Goal: Task Accomplishment & Management: Manage account settings

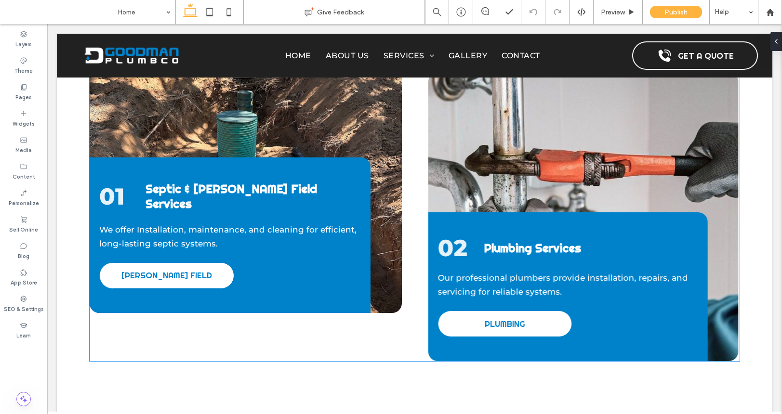
scroll to position [1578, 0]
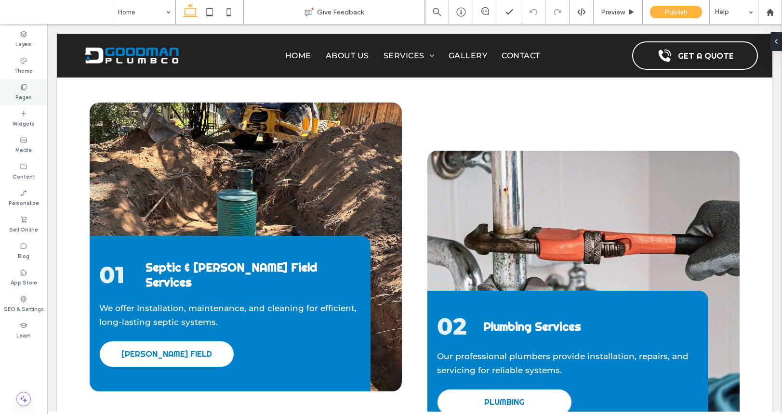
click at [16, 94] on label "Pages" at bounding box center [23, 96] width 16 height 11
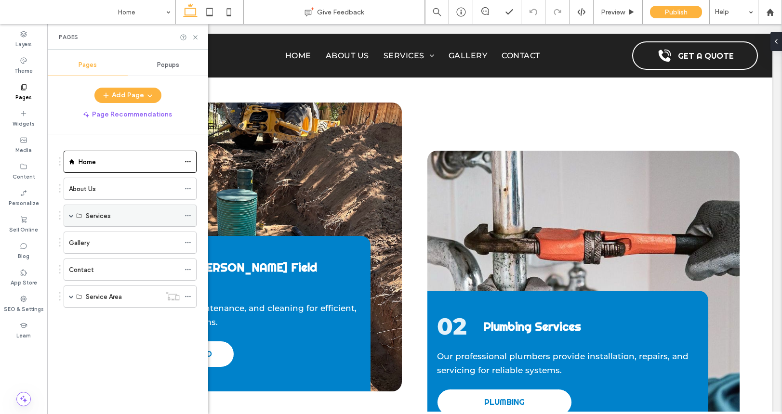
click at [72, 215] on span at bounding box center [71, 215] width 5 height 5
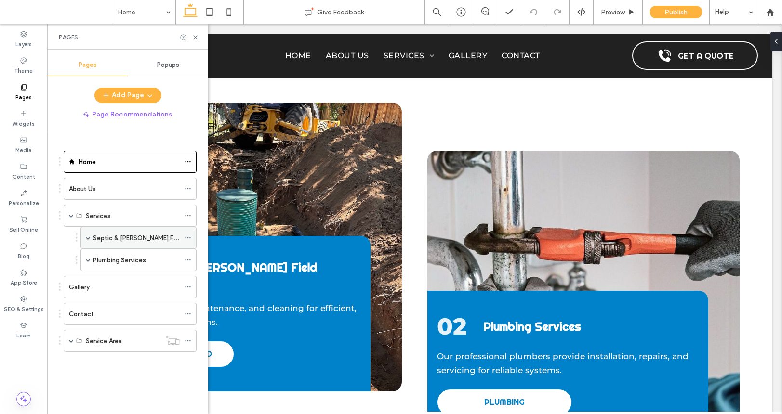
click at [97, 233] on label "Septic & [PERSON_NAME] Field Services" at bounding box center [152, 238] width 118 height 17
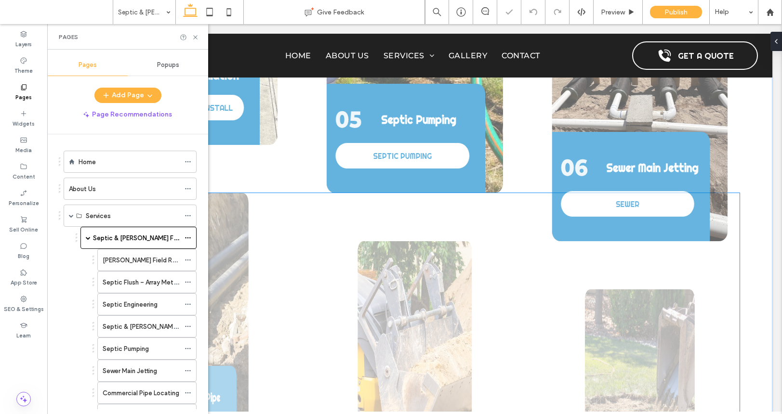
scroll to position [1755, 0]
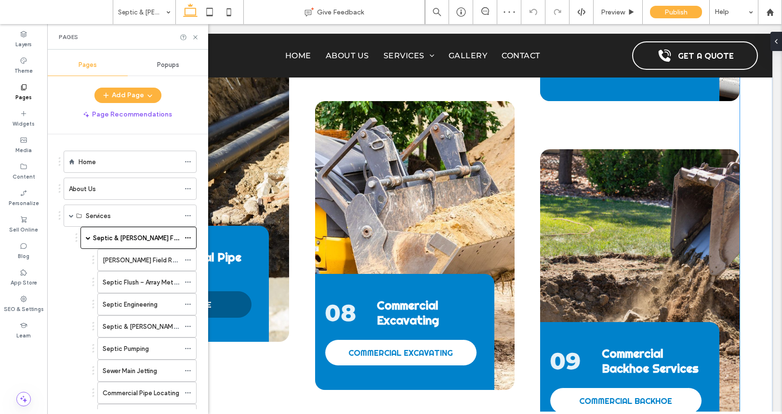
click at [237, 291] on link "COMMERCIAL PIPE" at bounding box center [175, 304] width 152 height 26
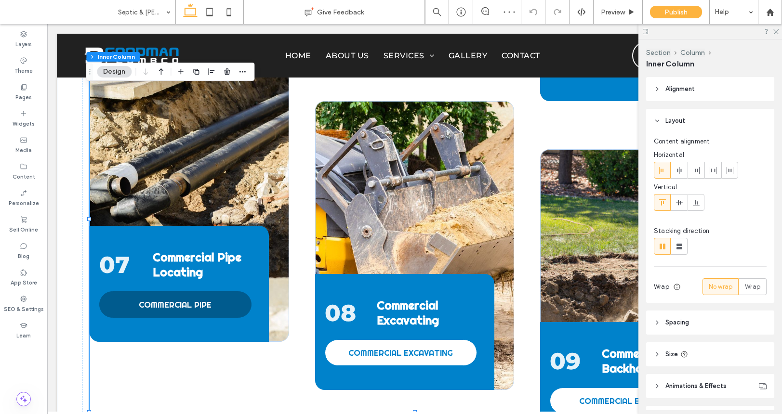
click at [237, 291] on link "COMMERCIAL PIPE" at bounding box center [175, 304] width 152 height 26
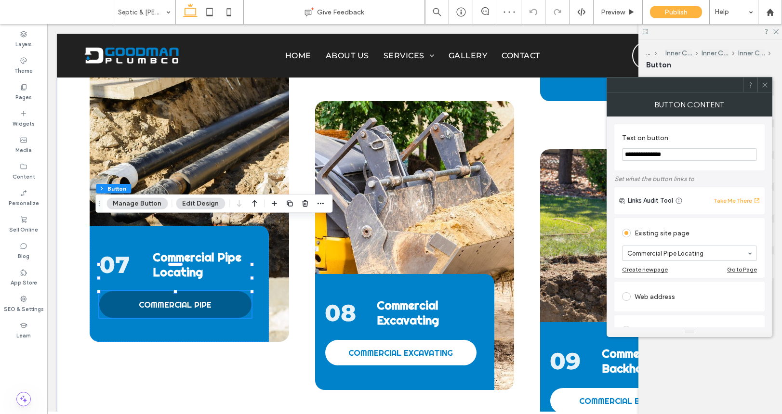
type input "**"
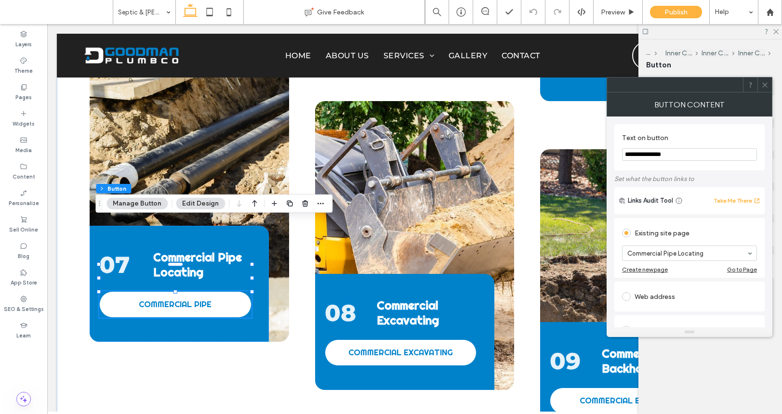
click at [765, 88] on span at bounding box center [764, 85] width 7 height 14
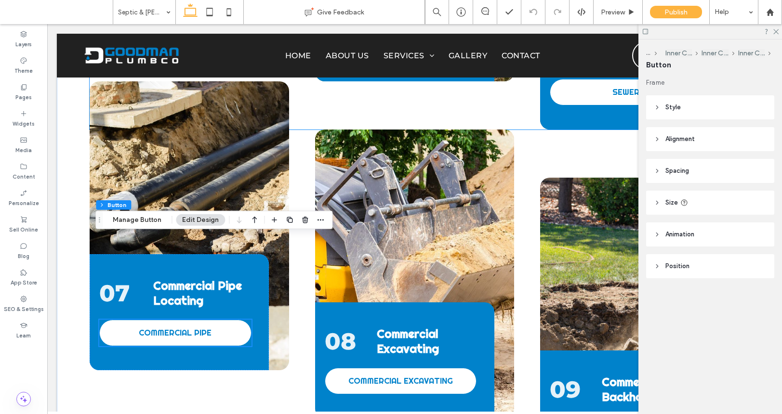
scroll to position [1739, 0]
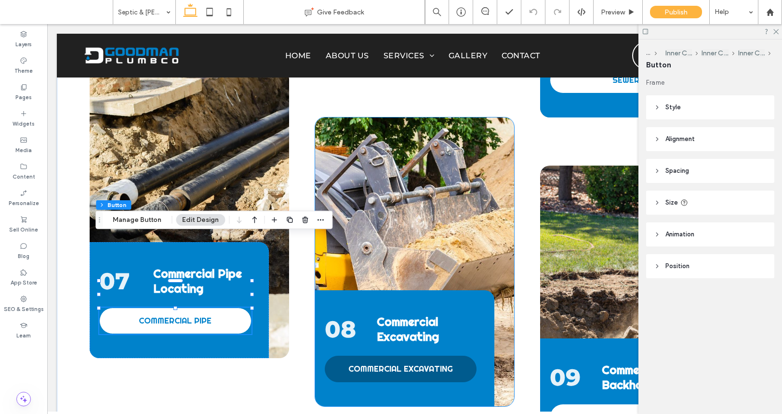
click at [409, 356] on link "COMMERCIAL EXCAVATING" at bounding box center [401, 369] width 152 height 26
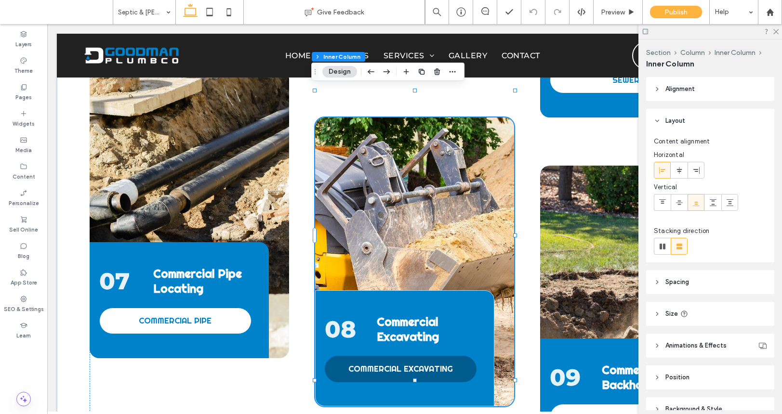
click at [409, 356] on link "COMMERCIAL EXCAVATING" at bounding box center [401, 369] width 152 height 26
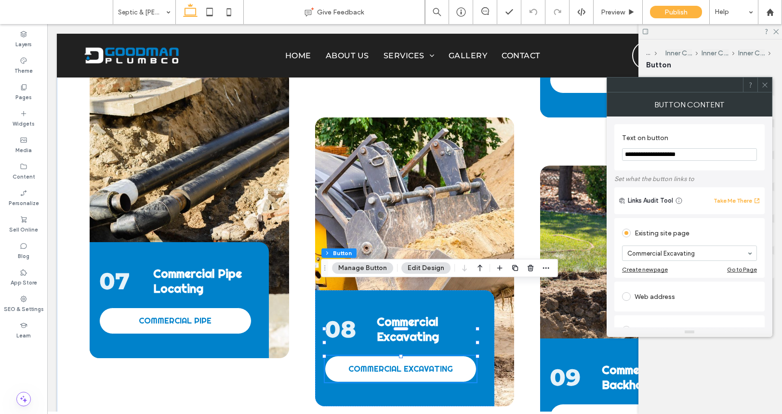
click at [762, 83] on icon at bounding box center [764, 84] width 7 height 7
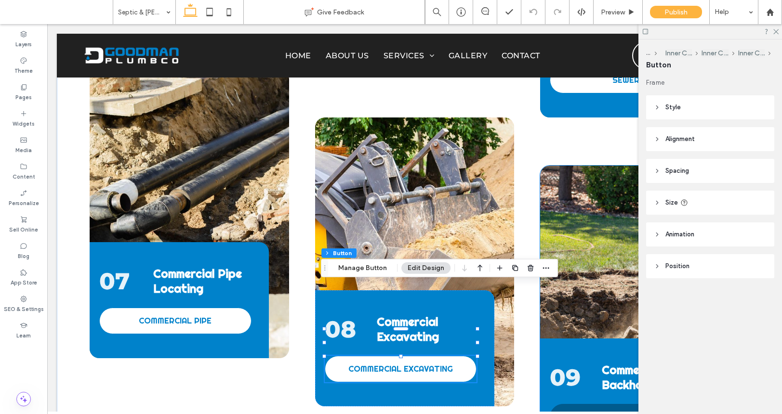
click at [608, 404] on link "COMMERCIAL BACKHOE" at bounding box center [626, 417] width 152 height 26
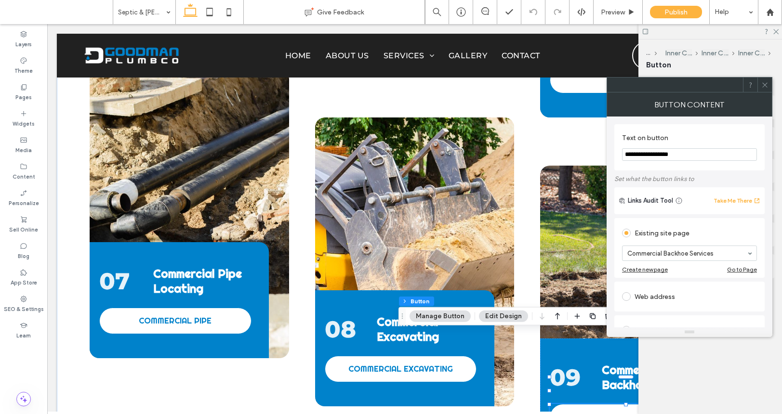
click at [760, 85] on div at bounding box center [764, 85] width 14 height 14
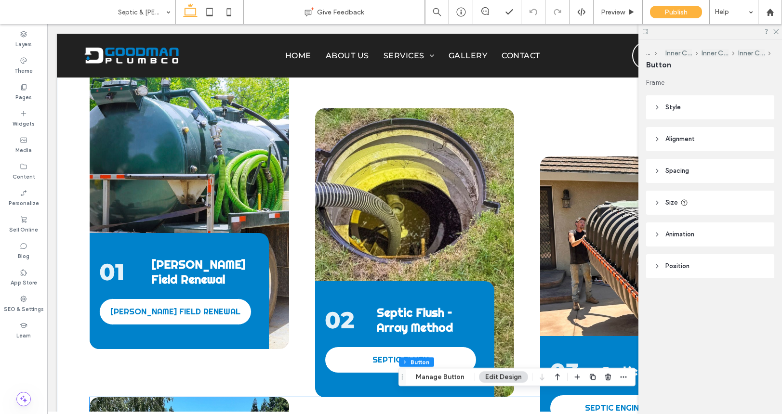
scroll to position [1053, 0]
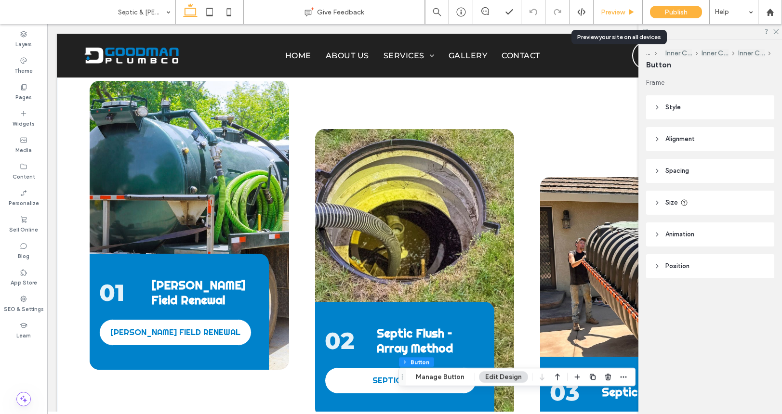
click at [610, 15] on span "Preview" at bounding box center [613, 12] width 24 height 8
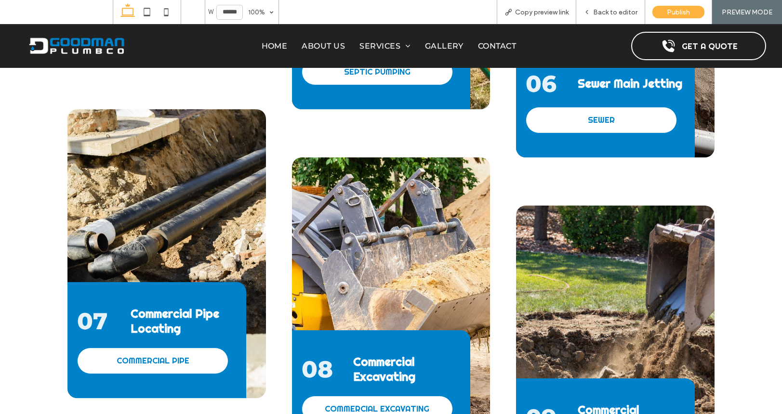
scroll to position [1708, 0]
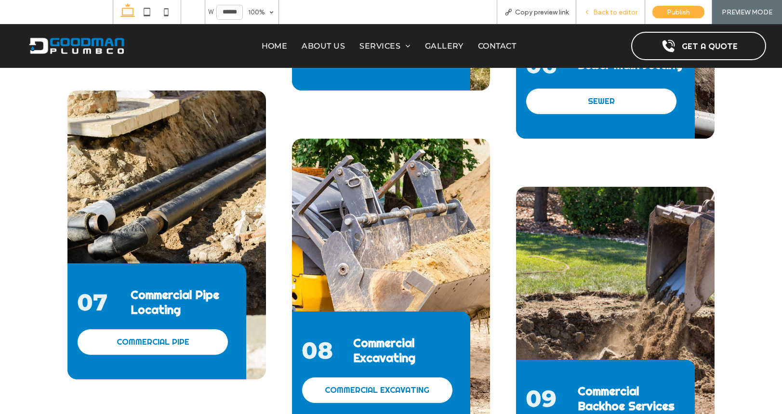
click at [606, 17] on div "Back to editor" at bounding box center [610, 12] width 69 height 24
click at [627, 3] on div "Back to editor" at bounding box center [610, 12] width 69 height 24
click at [629, 13] on span "Back to editor" at bounding box center [615, 12] width 44 height 8
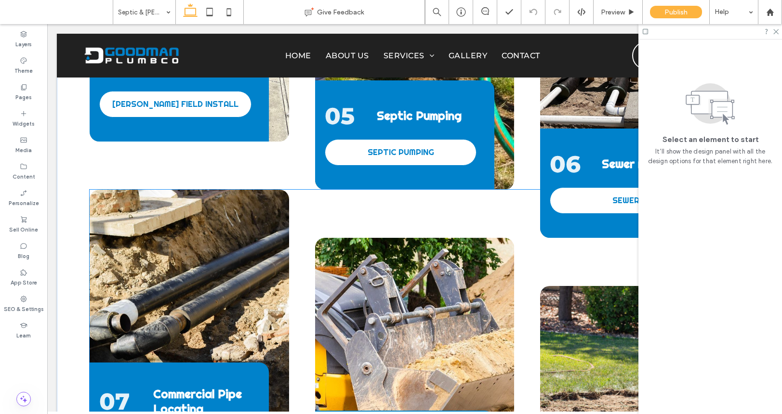
scroll to position [1413, 0]
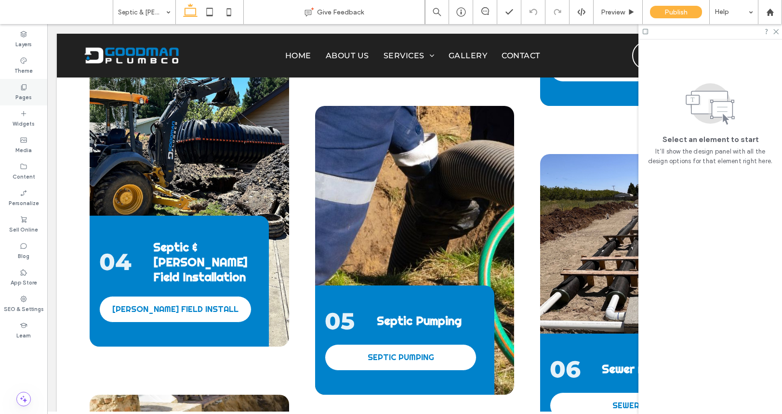
click at [29, 91] on label "Pages" at bounding box center [23, 96] width 16 height 11
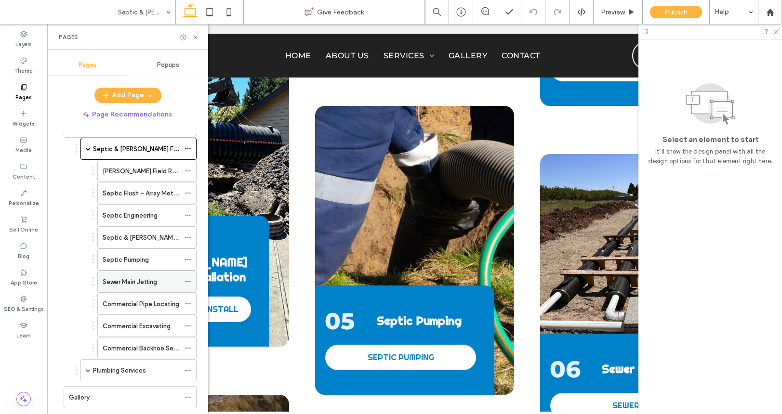
scroll to position [106, 0]
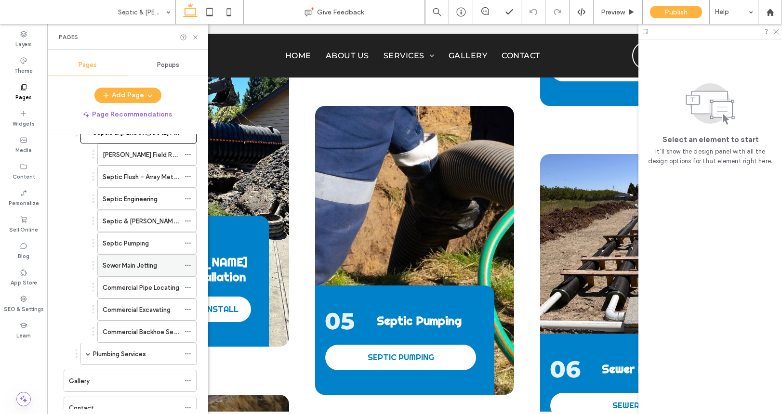
click at [148, 265] on label "Sewer Main Jetting" at bounding box center [130, 265] width 54 height 17
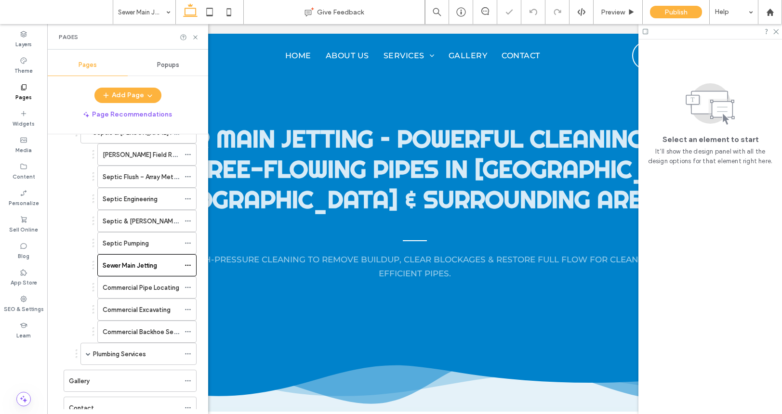
click at [197, 41] on div "Pages" at bounding box center [127, 37] width 161 height 26
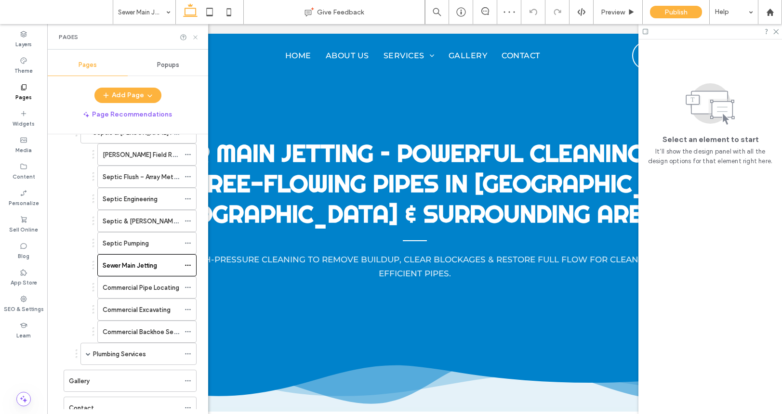
click at [196, 35] on icon at bounding box center [195, 37] width 7 height 7
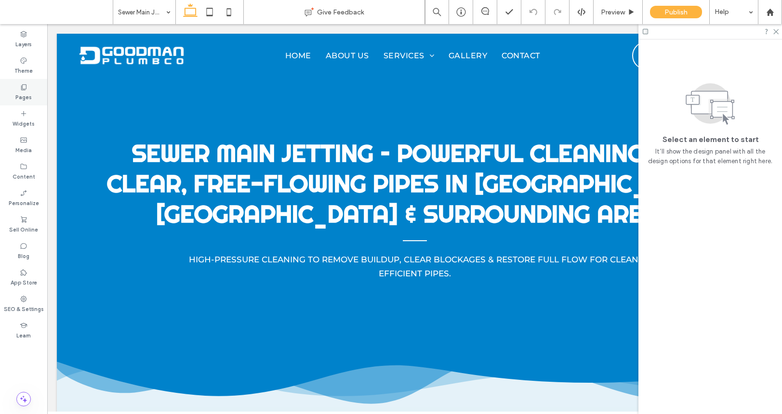
click at [19, 97] on label "Pages" at bounding box center [23, 96] width 16 height 11
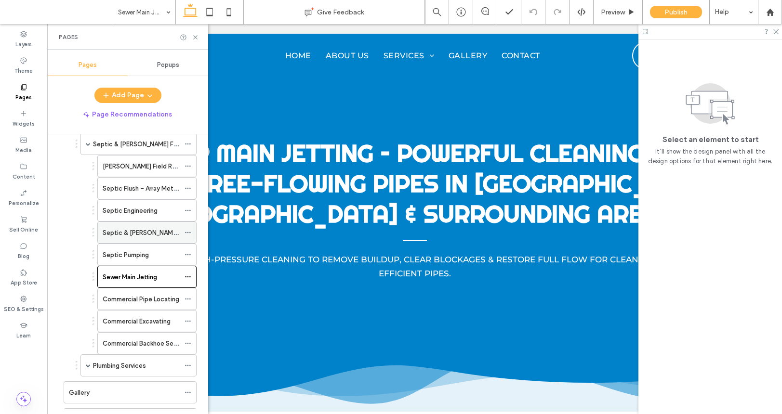
scroll to position [100, 0]
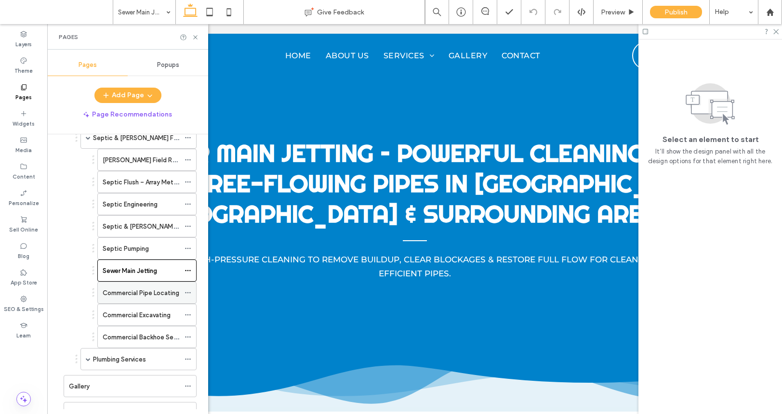
click at [158, 289] on label "Commercial Pipe Locating" at bounding box center [141, 293] width 77 height 17
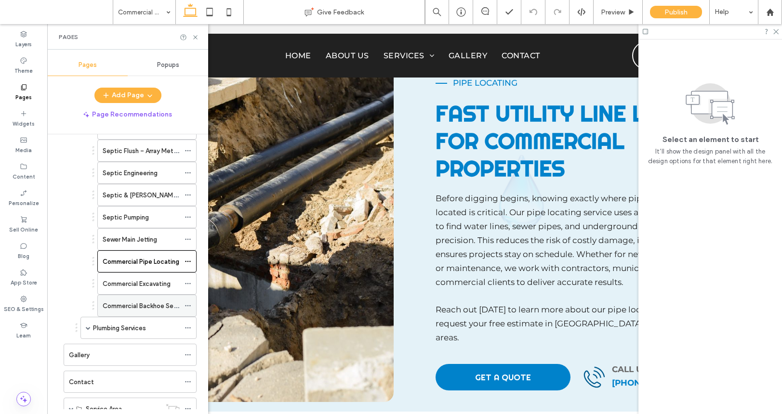
scroll to position [166, 0]
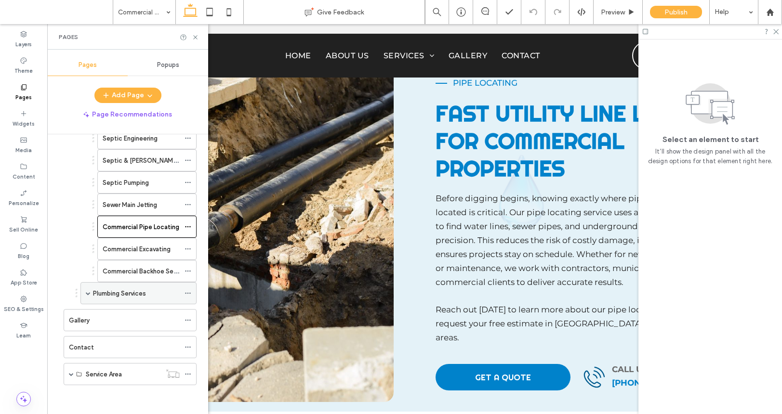
click at [96, 292] on label "Plumbing Services" at bounding box center [119, 293] width 53 height 17
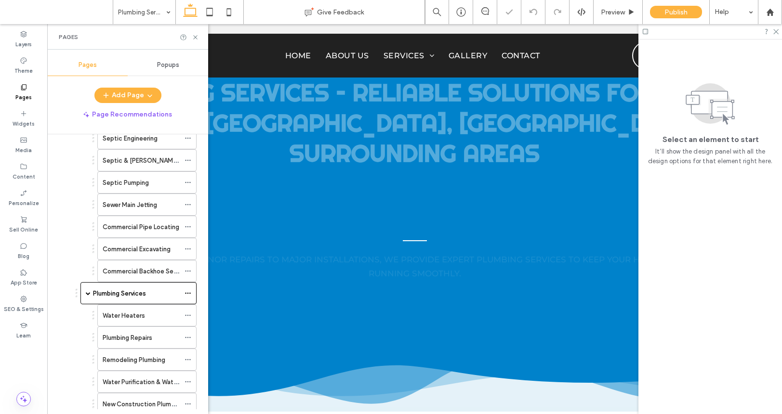
scroll to position [396, 0]
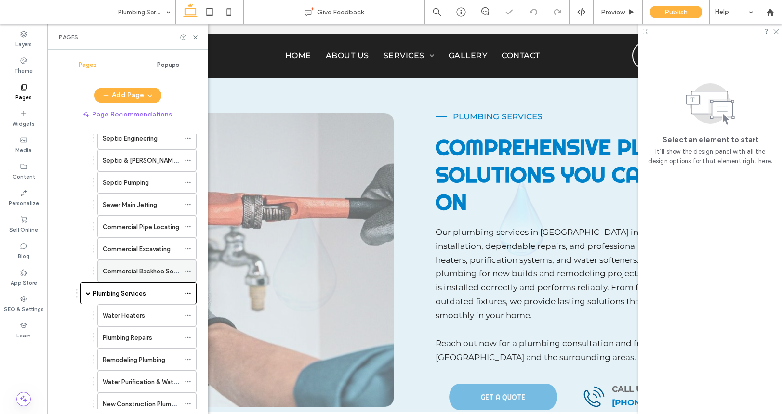
click at [138, 266] on label "Commercial Backhoe Services" at bounding box center [147, 271] width 88 height 17
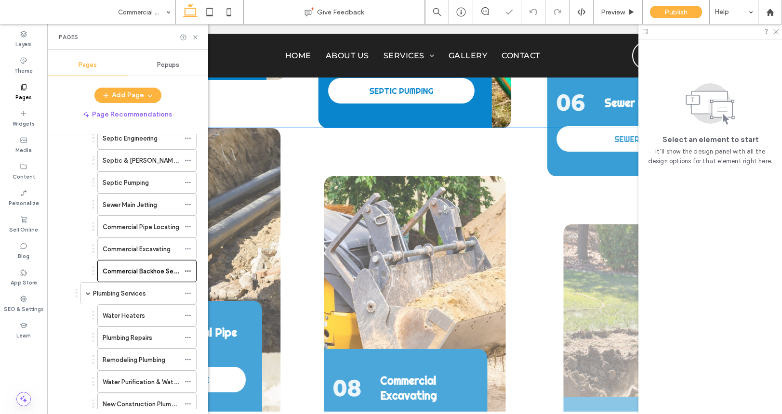
scroll to position [1890, 0]
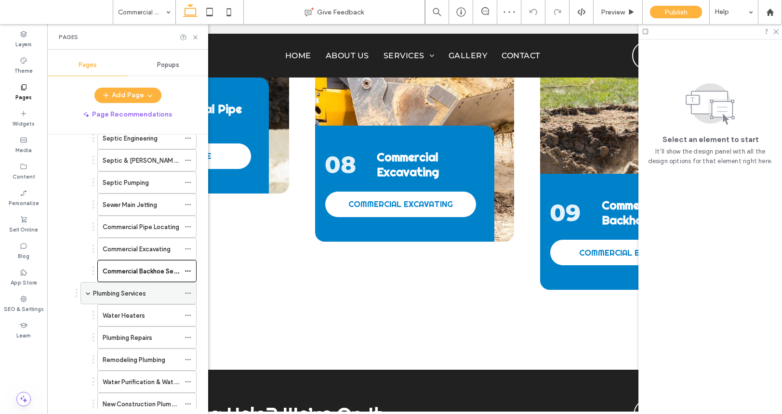
click at [147, 292] on div "Plumbing Services" at bounding box center [136, 294] width 87 height 10
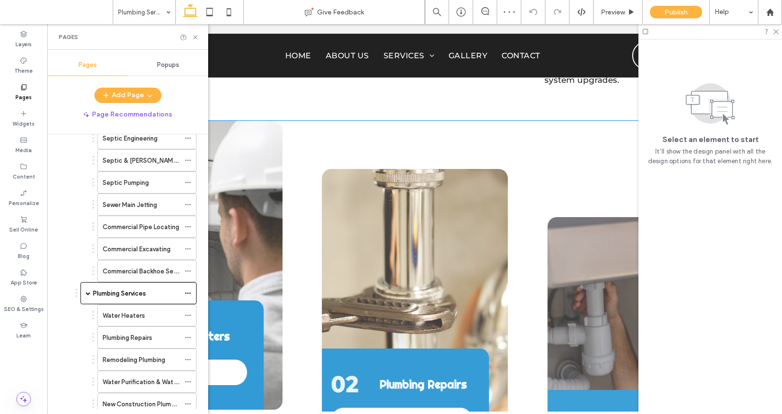
scroll to position [1046, 0]
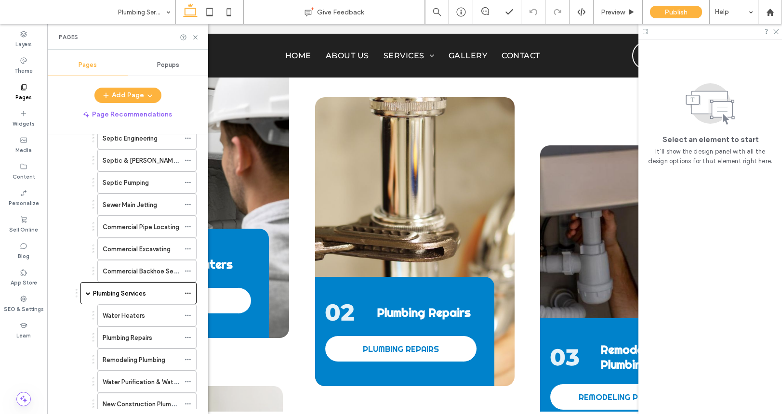
click at [468, 305] on h4 "Plumbing Repairs" at bounding box center [431, 312] width 108 height 15
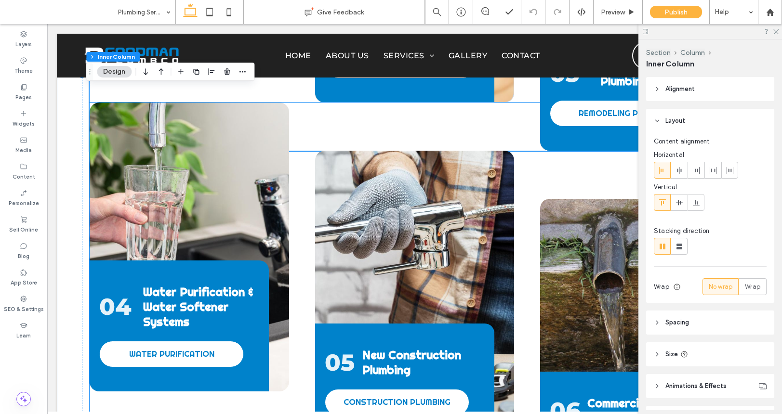
scroll to position [1320, 0]
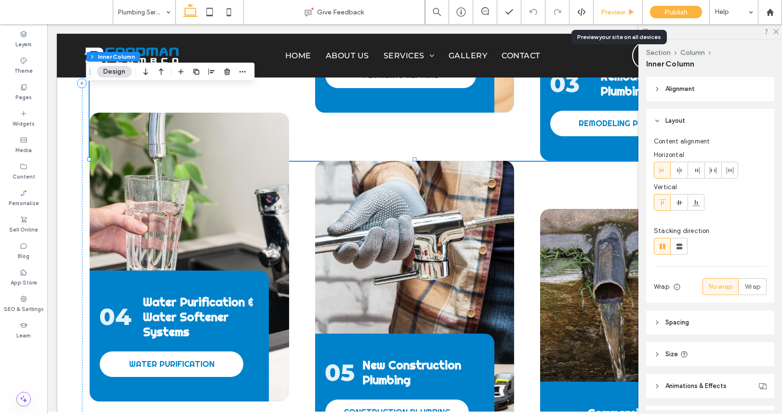
click at [623, 9] on span "Preview" at bounding box center [613, 12] width 24 height 8
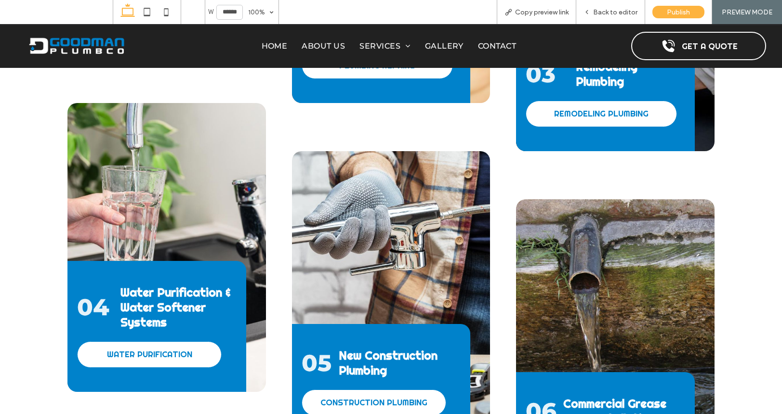
click at [623, 9] on span "Back to editor" at bounding box center [615, 12] width 44 height 8
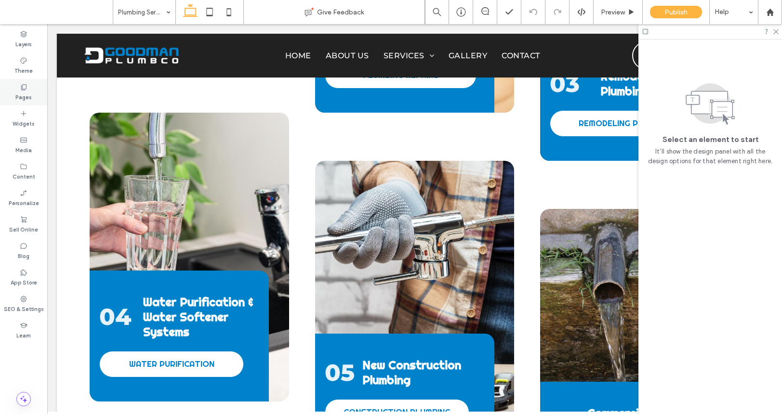
click at [22, 99] on label "Pages" at bounding box center [23, 96] width 16 height 11
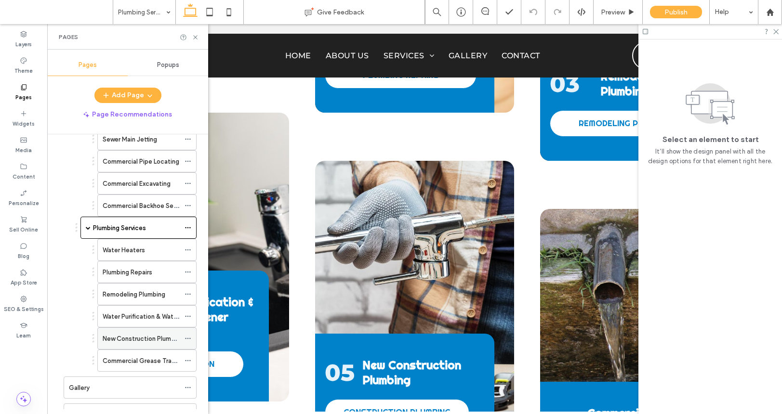
scroll to position [278, 0]
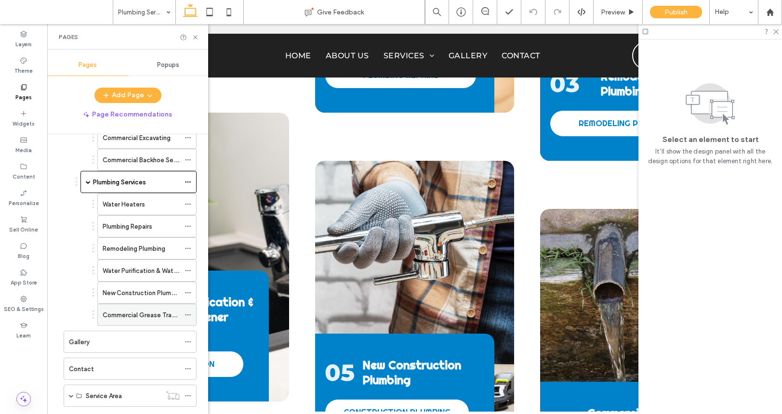
click at [138, 309] on div "Commercial Grease Trap Installation" at bounding box center [141, 315] width 77 height 21
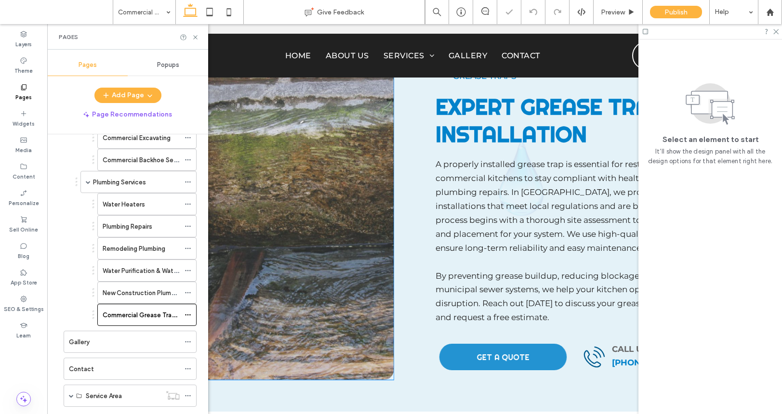
scroll to position [417, 0]
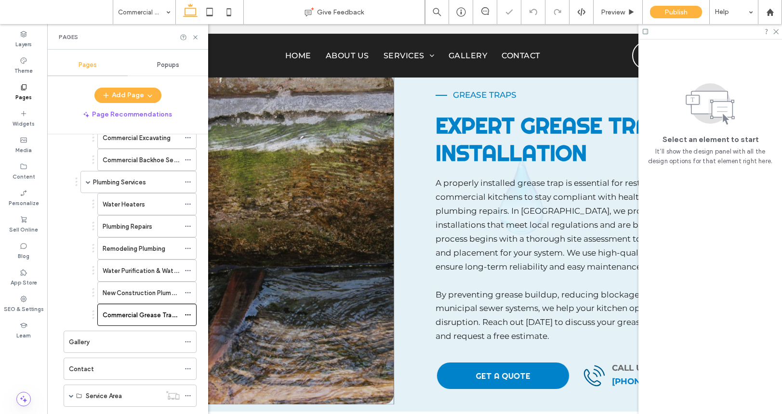
click at [365, 284] on img at bounding box center [242, 238] width 304 height 331
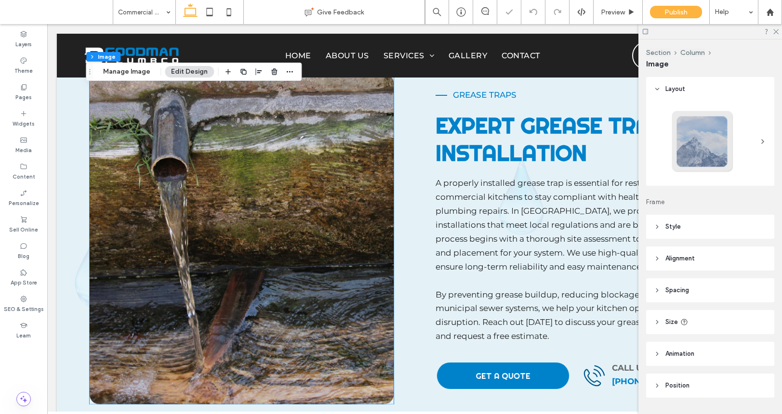
type input "**"
click at [365, 284] on div at bounding box center [242, 238] width 304 height 331
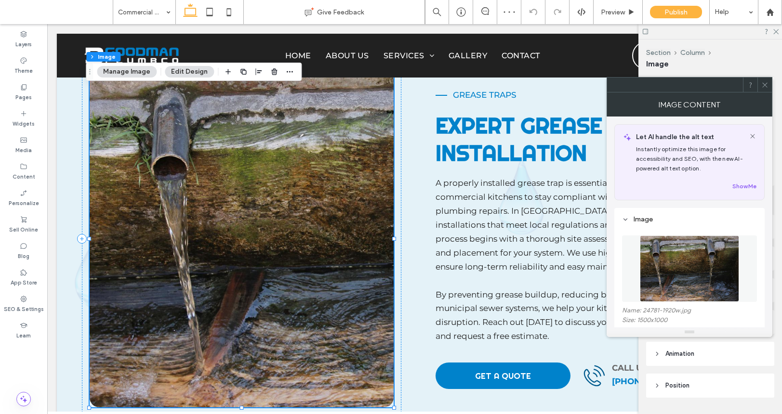
click at [763, 82] on icon at bounding box center [764, 84] width 7 height 7
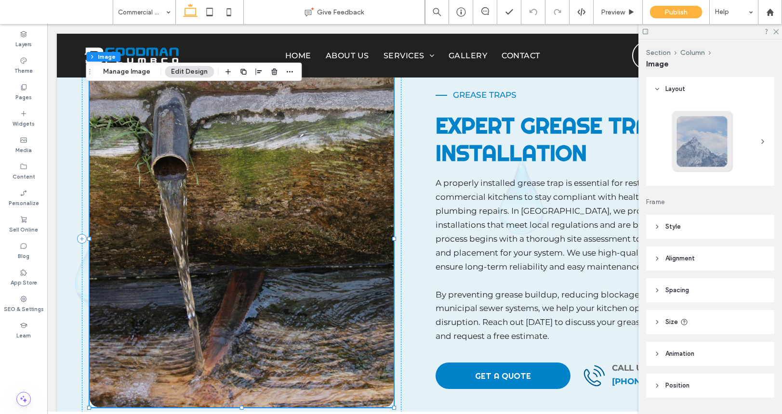
click at [331, 149] on img at bounding box center [242, 238] width 304 height 337
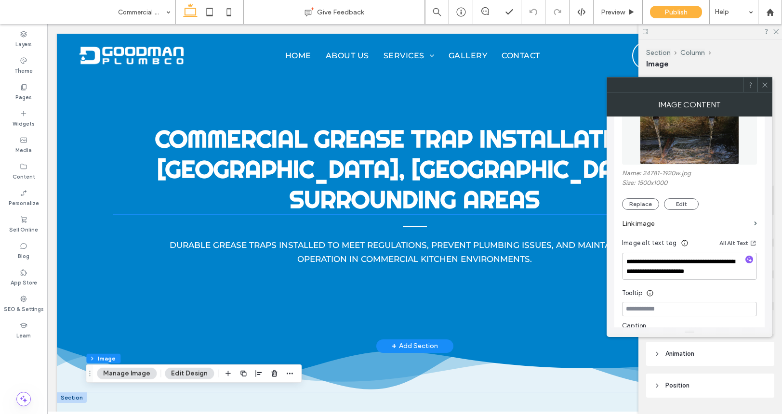
scroll to position [292, 0]
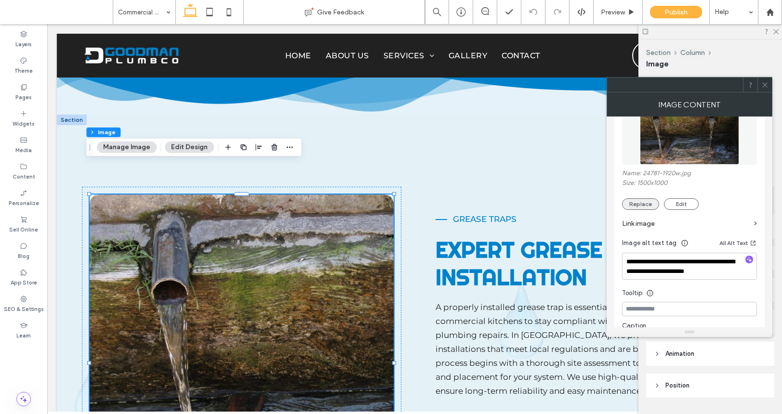
click at [631, 202] on button "Replace" at bounding box center [640, 205] width 37 height 12
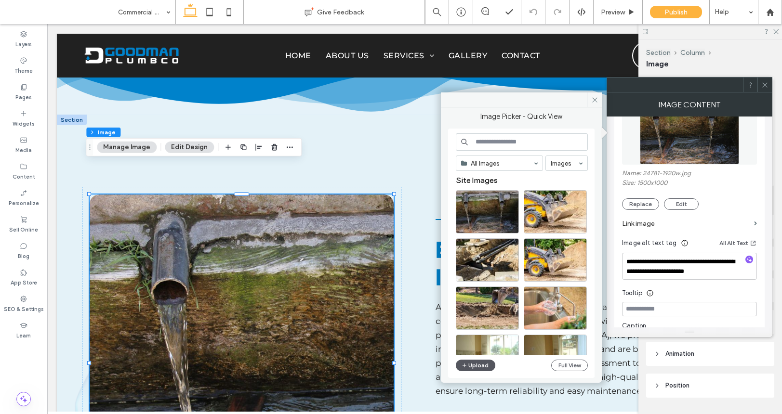
click at [487, 369] on button "Upload" at bounding box center [476, 366] width 40 height 12
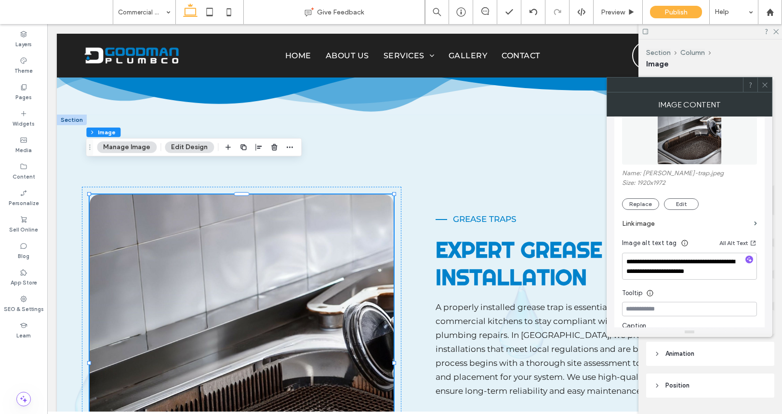
click at [754, 260] on div at bounding box center [749, 260] width 15 height 9
click at [746, 258] on icon "button" at bounding box center [749, 259] width 7 height 7
type textarea "**********"
click at [769, 78] on div at bounding box center [764, 85] width 14 height 14
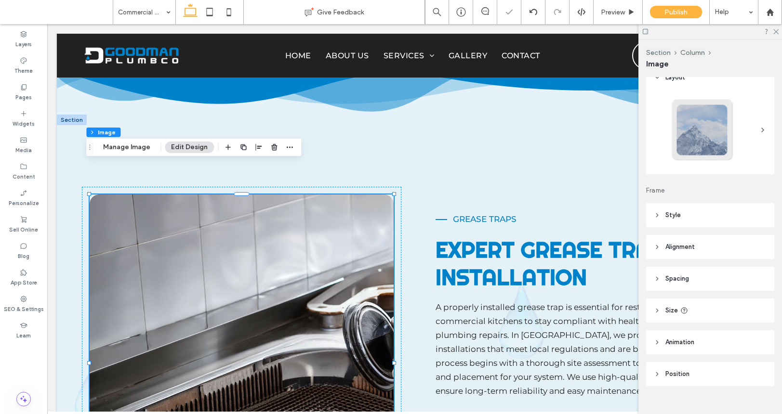
scroll to position [26, 0]
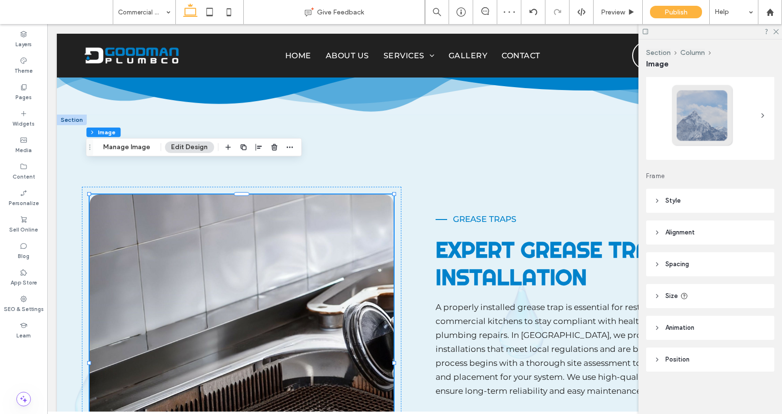
click at [716, 328] on header "Animation" at bounding box center [710, 328] width 128 height 24
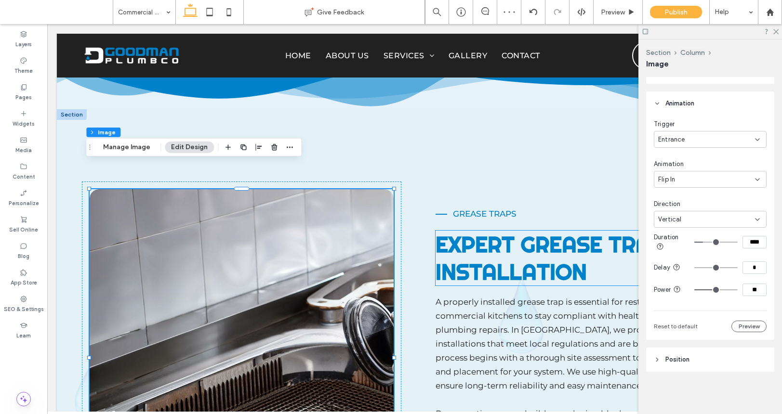
scroll to position [490, 0]
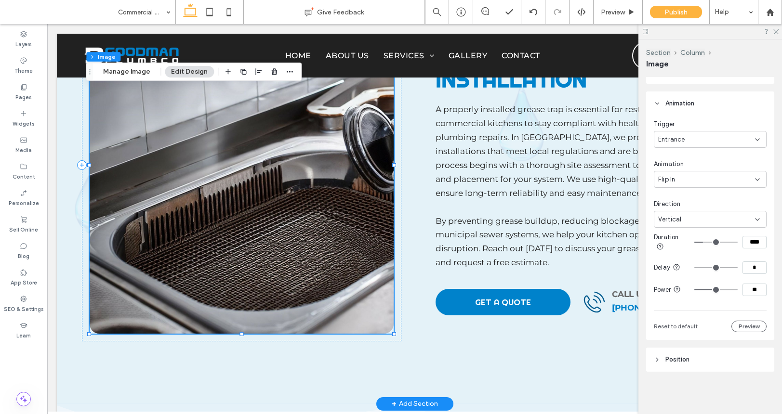
click at [301, 198] on img at bounding box center [242, 165] width 304 height 337
click at [707, 359] on header "Position" at bounding box center [710, 360] width 128 height 24
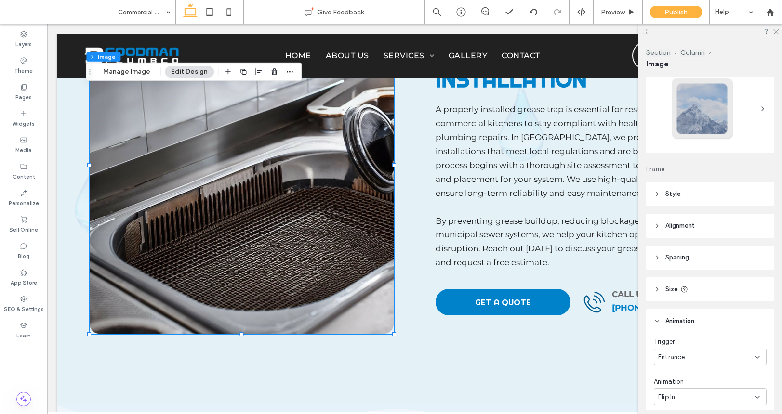
scroll to position [0, 0]
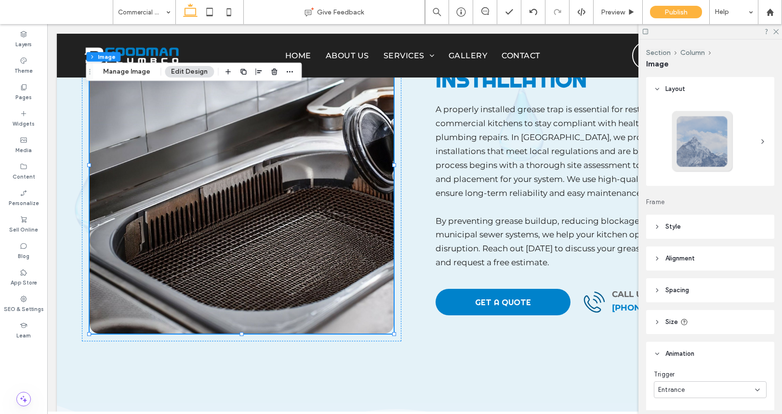
click at [701, 230] on header "Style" at bounding box center [710, 227] width 128 height 24
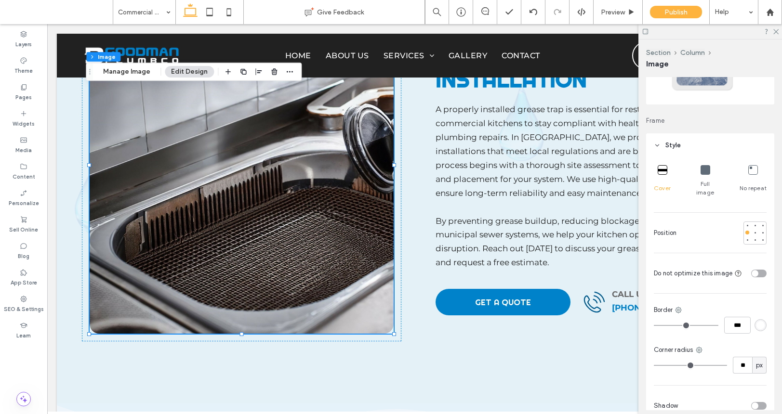
scroll to position [82, 0]
click at [752, 270] on div "toggle" at bounding box center [755, 273] width 7 height 7
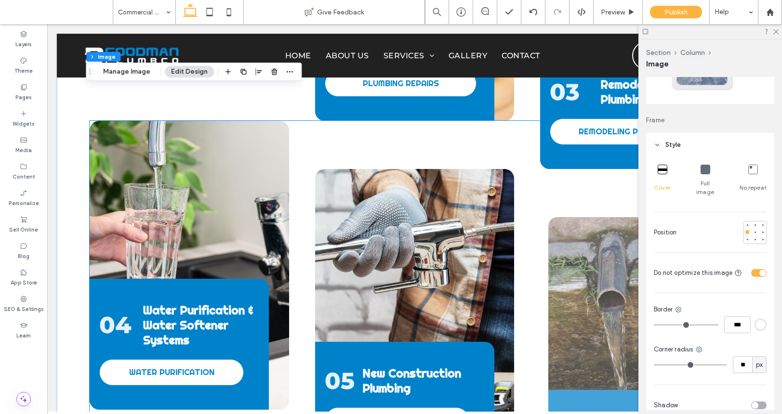
scroll to position [1316, 0]
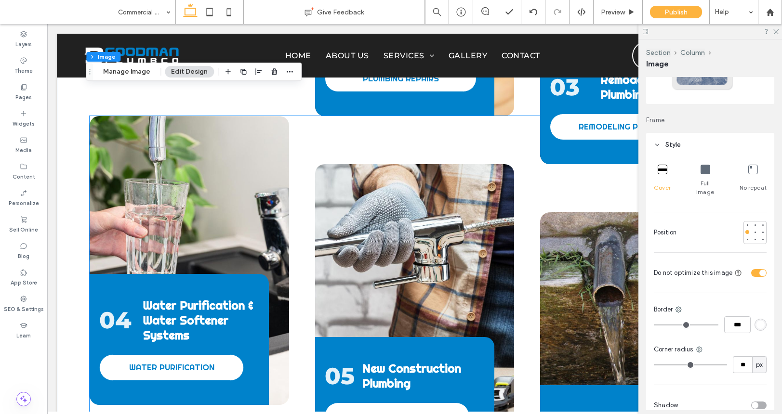
click at [258, 177] on div "04 Water Purification & Water Softener Systems WATER PURIFICATION" at bounding box center [189, 260] width 199 height 289
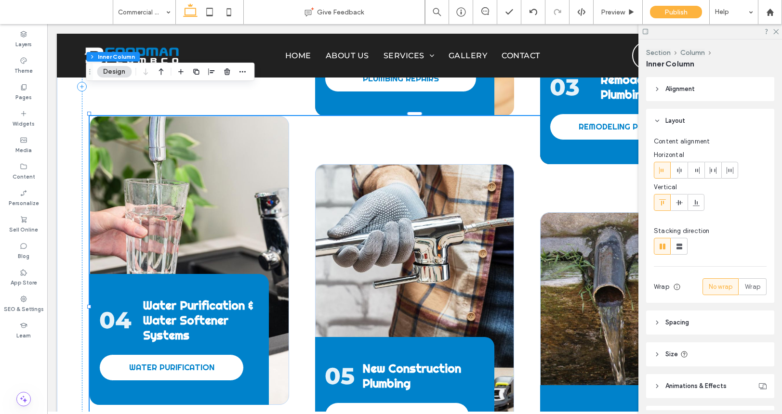
click at [273, 174] on div "04 Water Purification & Water Softener Systems WATER PURIFICATION" at bounding box center [189, 260] width 199 height 289
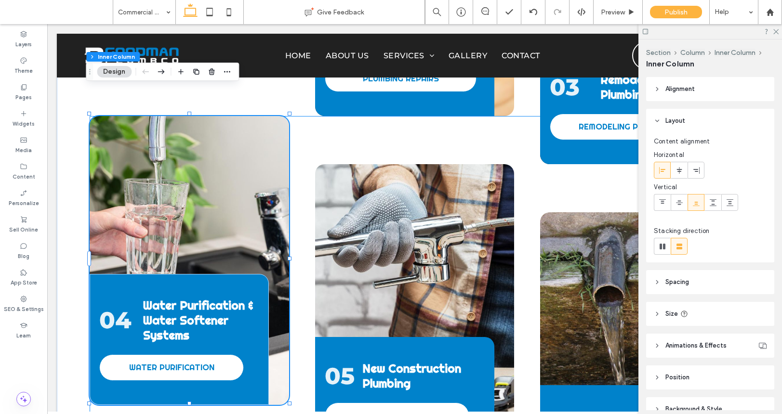
click at [273, 174] on div "04 Water Purification & Water Softener Systems WATER PURIFICATION" at bounding box center [189, 260] width 199 height 289
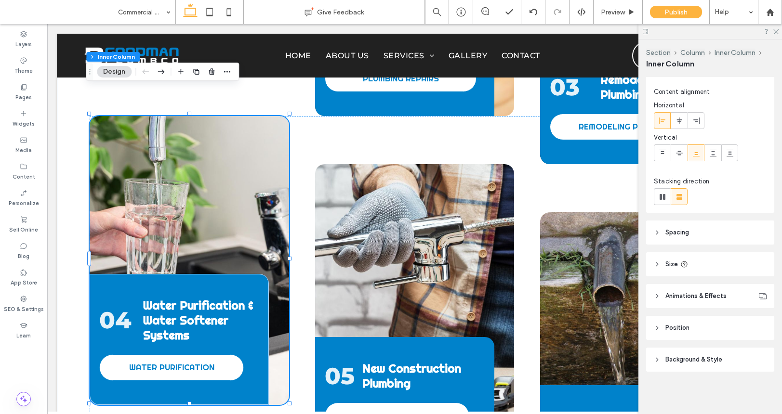
click at [715, 355] on span "Background & Style" at bounding box center [693, 360] width 57 height 10
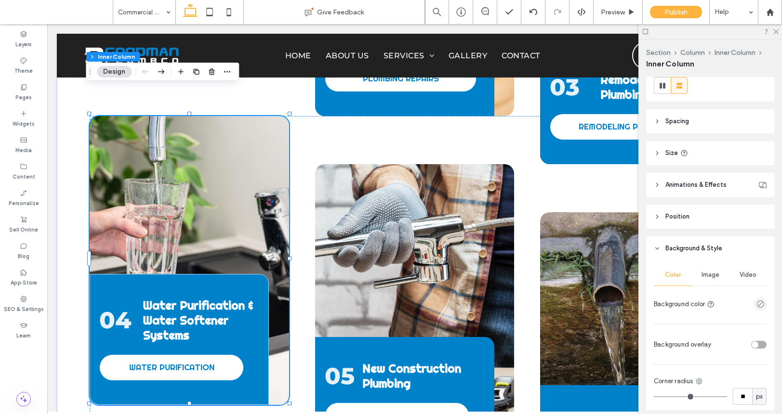
scroll to position [294, 0]
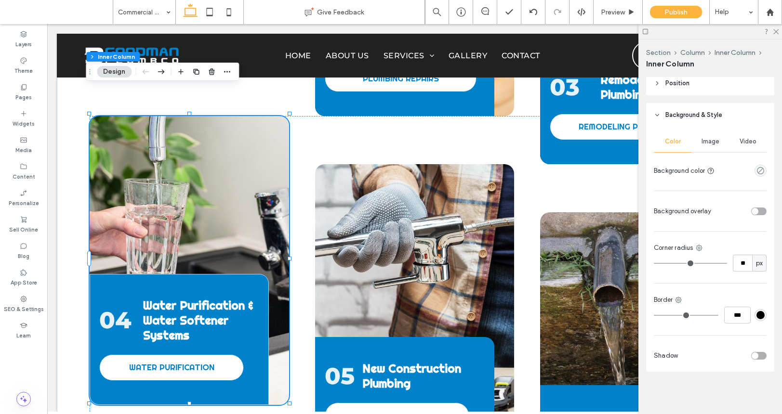
click at [708, 143] on span "Image" at bounding box center [711, 142] width 18 height 8
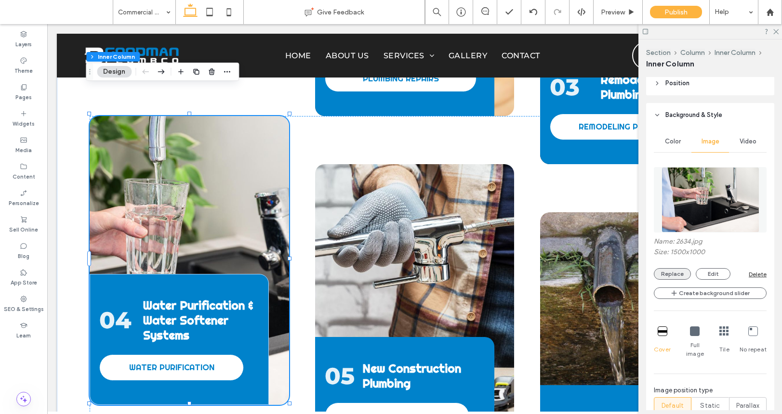
click at [675, 277] on button "Replace" at bounding box center [672, 274] width 37 height 12
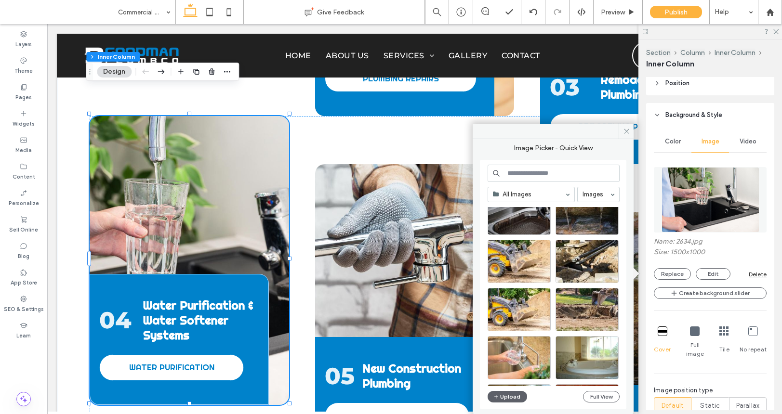
scroll to position [77, 0]
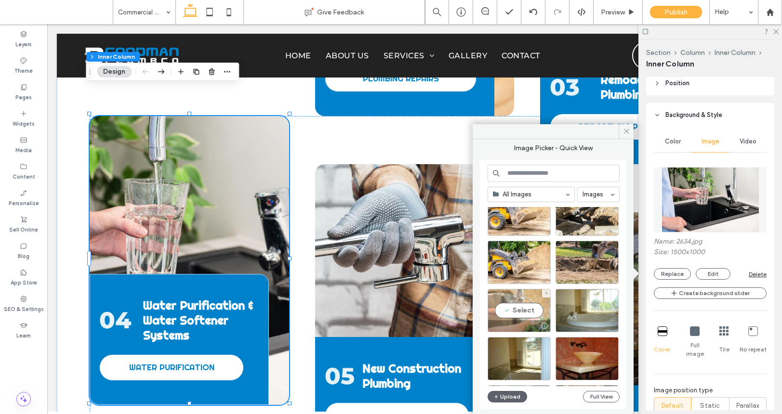
click at [517, 317] on div "Select" at bounding box center [519, 310] width 63 height 43
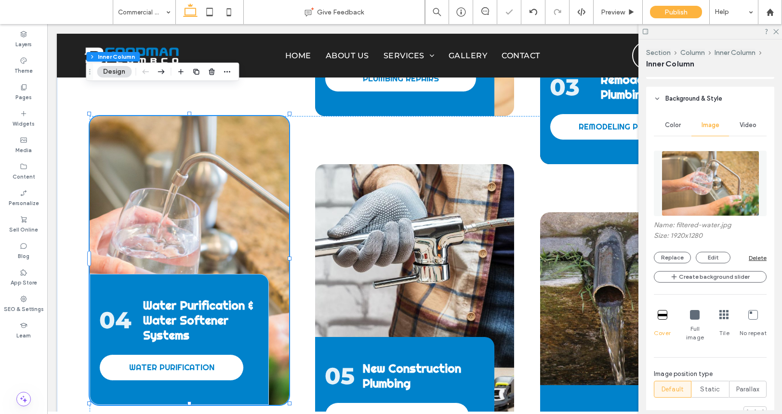
scroll to position [468, 0]
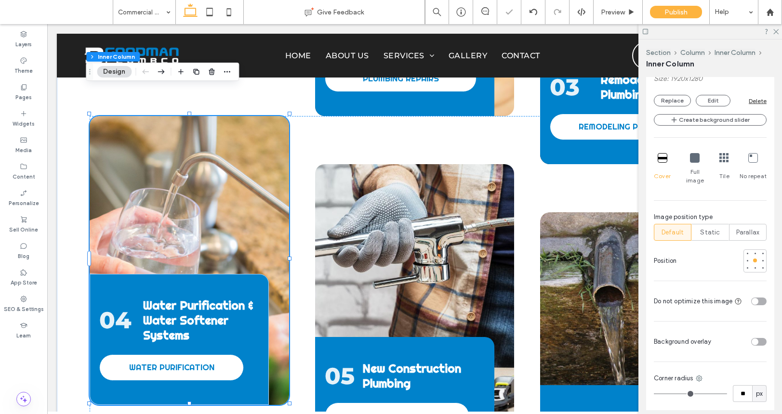
click at [755, 298] on div "toggle" at bounding box center [758, 302] width 15 height 8
click at [599, 228] on div "06 ﻿ Commercial Grease Trap Installation COMMERCIAL GREASE" at bounding box center [639, 356] width 199 height 289
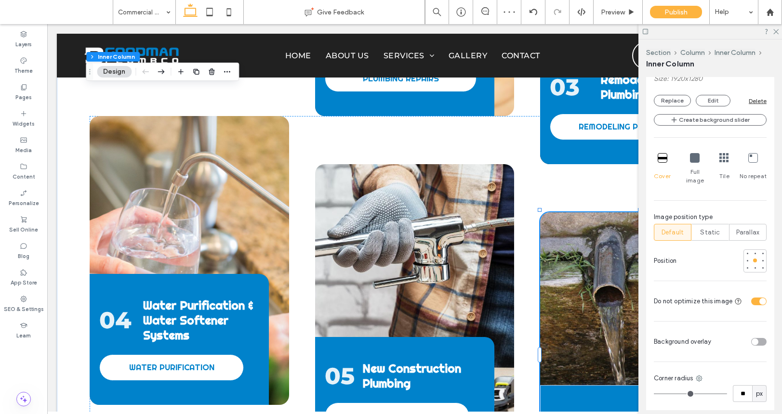
click at [599, 228] on div "06 ﻿ Commercial Grease Trap Installation COMMERCIAL GREASE" at bounding box center [639, 356] width 199 height 289
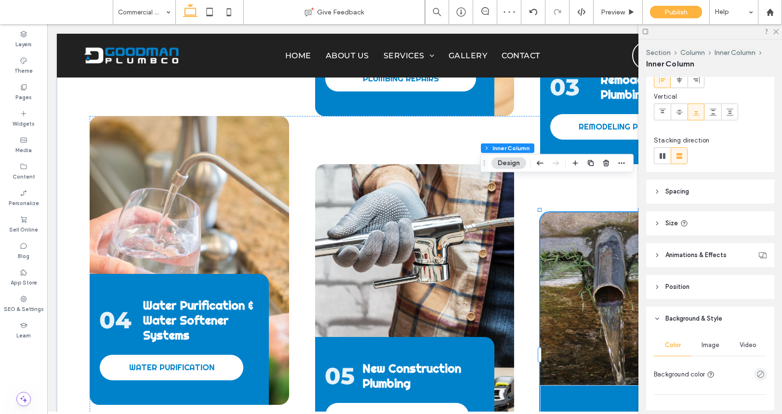
scroll to position [294, 0]
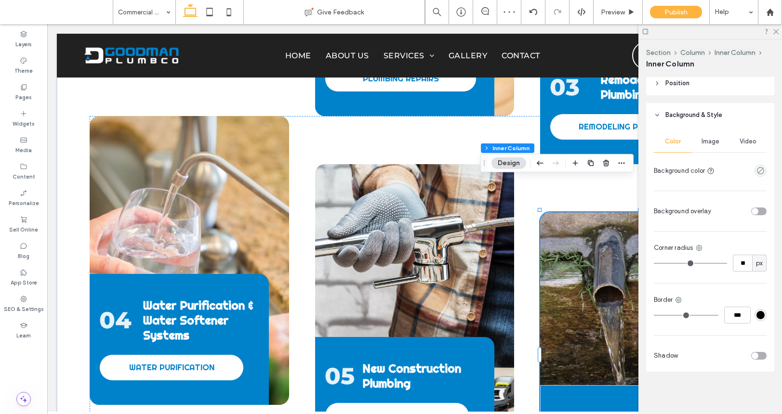
click at [715, 139] on span "Image" at bounding box center [711, 142] width 18 height 8
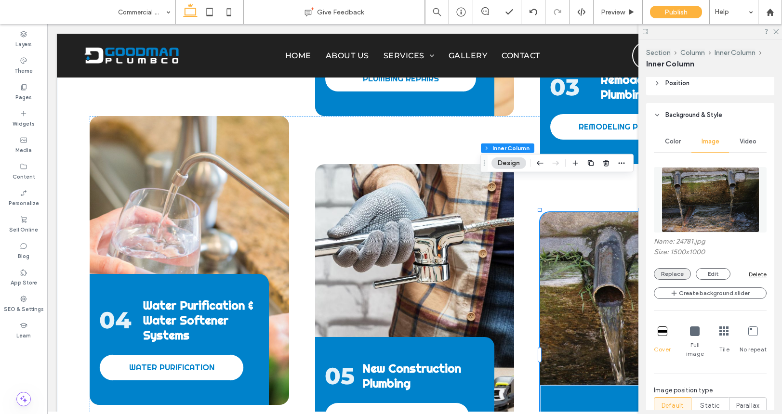
click at [682, 278] on button "Replace" at bounding box center [672, 274] width 37 height 12
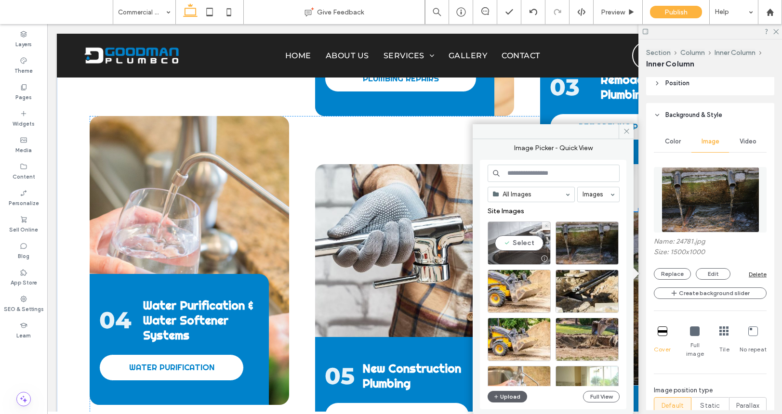
click at [524, 242] on div "Select" at bounding box center [519, 243] width 63 height 43
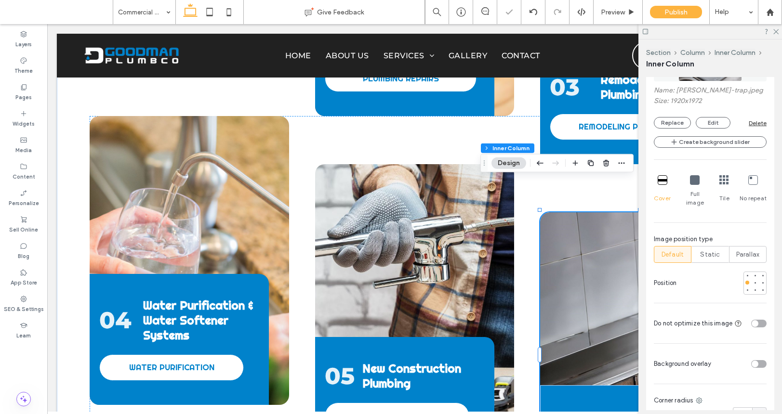
scroll to position [530, 0]
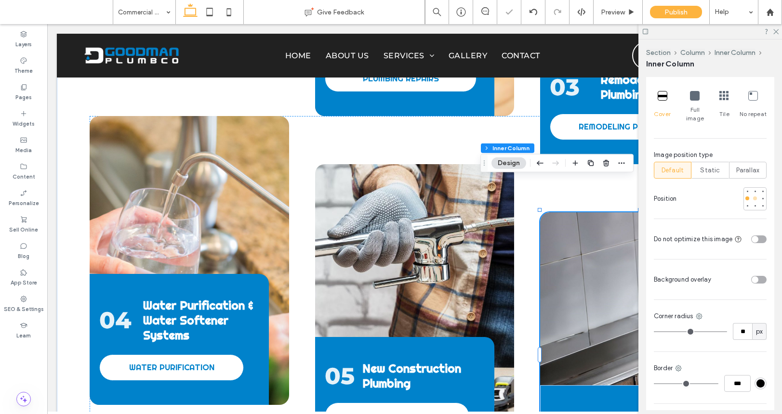
click at [752, 195] on div at bounding box center [755, 198] width 7 height 7
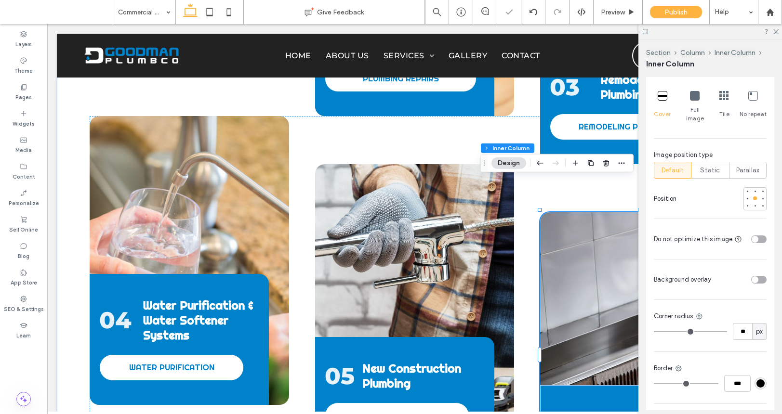
click at [758, 236] on div "toggle" at bounding box center [758, 240] width 15 height 8
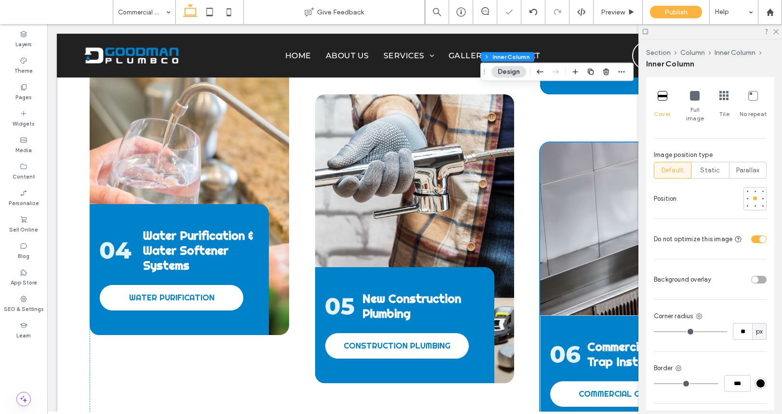
scroll to position [1486, 0]
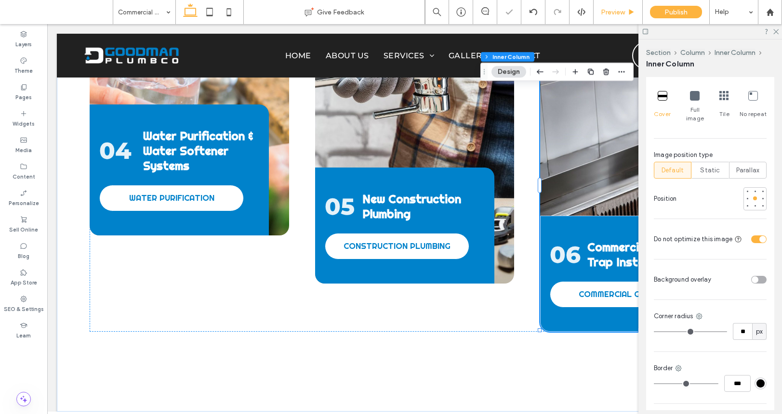
click at [620, 10] on span "Preview" at bounding box center [613, 12] width 24 height 8
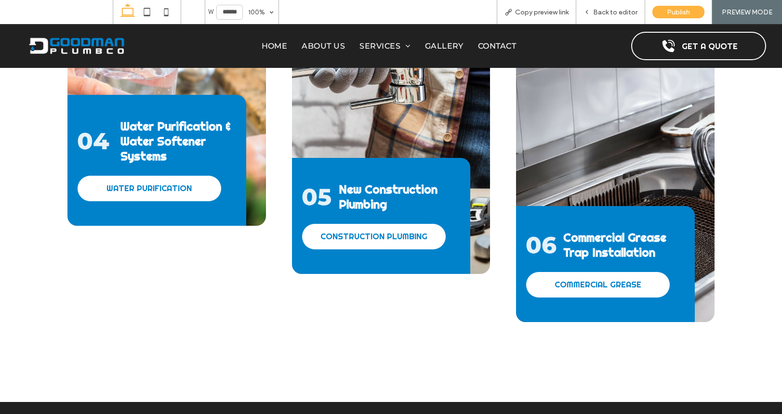
click at [620, 10] on span "Back to editor" at bounding box center [615, 12] width 44 height 8
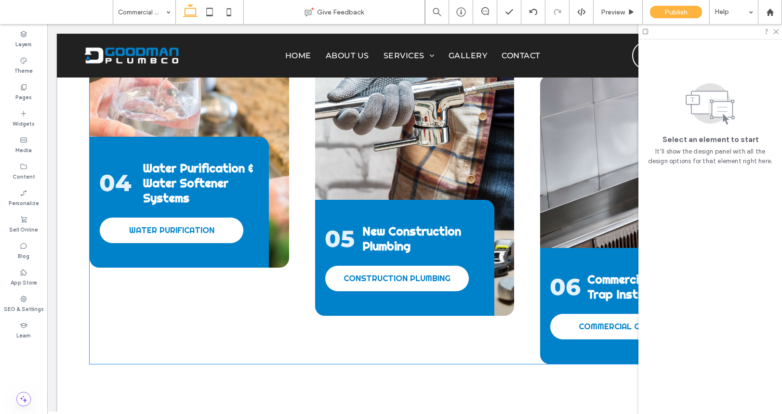
scroll to position [1422, 0]
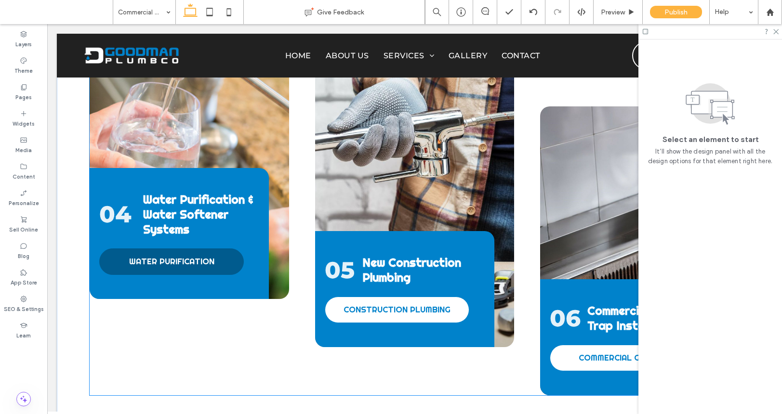
click at [206, 256] on span "WATER PURIFICATION" at bounding box center [171, 261] width 85 height 11
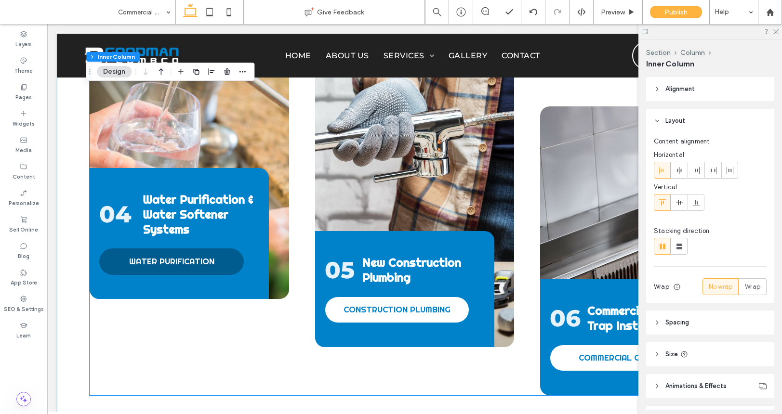
click at [206, 256] on span "WATER PURIFICATION" at bounding box center [171, 261] width 85 height 11
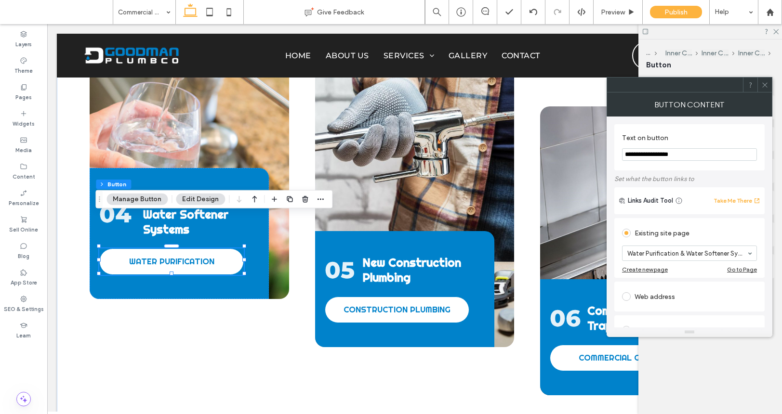
click at [768, 85] on div at bounding box center [764, 85] width 14 height 14
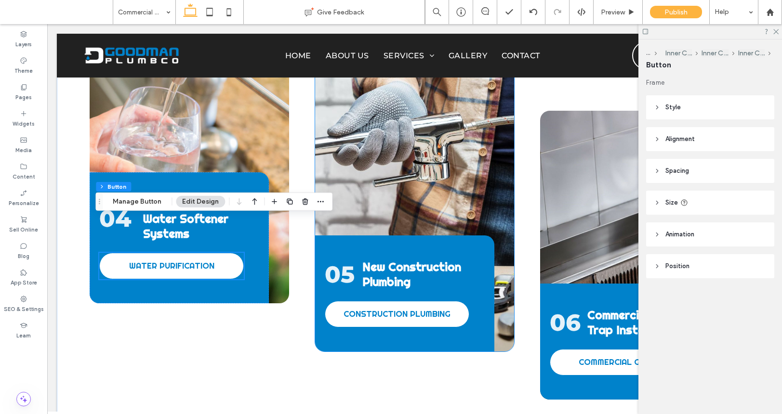
scroll to position [1414, 0]
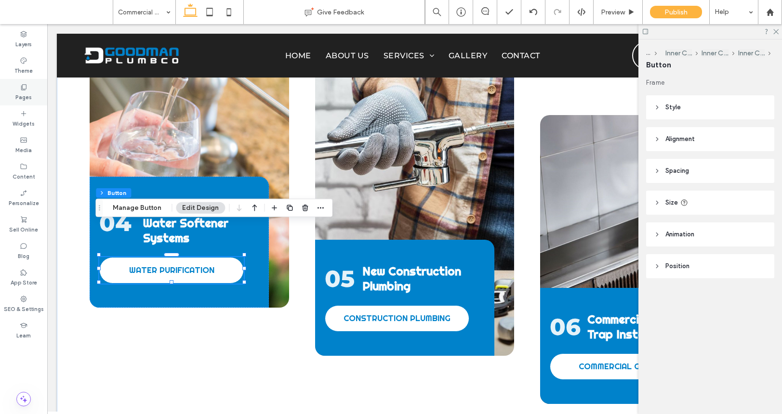
click at [26, 97] on label "Pages" at bounding box center [23, 96] width 16 height 11
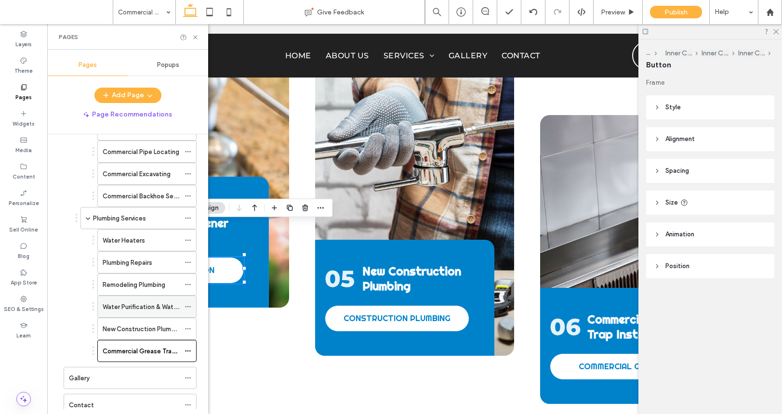
scroll to position [243, 0]
click at [187, 304] on icon at bounding box center [188, 305] width 7 height 7
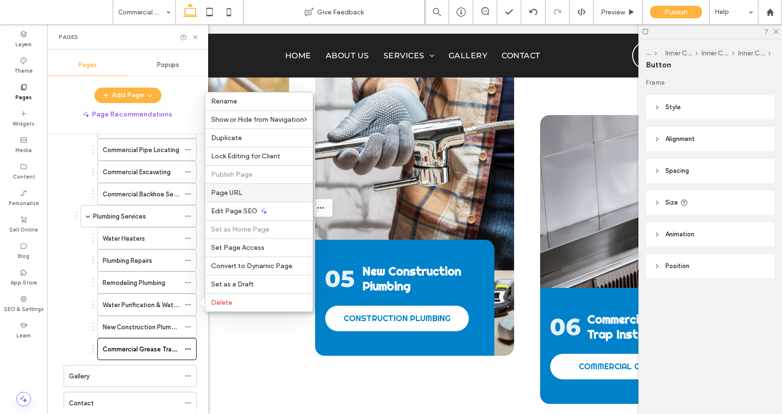
click at [227, 189] on span "Page URL" at bounding box center [226, 193] width 31 height 8
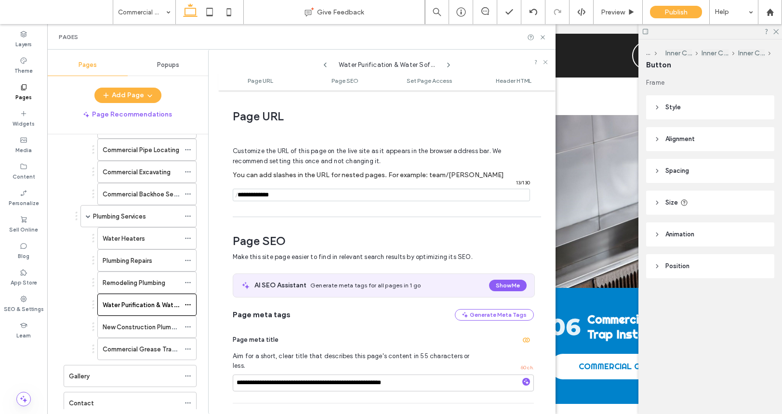
scroll to position [5, 0]
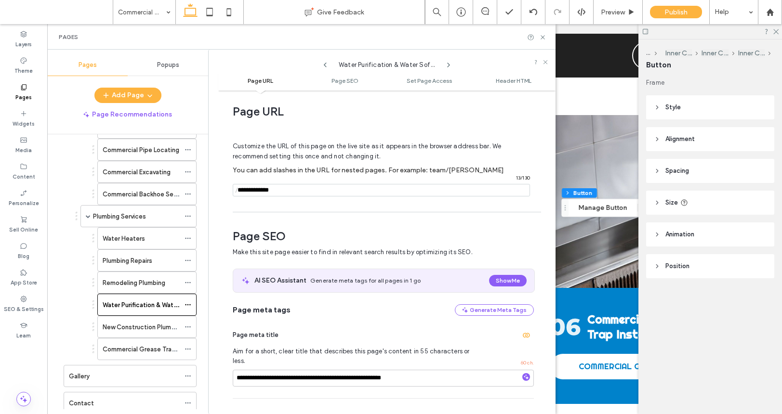
drag, startPoint x: 291, startPoint y: 191, endPoint x: 257, endPoint y: 192, distance: 34.7
click at [257, 192] on input "notEmpty" at bounding box center [381, 190] width 297 height 13
type input "**********"
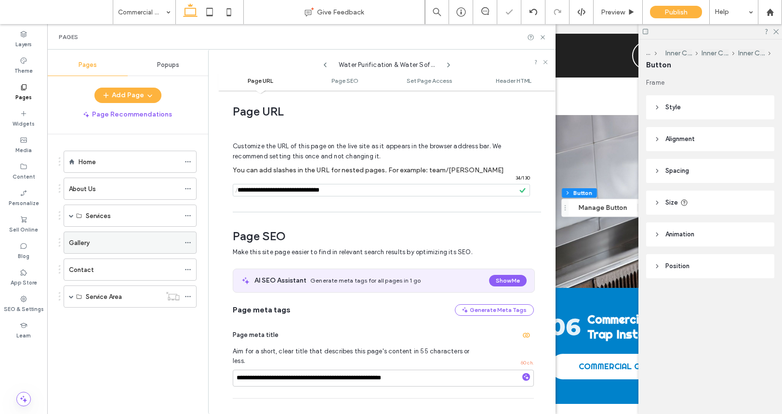
scroll to position [0, 0]
click at [67, 215] on div "Services" at bounding box center [130, 216] width 133 height 22
click at [69, 215] on span at bounding box center [71, 215] width 5 height 5
click at [186, 237] on icon at bounding box center [188, 238] width 7 height 7
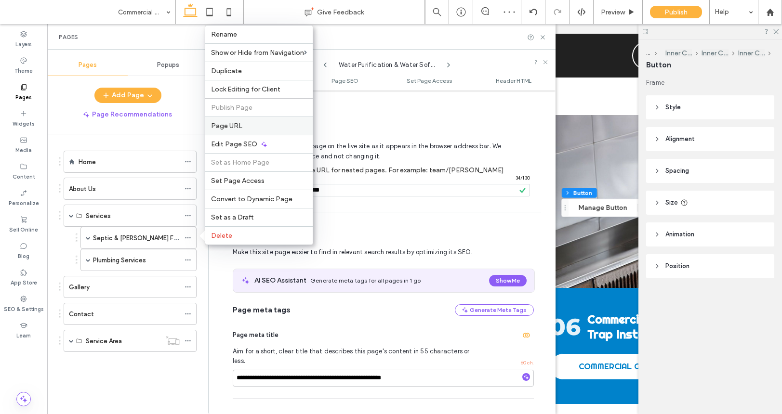
click at [244, 128] on label "Page URL" at bounding box center [259, 126] width 96 height 8
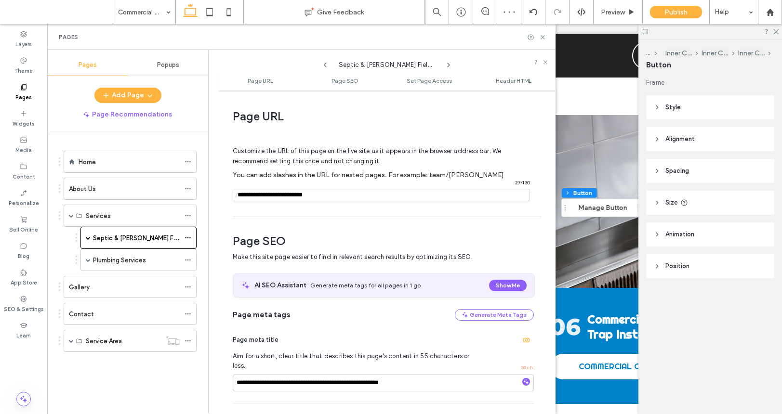
scroll to position [5, 0]
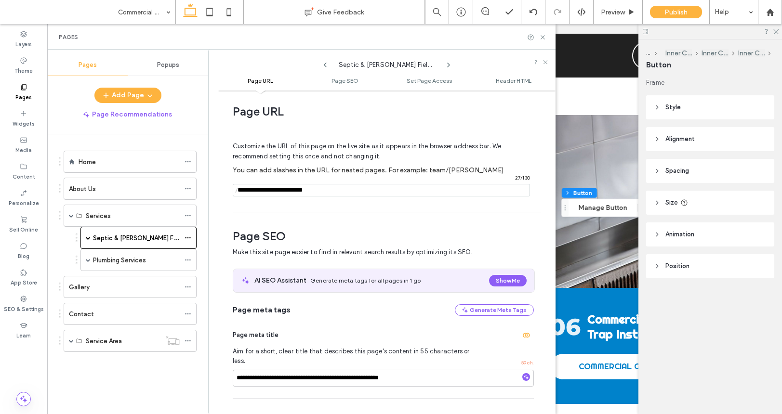
click at [448, 63] on icon at bounding box center [449, 65] width 8 height 8
click at [452, 65] on icon at bounding box center [449, 65] width 8 height 8
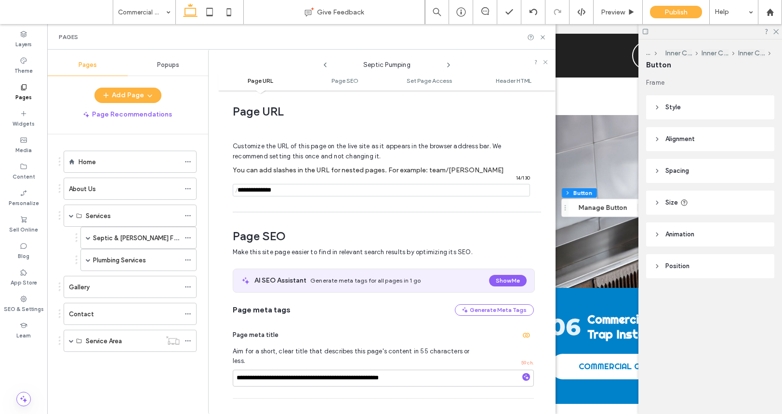
click at [452, 65] on icon at bounding box center [449, 65] width 8 height 8
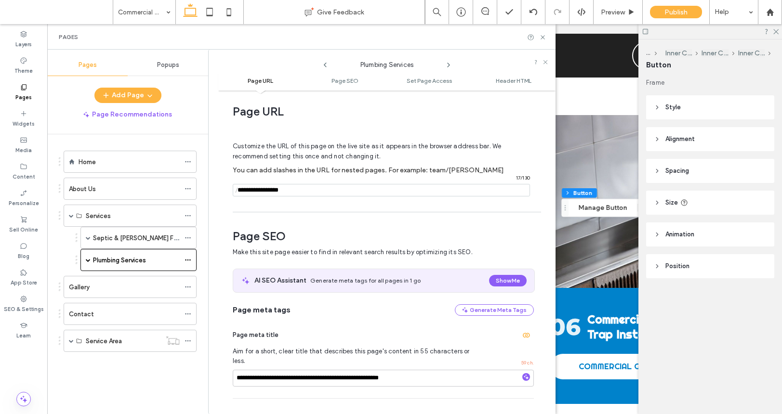
click at [452, 65] on icon at bounding box center [449, 65] width 8 height 8
drag, startPoint x: 302, startPoint y: 194, endPoint x: 278, endPoint y: 192, distance: 24.1
click at [278, 192] on input "notEmpty" at bounding box center [381, 190] width 297 height 13
type input "**********"
click at [451, 68] on icon at bounding box center [449, 65] width 8 height 8
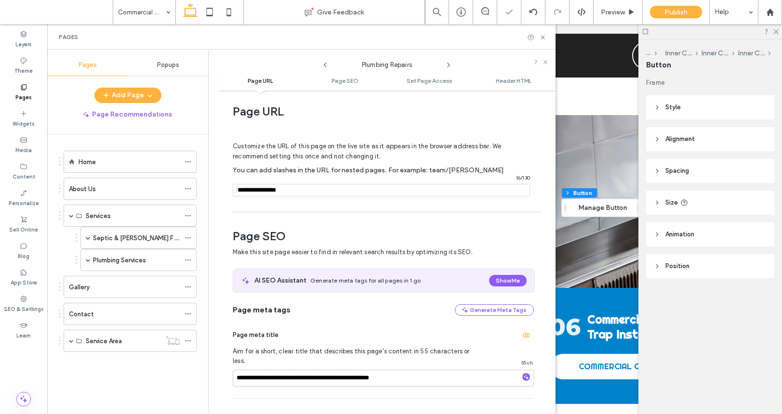
click at [450, 67] on icon at bounding box center [449, 65] width 8 height 8
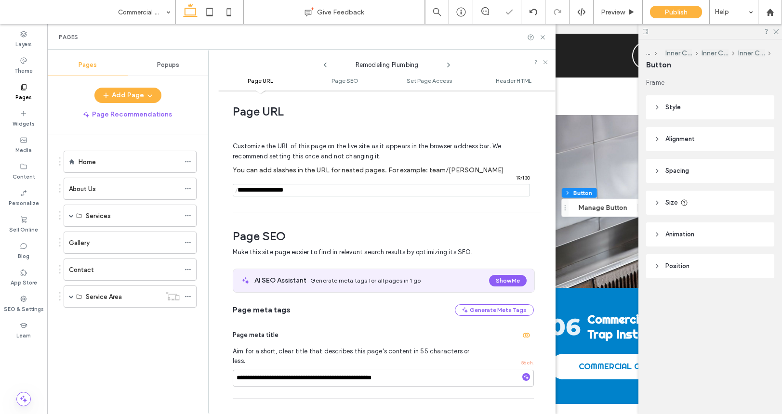
click at [450, 67] on icon at bounding box center [449, 65] width 8 height 8
click at [450, 66] on icon at bounding box center [449, 65] width 8 height 8
click at [449, 65] on use at bounding box center [449, 65] width 2 height 4
click at [542, 37] on use at bounding box center [543, 37] width 4 height 4
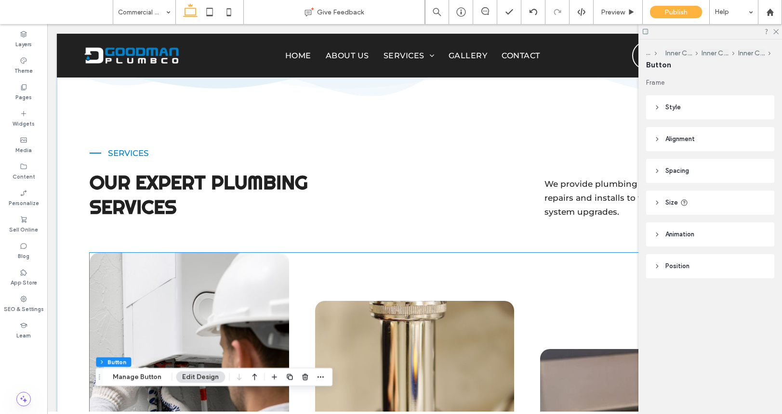
scroll to position [713, 0]
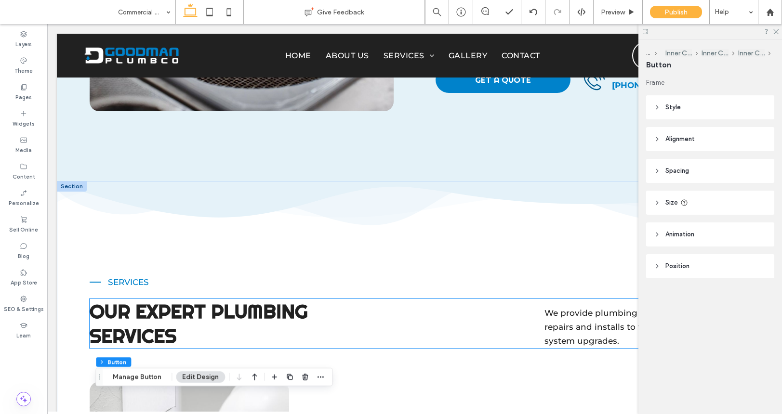
click at [207, 299] on span "Our Expert Plumbing Services" at bounding box center [199, 323] width 218 height 49
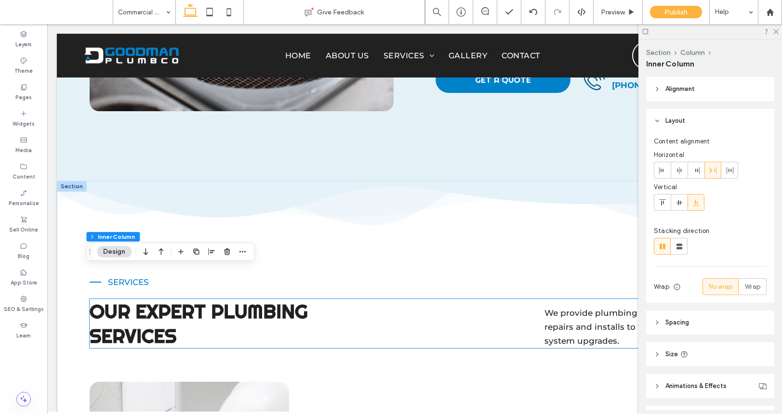
click at [207, 299] on span "Our Expert Plumbing Services" at bounding box center [199, 323] width 218 height 49
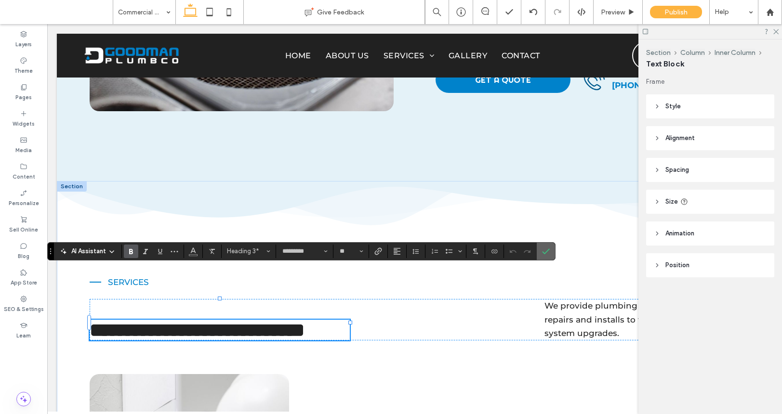
click at [548, 250] on use "Confirm" at bounding box center [547, 252] width 8 height 6
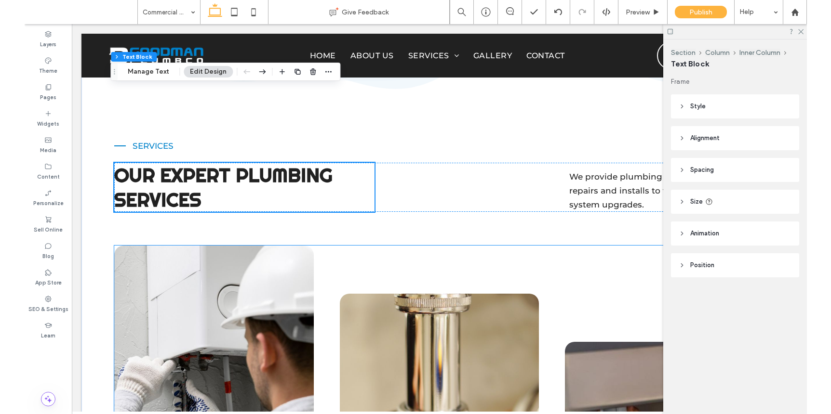
scroll to position [661, 0]
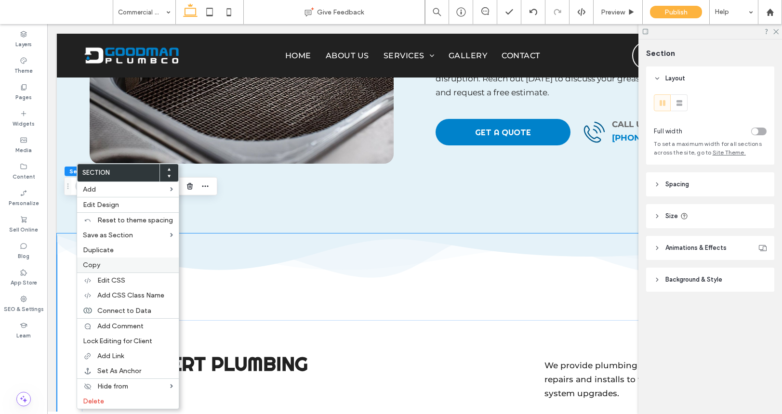
click at [103, 260] on div "Copy" at bounding box center [128, 265] width 102 height 15
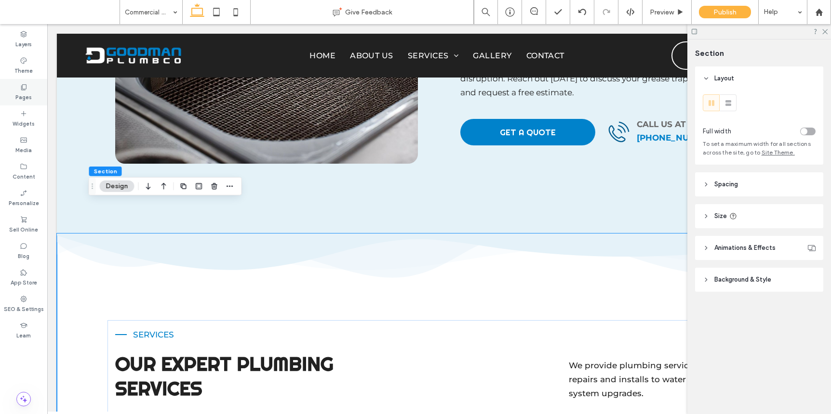
click at [28, 102] on div "Pages" at bounding box center [23, 92] width 47 height 26
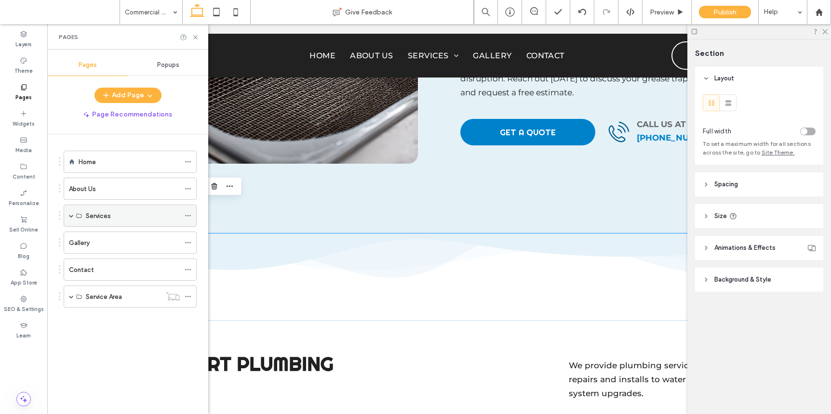
click at [67, 216] on div "Services" at bounding box center [130, 216] width 133 height 22
click at [70, 215] on span at bounding box center [71, 215] width 5 height 5
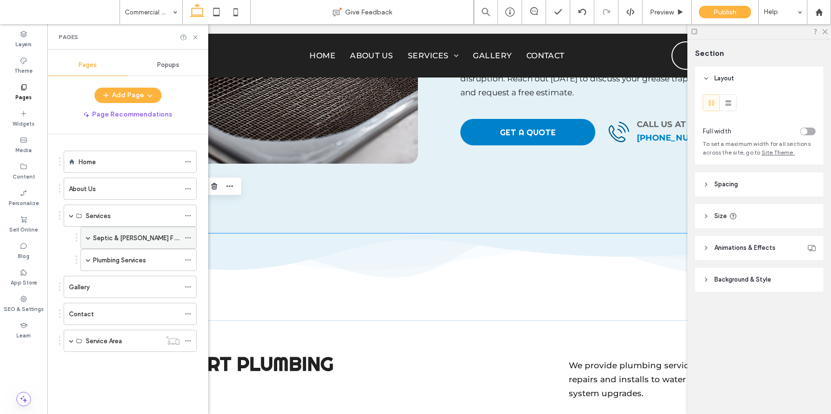
click at [115, 239] on label "Septic & [PERSON_NAME] Field Services" at bounding box center [152, 238] width 118 height 17
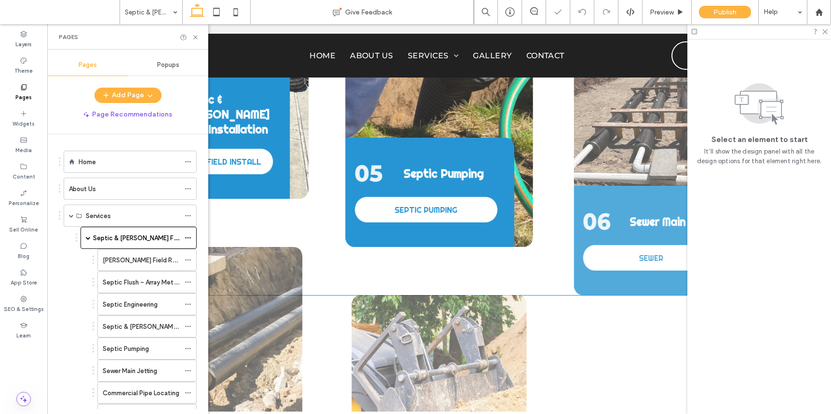
scroll to position [1744, 0]
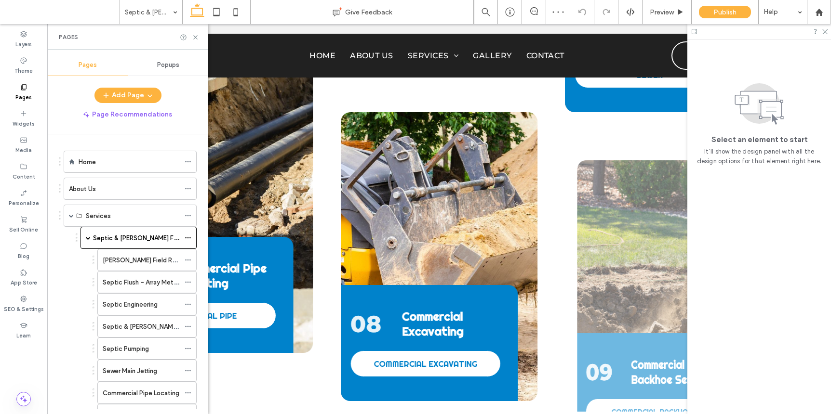
click at [329, 246] on div "07 Commercial Pipe Locating COMMERCIAL PIPE 08 Commercial Excavating COMMERCIAL…" at bounding box center [439, 256] width 648 height 385
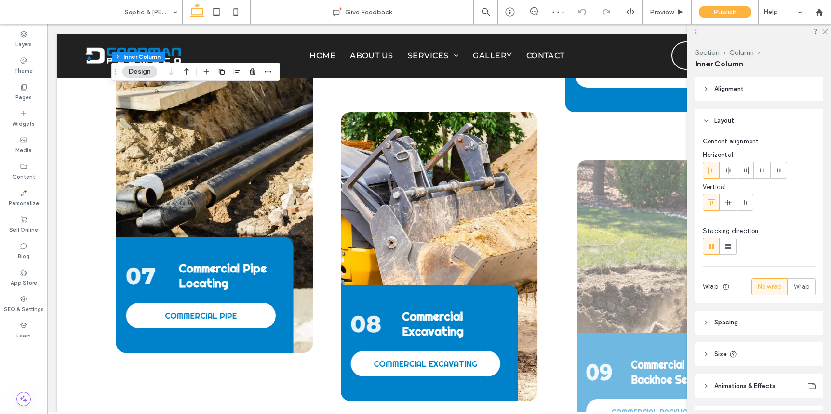
click at [329, 246] on div "07 Commercial Pipe Locating COMMERCIAL PIPE 08 Commercial Excavating COMMERCIAL…" at bounding box center [439, 256] width 648 height 385
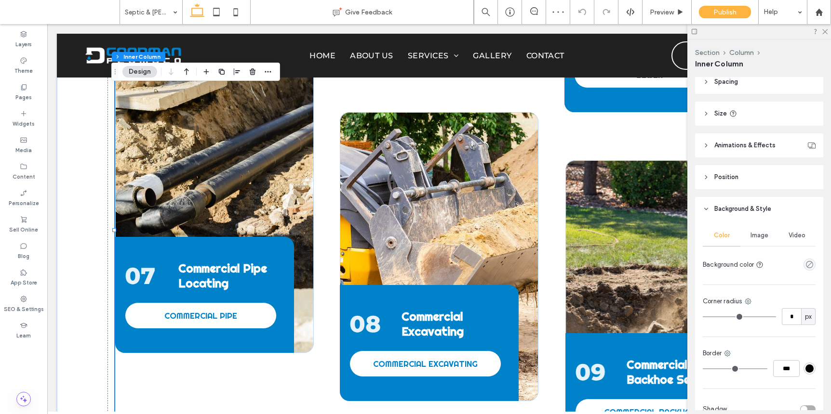
scroll to position [294, 0]
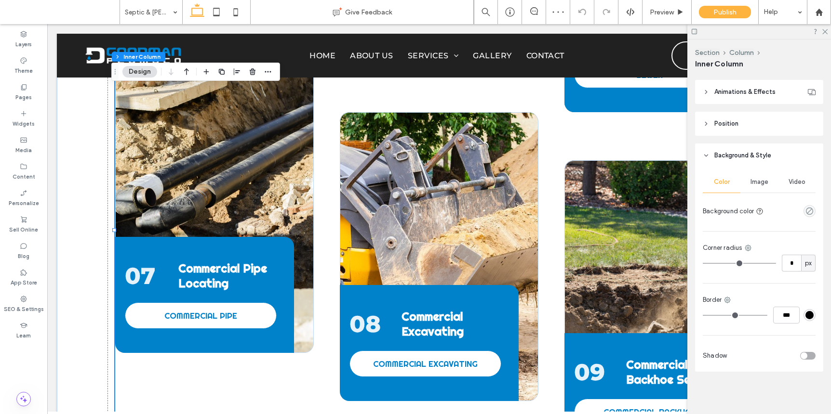
click at [758, 186] on div "Image" at bounding box center [759, 182] width 38 height 21
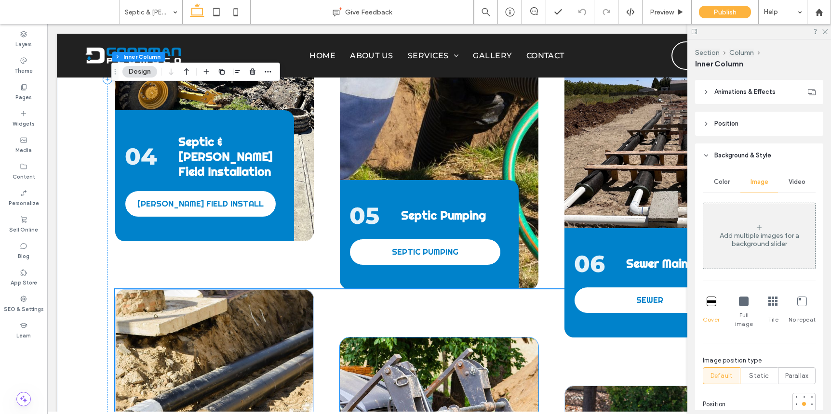
scroll to position [1502, 0]
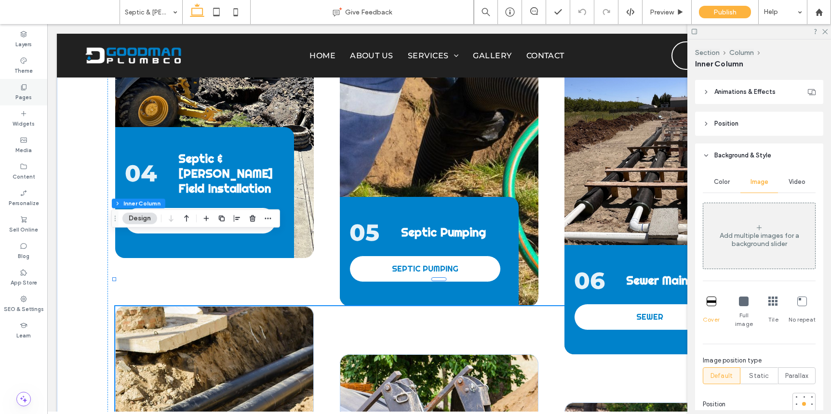
click at [25, 95] on label "Pages" at bounding box center [23, 96] width 16 height 11
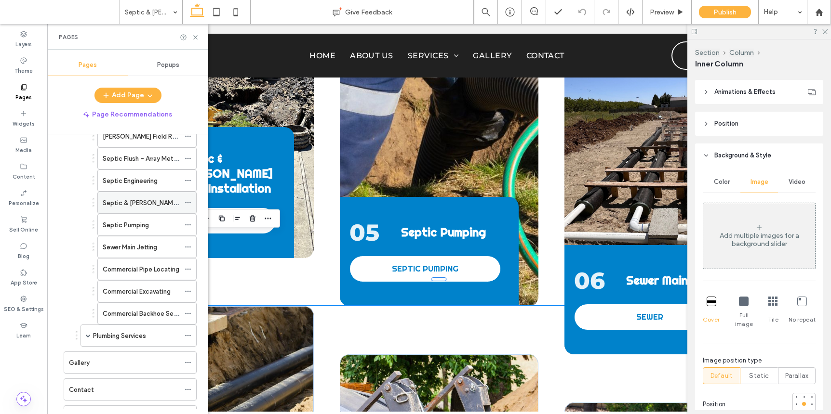
scroll to position [151, 0]
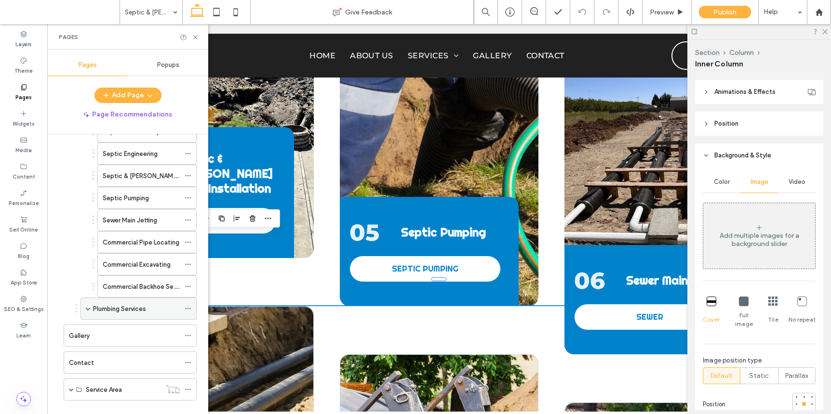
click at [132, 305] on label "Plumbing Services" at bounding box center [119, 309] width 53 height 17
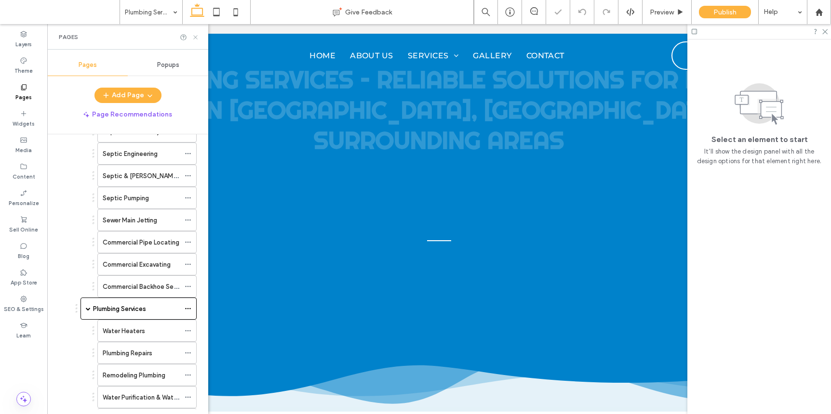
drag, startPoint x: 194, startPoint y: 37, endPoint x: 231, endPoint y: 136, distance: 105.5
click at [194, 37] on icon at bounding box center [195, 37] width 7 height 7
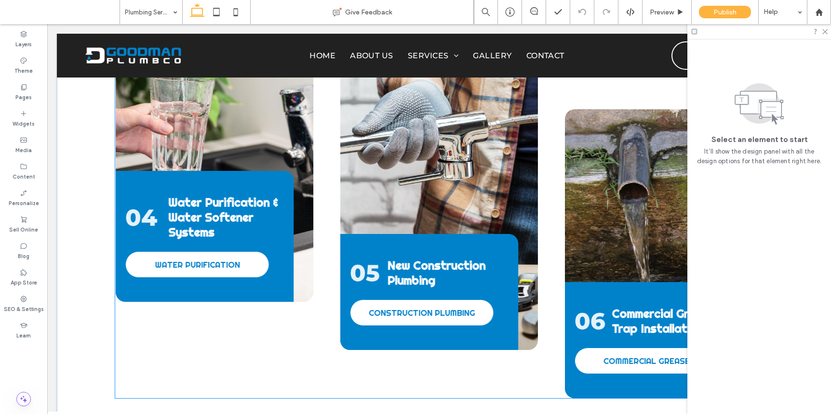
scroll to position [1361, 0]
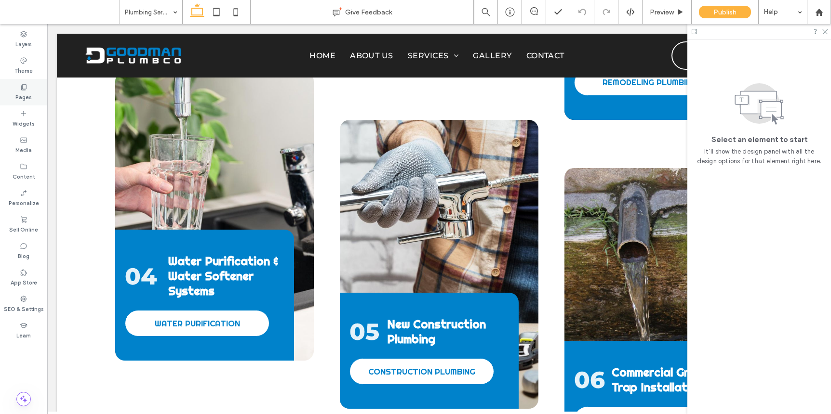
click at [28, 83] on div "Pages" at bounding box center [23, 92] width 47 height 26
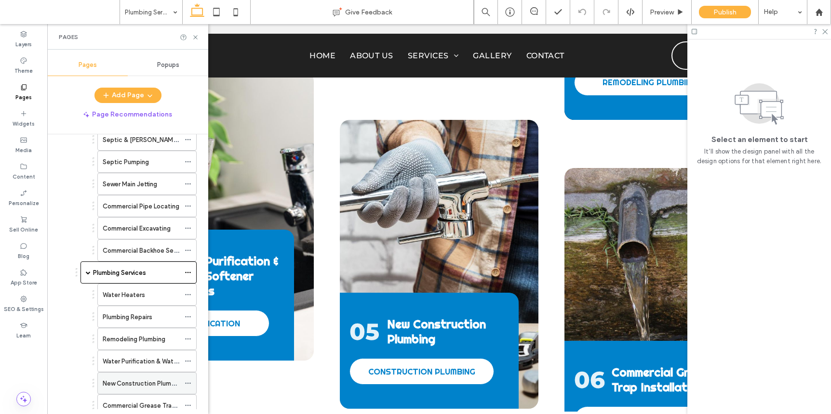
scroll to position [299, 0]
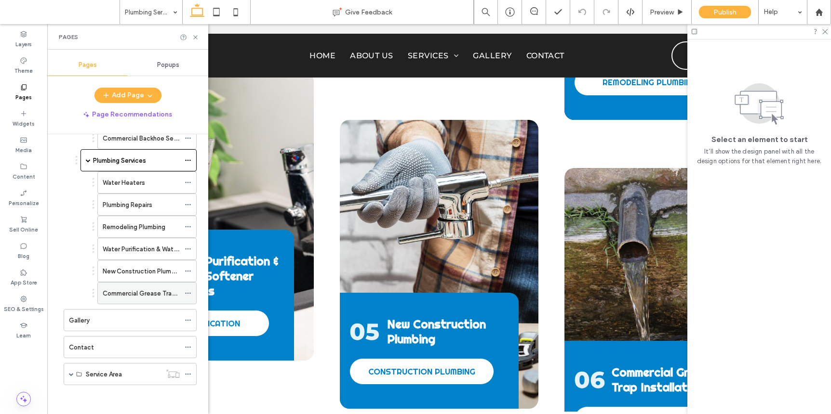
click at [153, 290] on label "Commercial Grease Trap Installation" at bounding box center [156, 293] width 106 height 17
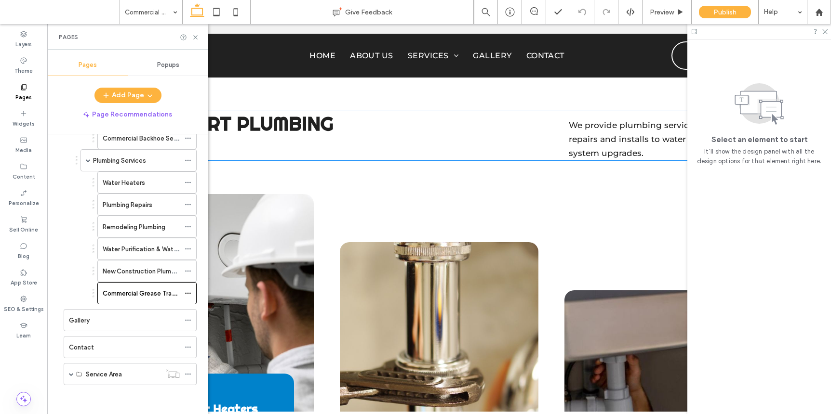
scroll to position [903, 0]
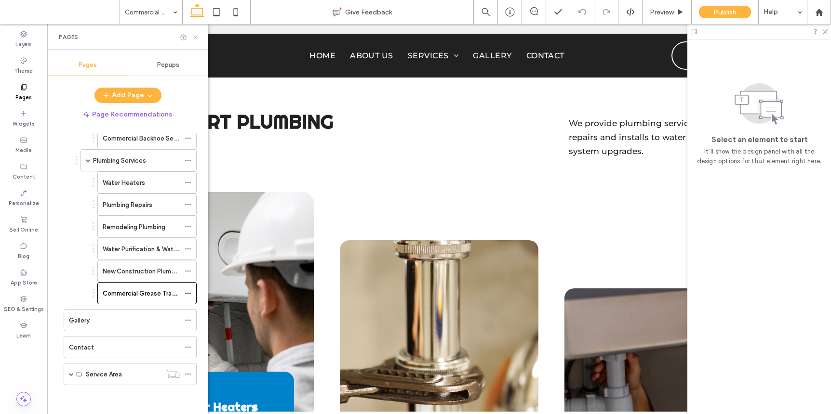
click at [195, 36] on icon at bounding box center [195, 37] width 7 height 7
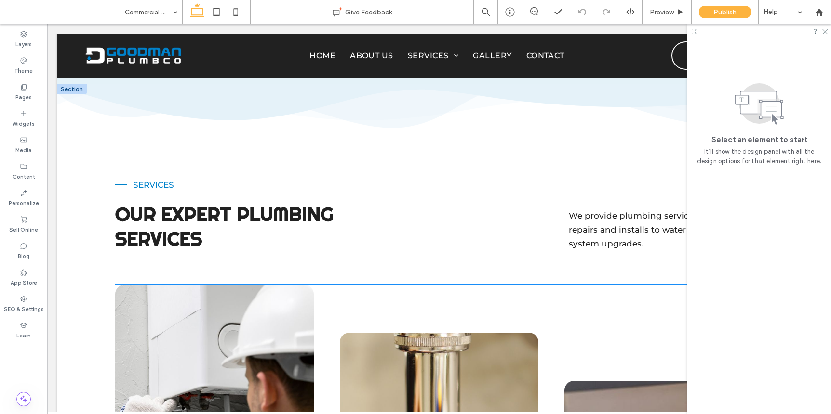
scroll to position [704, 0]
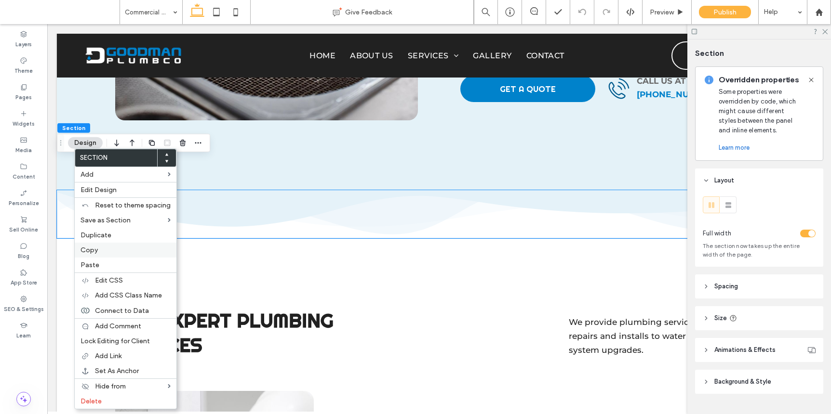
click at [93, 252] on span "Copy" at bounding box center [88, 250] width 17 height 8
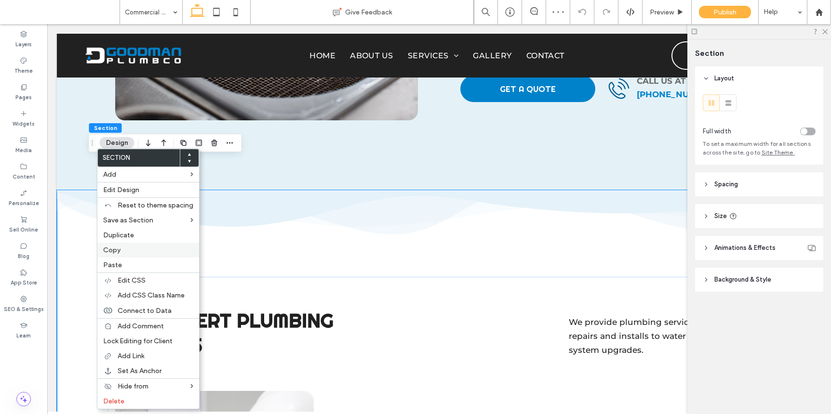
click at [124, 248] on label "Copy" at bounding box center [148, 250] width 90 height 8
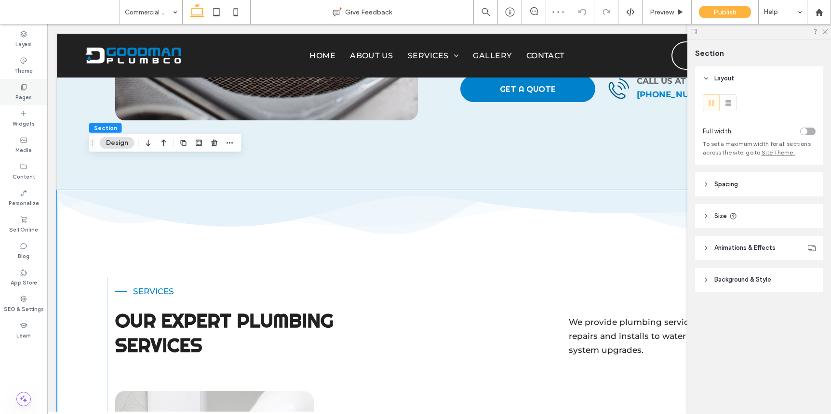
click at [30, 94] on label "Pages" at bounding box center [23, 96] width 16 height 11
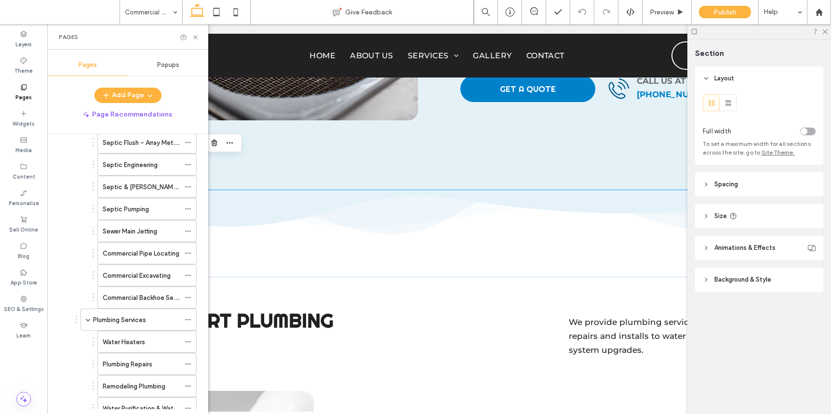
scroll to position [299, 0]
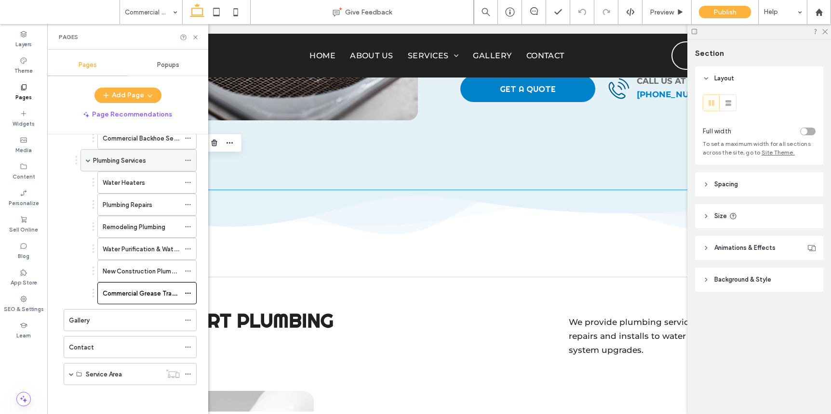
click at [143, 159] on label "Plumbing Services" at bounding box center [119, 160] width 53 height 17
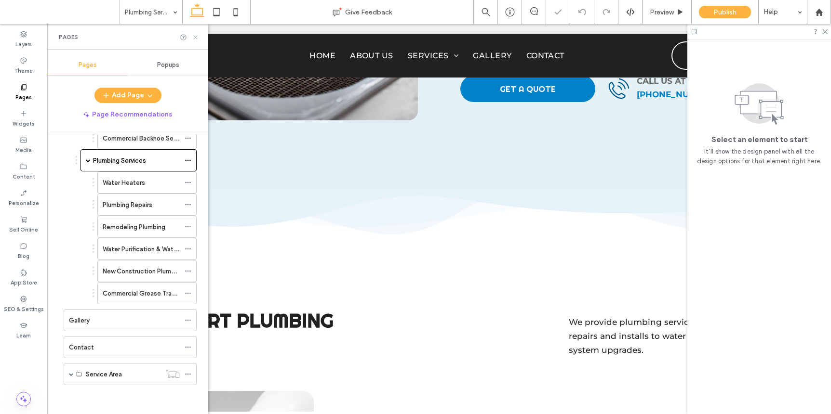
click at [194, 36] on use at bounding box center [195, 37] width 4 height 4
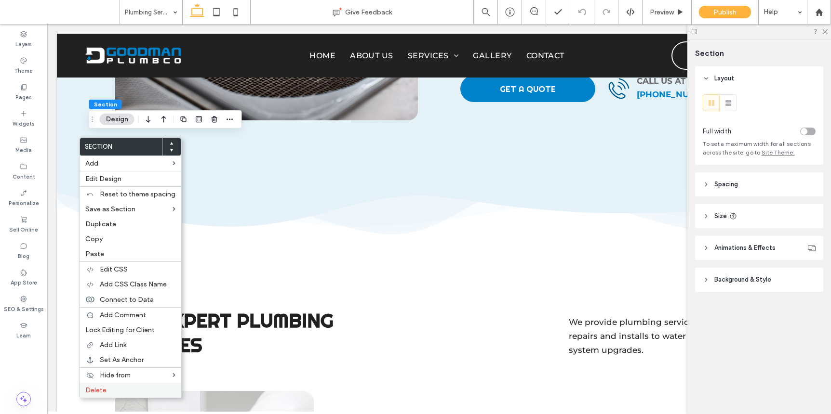
click at [108, 387] on label "Delete" at bounding box center [130, 390] width 90 height 8
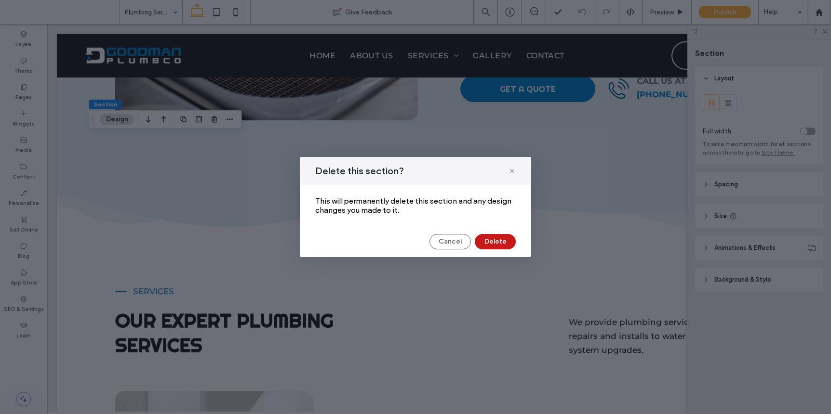
click at [507, 239] on button "Delete" at bounding box center [495, 241] width 41 height 15
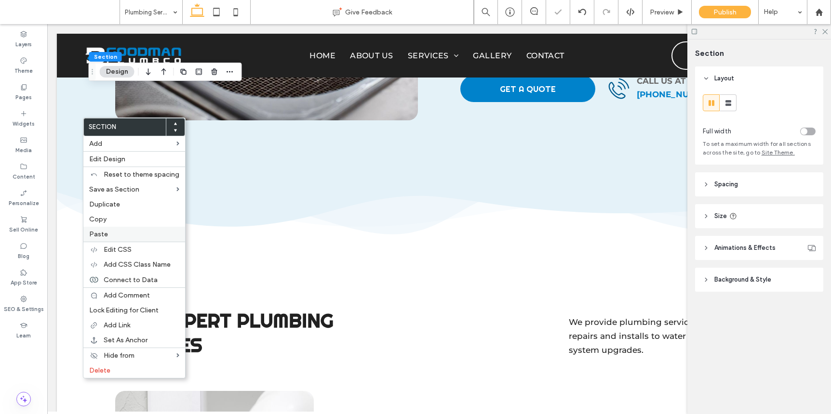
click at [116, 233] on label "Paste" at bounding box center [134, 234] width 90 height 8
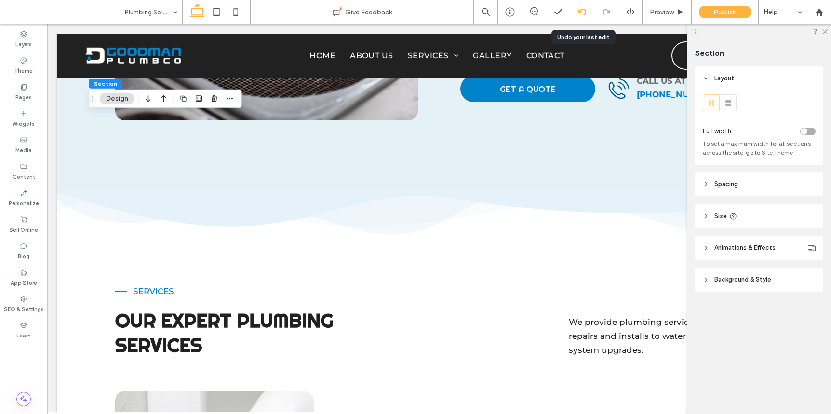
click at [583, 10] on icon at bounding box center [582, 12] width 8 height 8
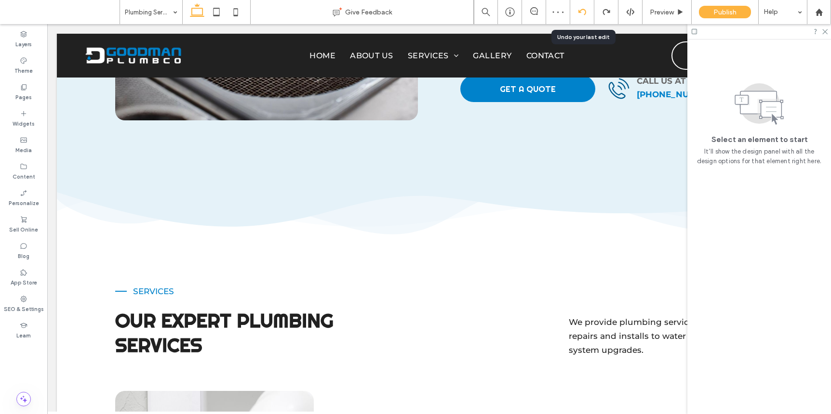
click at [571, 13] on div at bounding box center [582, 12] width 24 height 8
click at [33, 83] on div "Pages" at bounding box center [23, 92] width 47 height 26
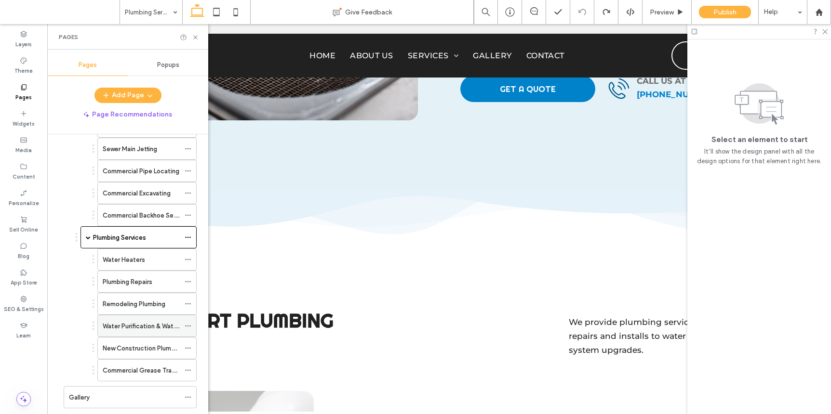
scroll to position [281, 0]
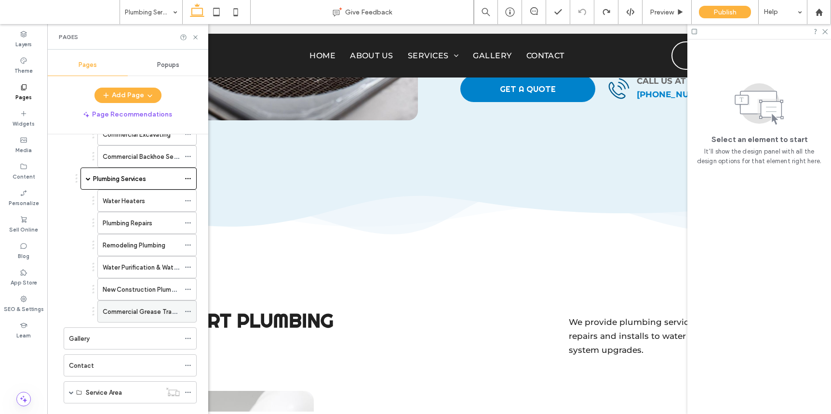
click at [145, 305] on div "Commercial Grease Trap Installation" at bounding box center [141, 311] width 77 height 21
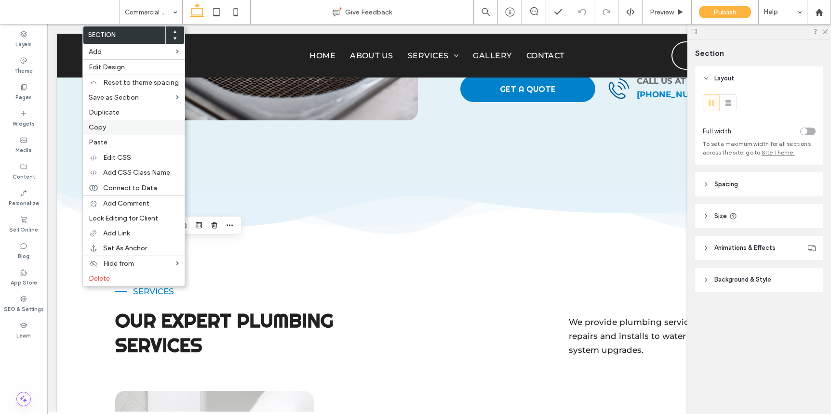
click at [109, 128] on label "Copy" at bounding box center [134, 127] width 90 height 8
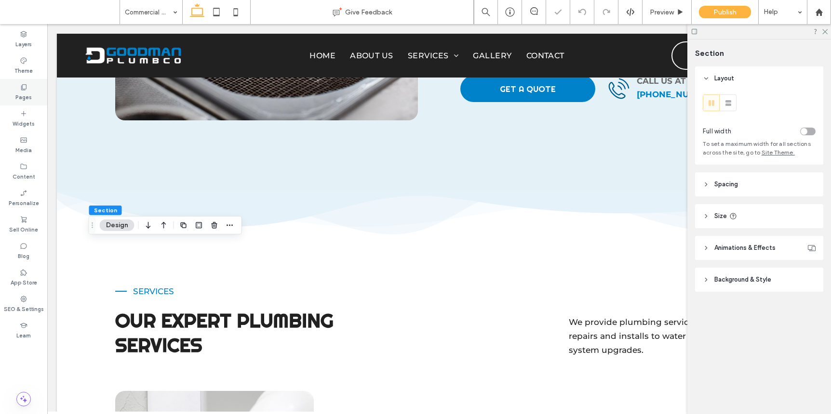
click at [17, 93] on label "Pages" at bounding box center [23, 96] width 16 height 11
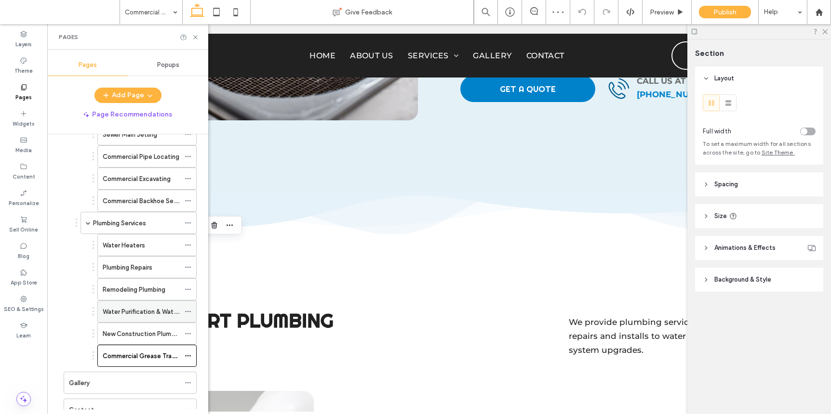
scroll to position [257, 0]
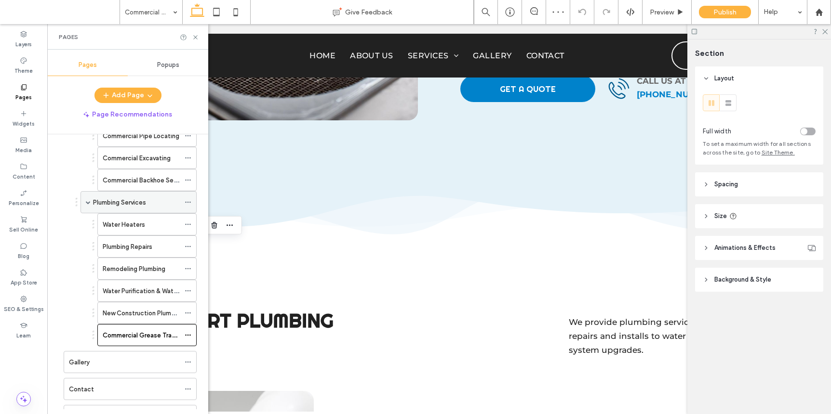
click at [142, 201] on label "Plumbing Services" at bounding box center [119, 202] width 53 height 17
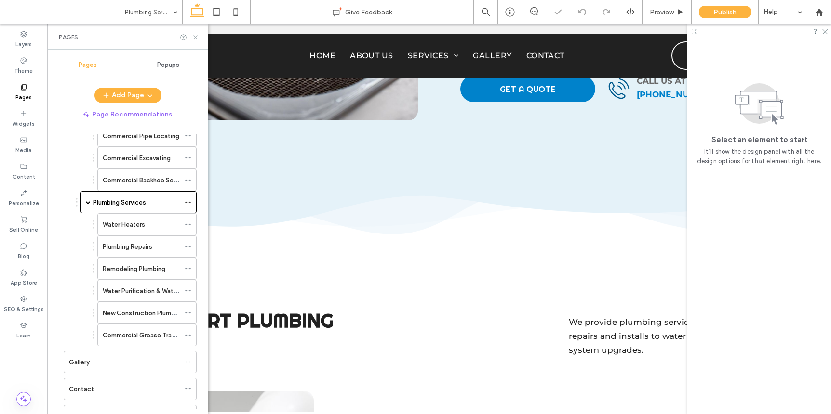
click at [195, 37] on use at bounding box center [195, 37] width 4 height 4
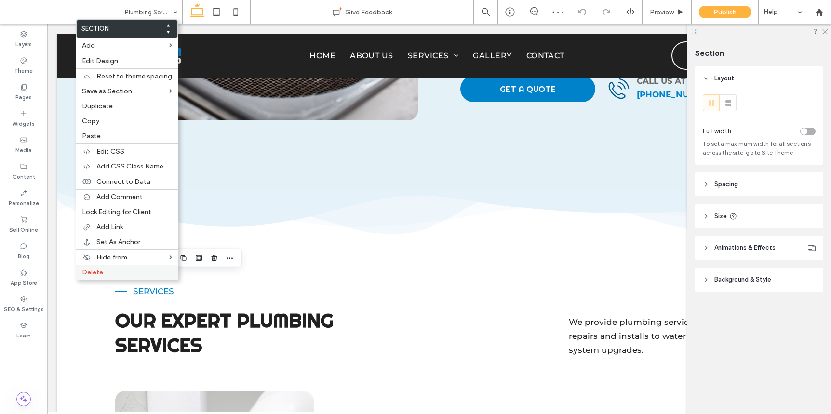
click at [95, 274] on span "Delete" at bounding box center [92, 272] width 21 height 8
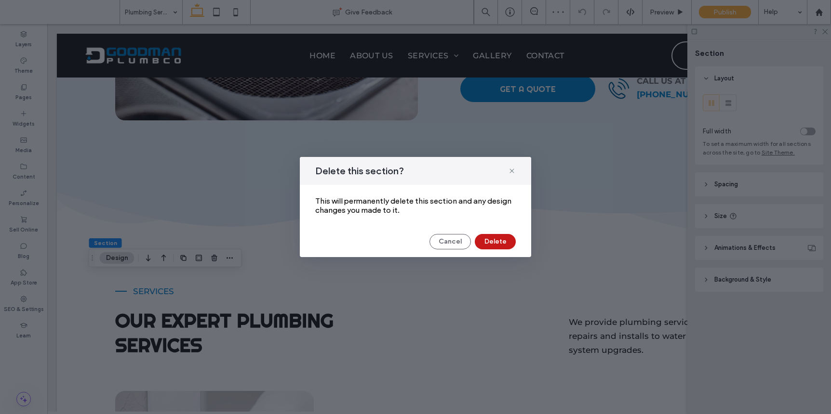
click at [495, 244] on button "Delete" at bounding box center [495, 241] width 41 height 15
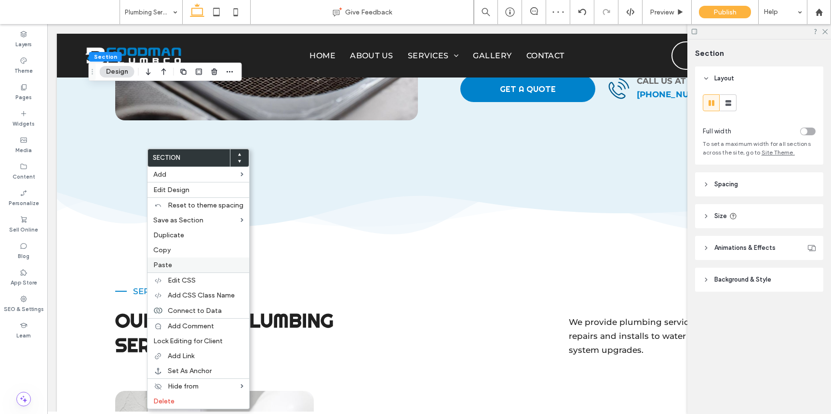
click at [189, 267] on label "Paste" at bounding box center [198, 265] width 90 height 8
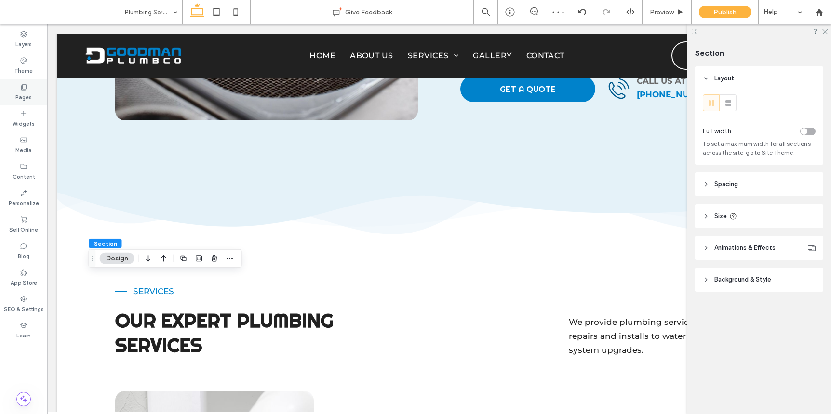
click at [33, 96] on div "Pages" at bounding box center [23, 92] width 47 height 26
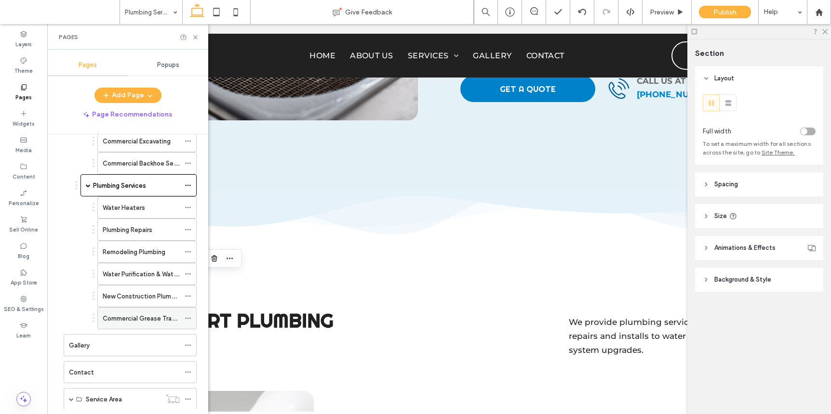
scroll to position [299, 0]
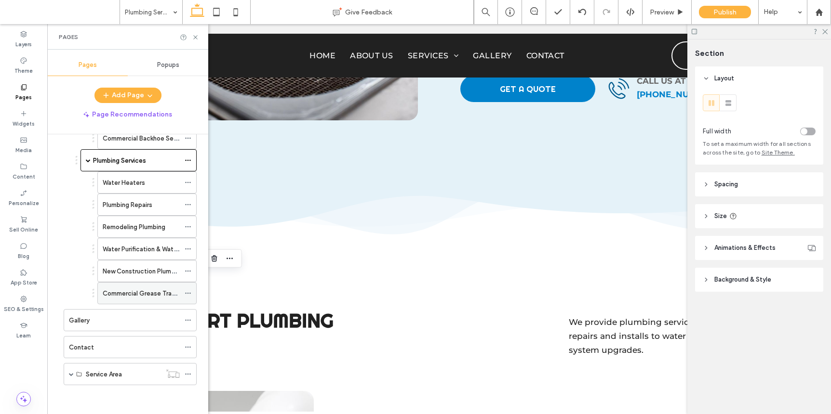
click at [136, 286] on div "Commercial Grease Trap Installation" at bounding box center [141, 293] width 77 height 21
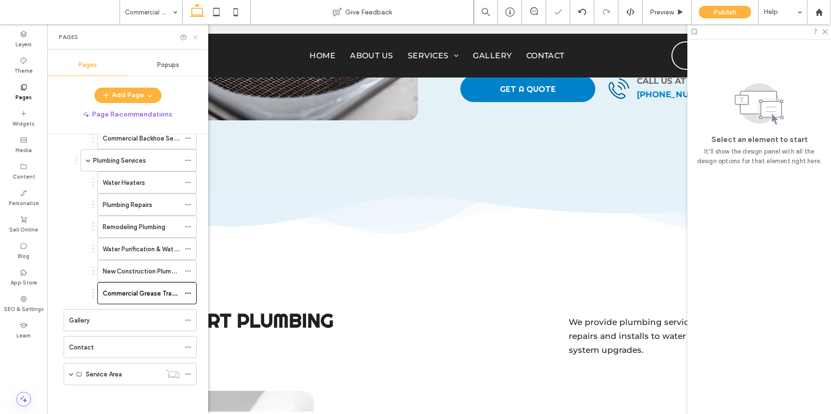
click at [195, 39] on icon at bounding box center [195, 37] width 7 height 7
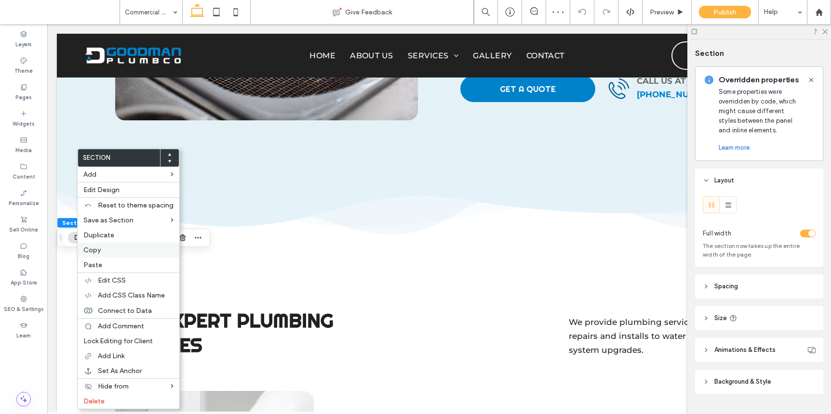
click at [100, 251] on span "Copy" at bounding box center [91, 250] width 17 height 8
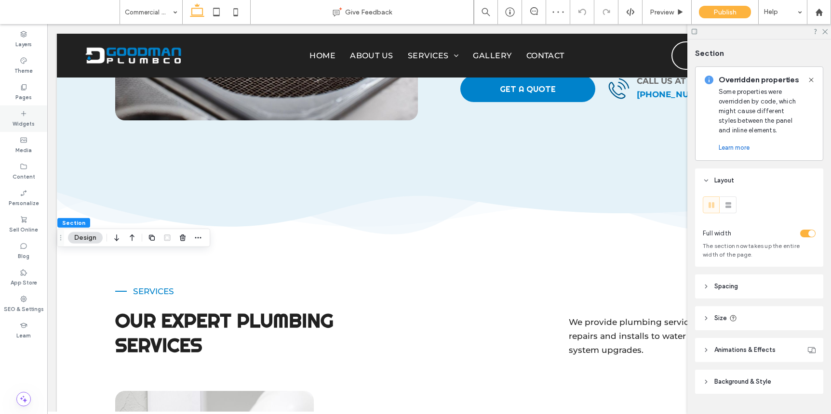
click at [29, 95] on label "Pages" at bounding box center [23, 96] width 16 height 11
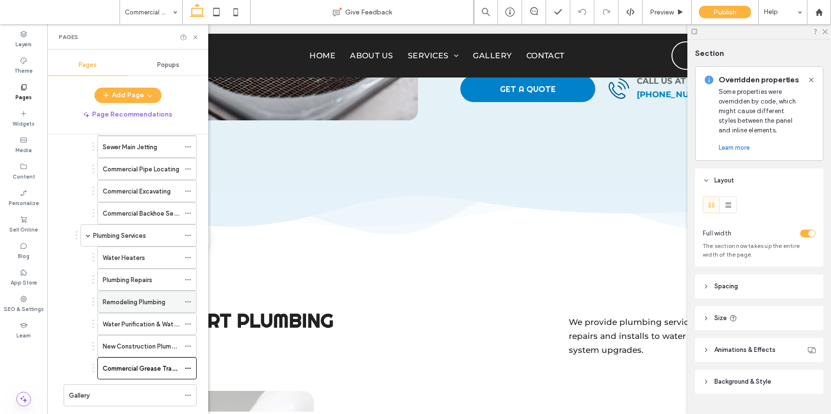
scroll to position [226, 0]
click at [142, 227] on div "Plumbing Services" at bounding box center [136, 233] width 87 height 21
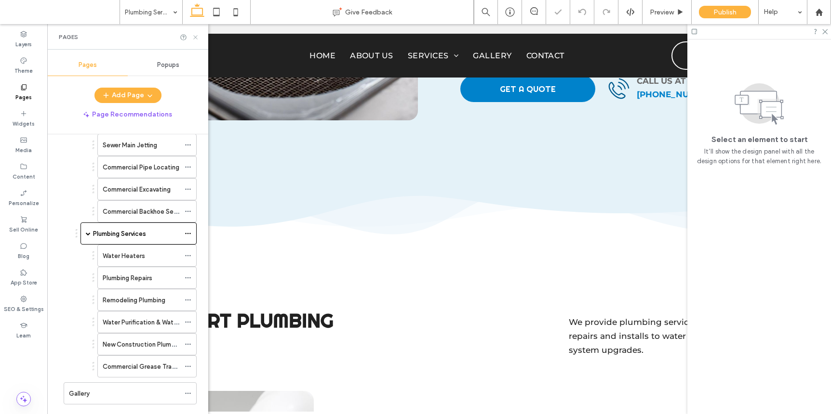
click at [194, 38] on use at bounding box center [195, 37] width 4 height 4
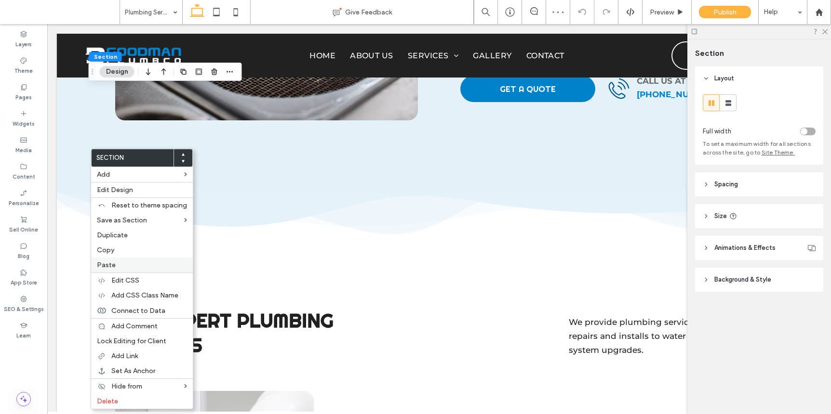
click at [108, 265] on span "Paste" at bounding box center [106, 265] width 19 height 8
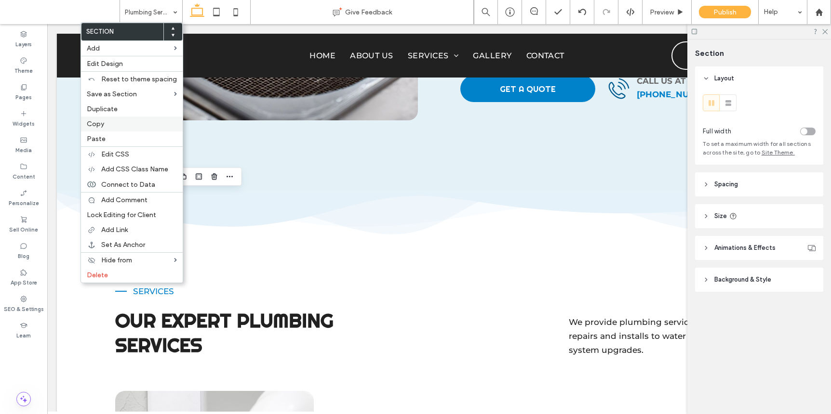
click at [118, 128] on div "Copy" at bounding box center [132, 124] width 102 height 15
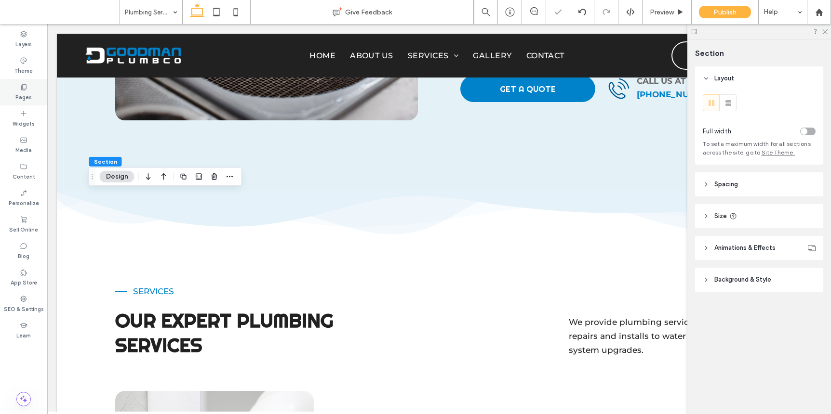
click at [25, 91] on label "Pages" at bounding box center [23, 96] width 16 height 11
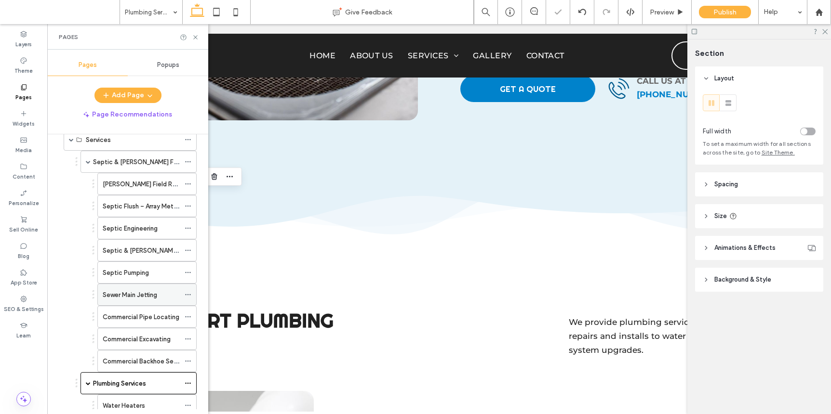
scroll to position [175, 0]
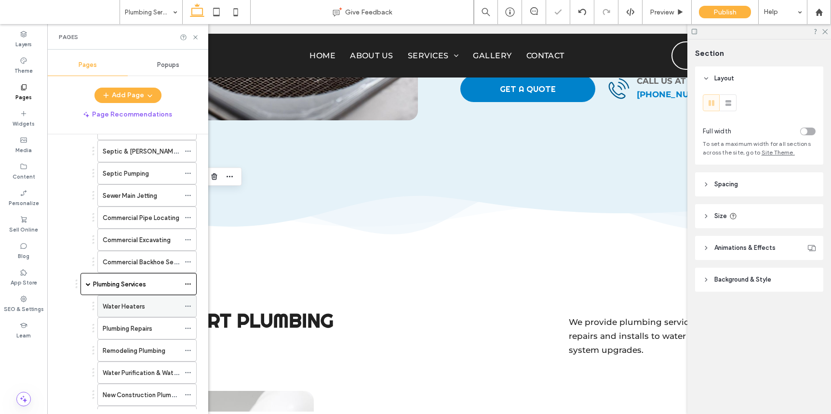
click at [129, 304] on label "Water Heaters" at bounding box center [124, 306] width 42 height 17
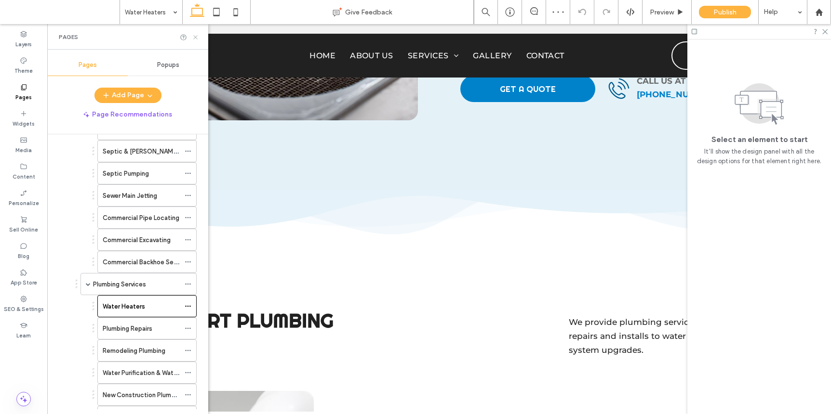
click at [197, 38] on icon at bounding box center [195, 37] width 7 height 7
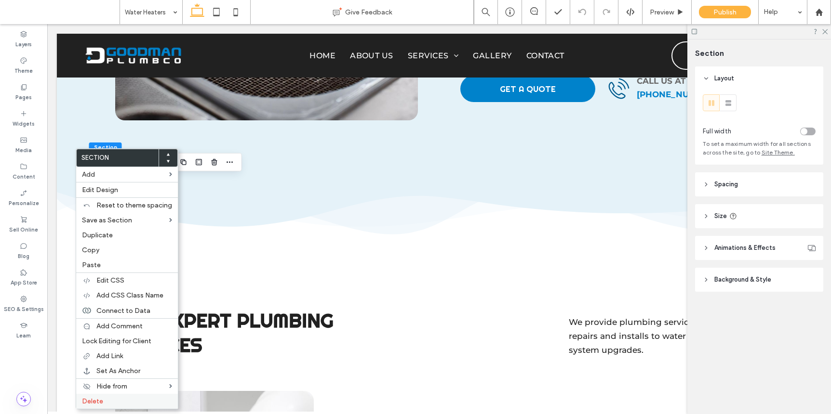
click at [117, 403] on label "Delete" at bounding box center [127, 401] width 90 height 8
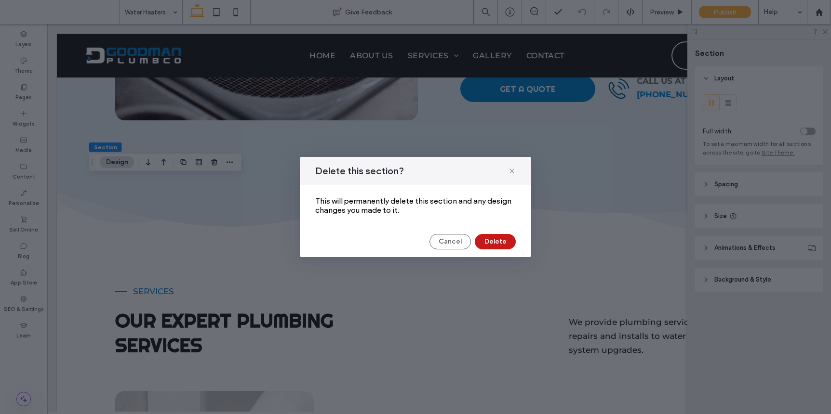
click at [481, 239] on button "Delete" at bounding box center [495, 241] width 41 height 15
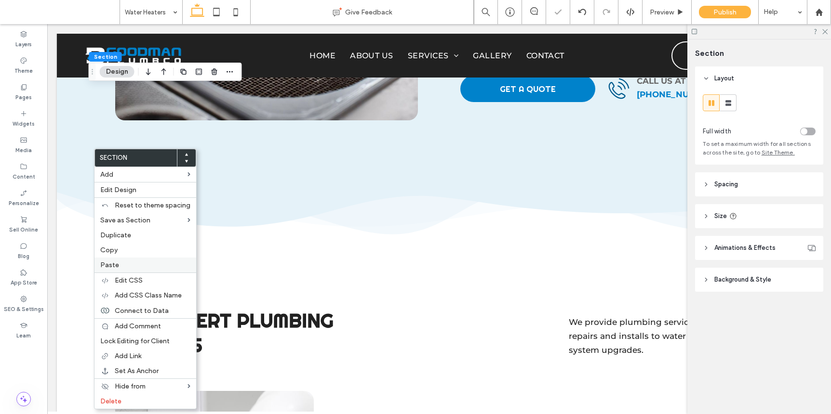
click at [115, 261] on span "Paste" at bounding box center [109, 265] width 19 height 8
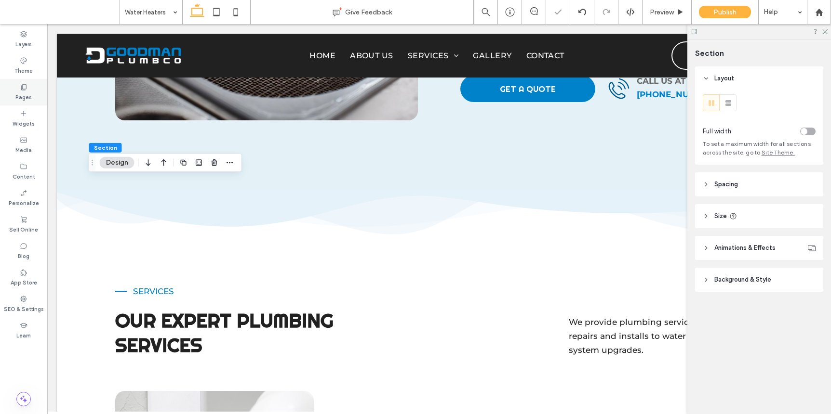
click at [26, 93] on label "Pages" at bounding box center [23, 96] width 16 height 11
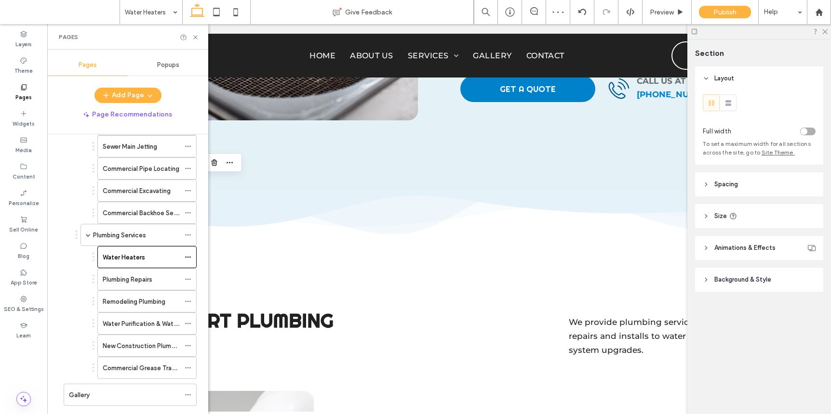
scroll to position [299, 0]
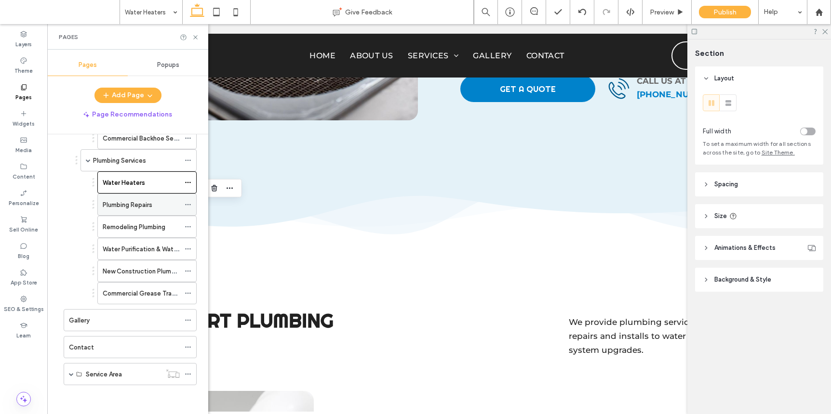
click at [144, 207] on label "Plumbing Repairs" at bounding box center [128, 205] width 50 height 17
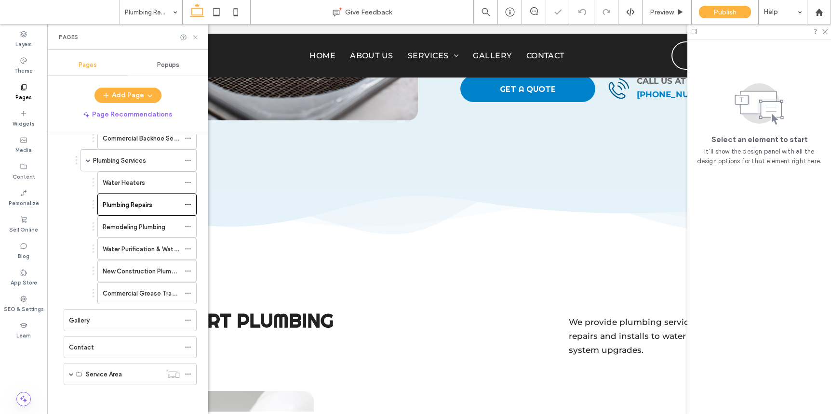
click at [193, 37] on icon at bounding box center [195, 37] width 7 height 7
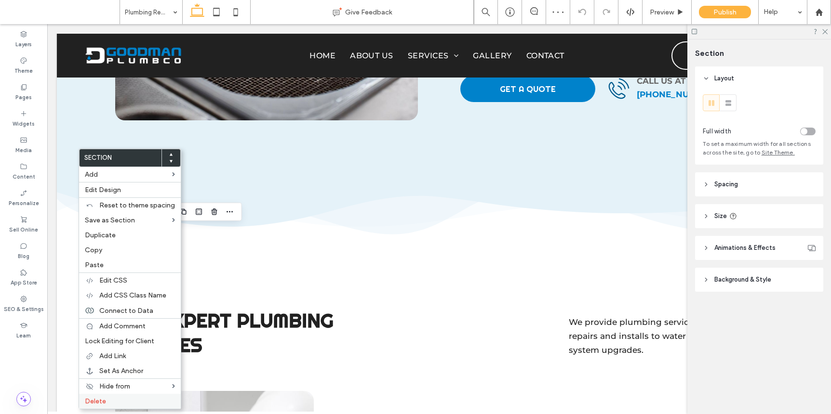
click at [120, 402] on label "Delete" at bounding box center [130, 401] width 90 height 8
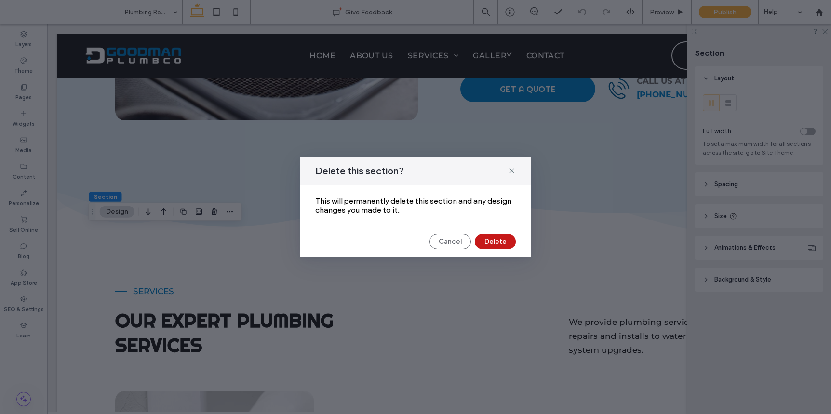
click at [484, 241] on button "Delete" at bounding box center [495, 241] width 41 height 15
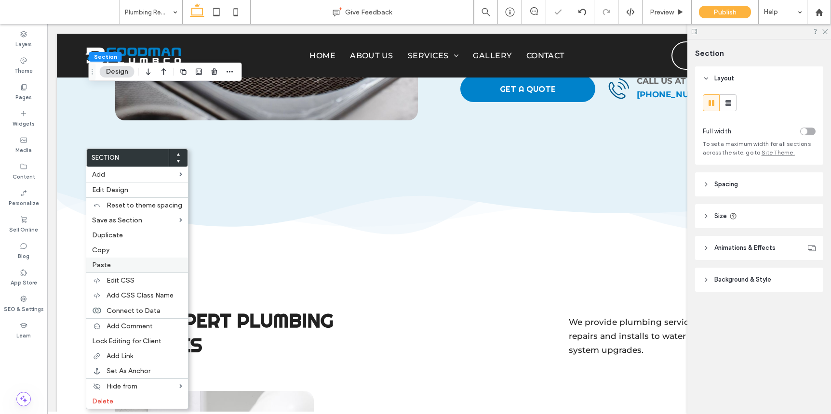
click at [118, 270] on div "Paste" at bounding box center [137, 265] width 102 height 15
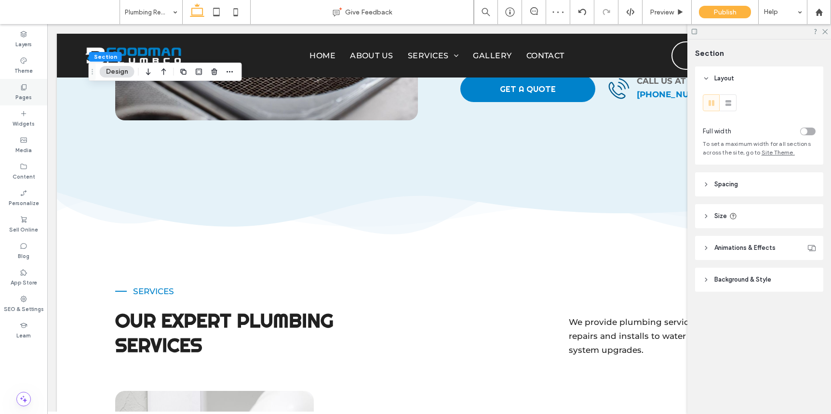
click at [25, 90] on use at bounding box center [23, 87] width 5 height 6
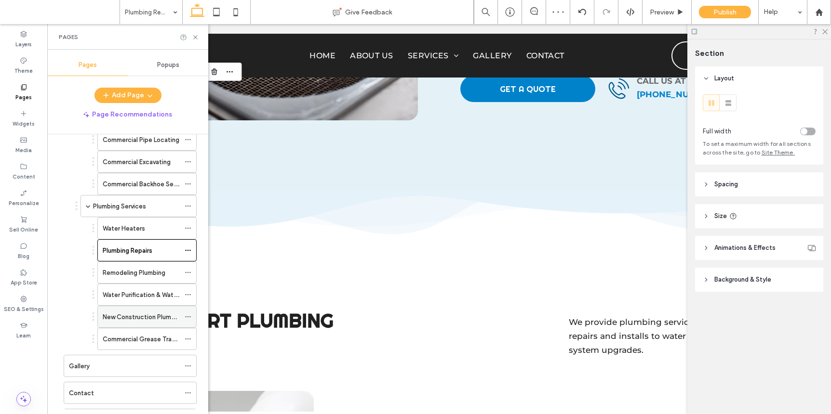
scroll to position [299, 0]
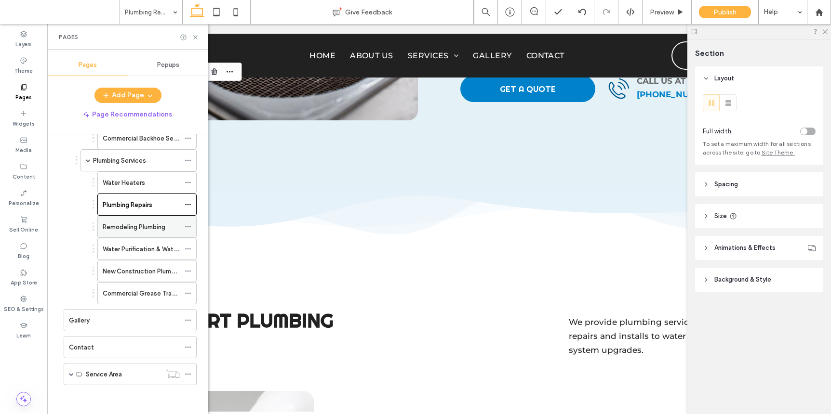
click at [144, 227] on label "Remodeling Plumbing" at bounding box center [134, 227] width 63 height 17
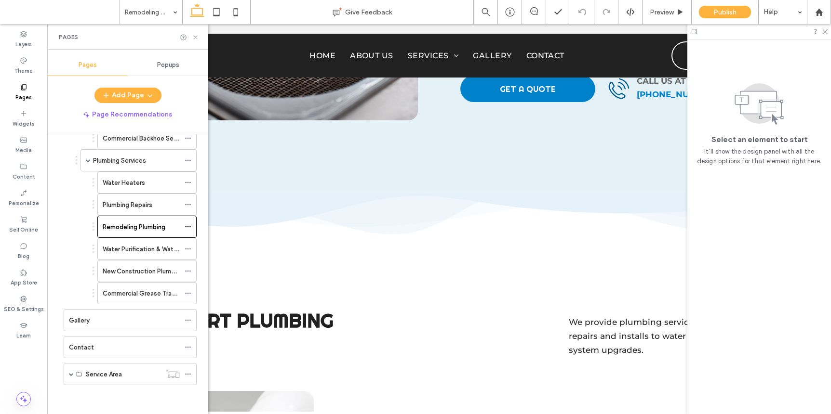
click at [196, 38] on icon at bounding box center [195, 37] width 7 height 7
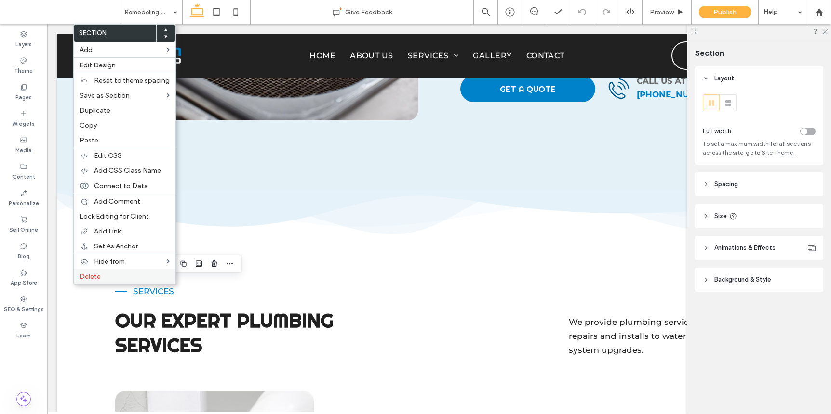
click at [123, 275] on label "Delete" at bounding box center [124, 277] width 90 height 8
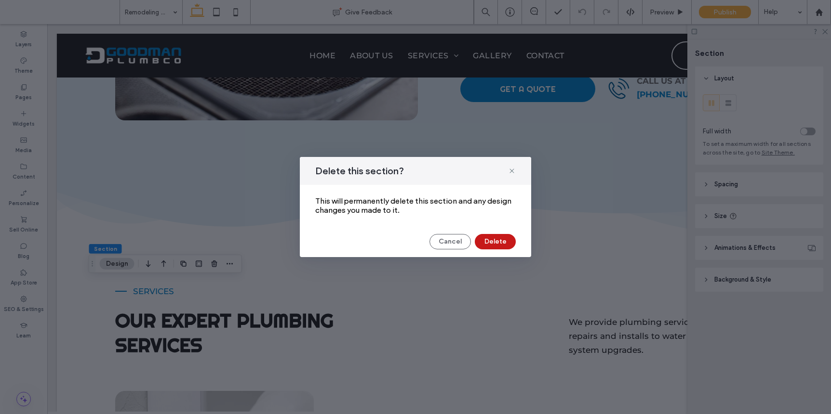
click at [486, 241] on button "Delete" at bounding box center [495, 241] width 41 height 15
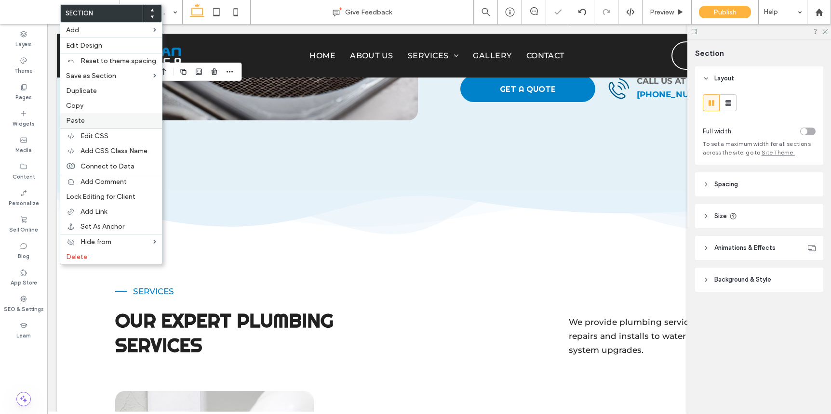
click at [83, 123] on label "Paste" at bounding box center [111, 121] width 90 height 8
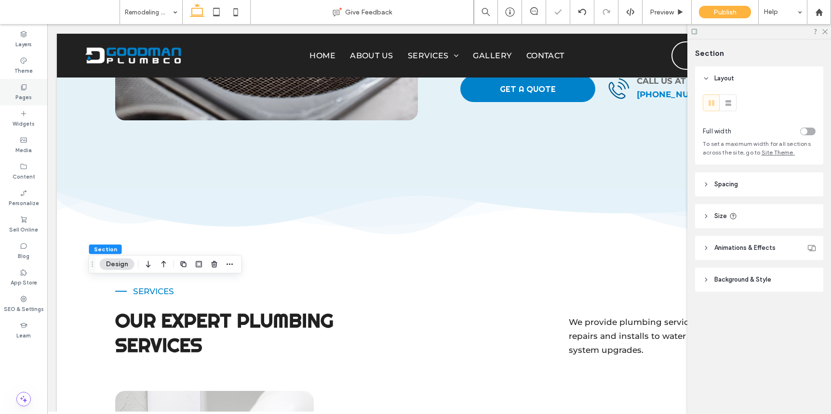
click at [32, 95] on div "Pages" at bounding box center [23, 92] width 47 height 26
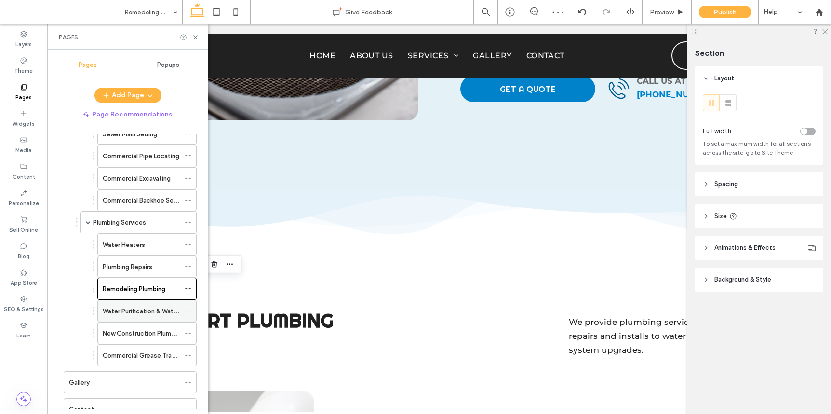
scroll to position [238, 0]
click at [147, 313] on label "Water Purification & Water Softener Systems" at bounding box center [168, 311] width 131 height 17
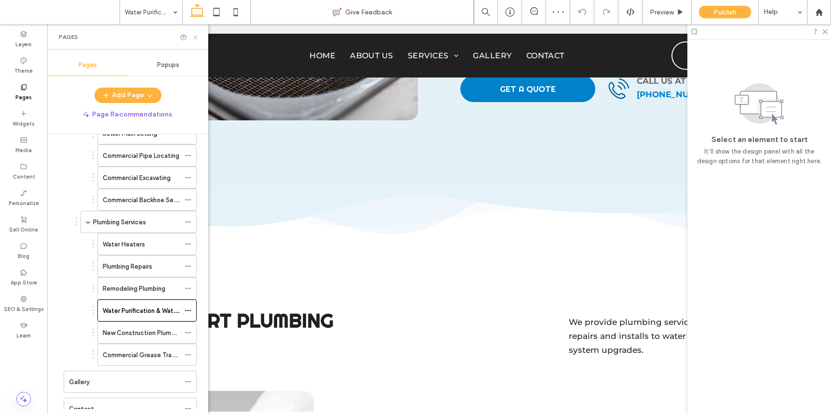
click at [196, 36] on icon at bounding box center [195, 37] width 7 height 7
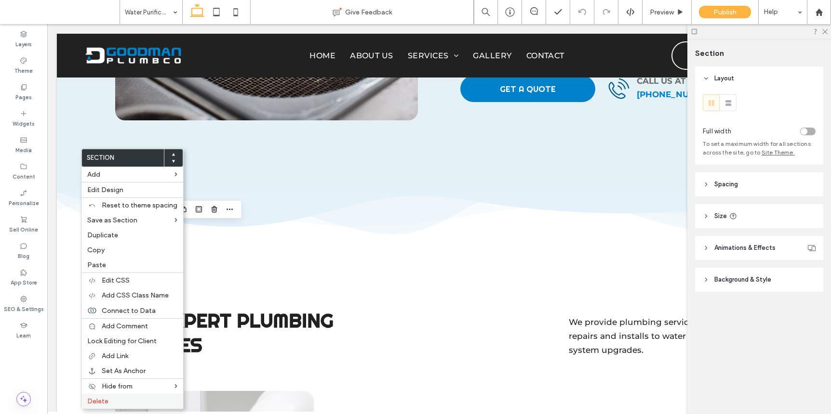
click at [119, 398] on label "Delete" at bounding box center [132, 401] width 90 height 8
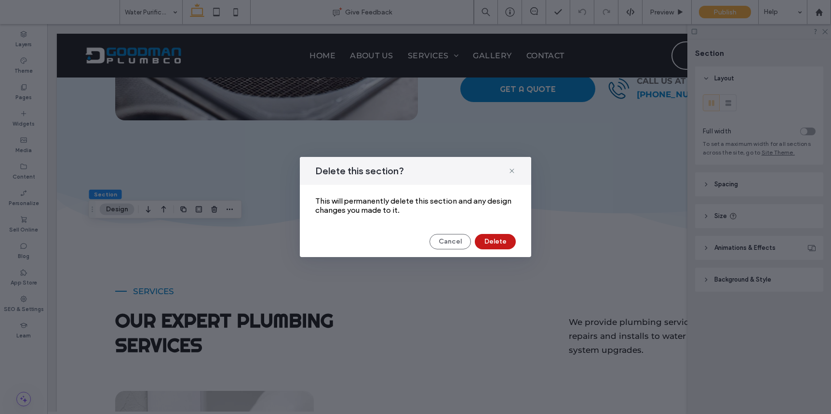
click at [502, 241] on button "Delete" at bounding box center [495, 241] width 41 height 15
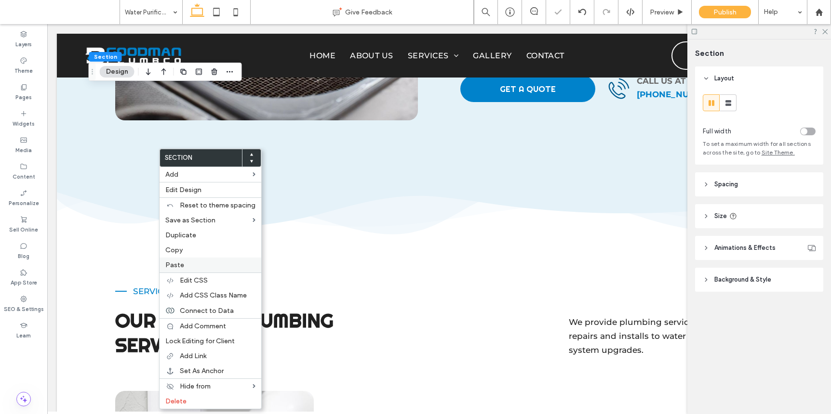
click at [188, 265] on label "Paste" at bounding box center [210, 265] width 90 height 8
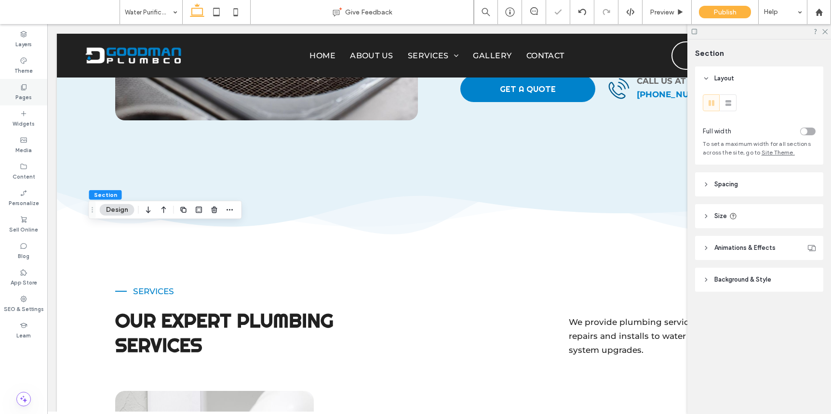
click at [30, 89] on div "Pages" at bounding box center [23, 92] width 47 height 26
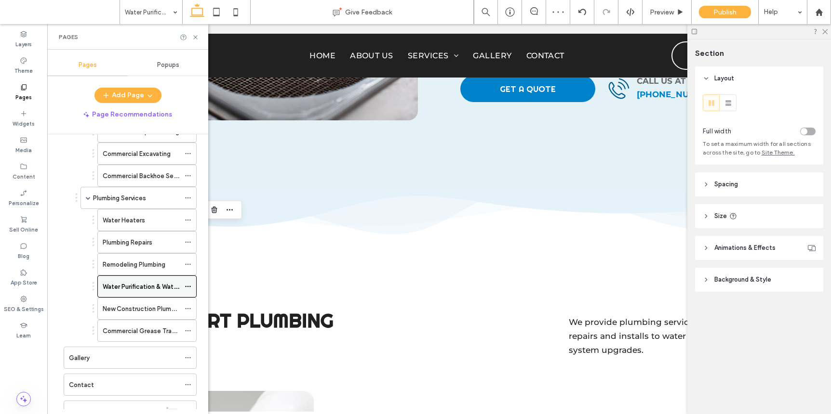
scroll to position [299, 0]
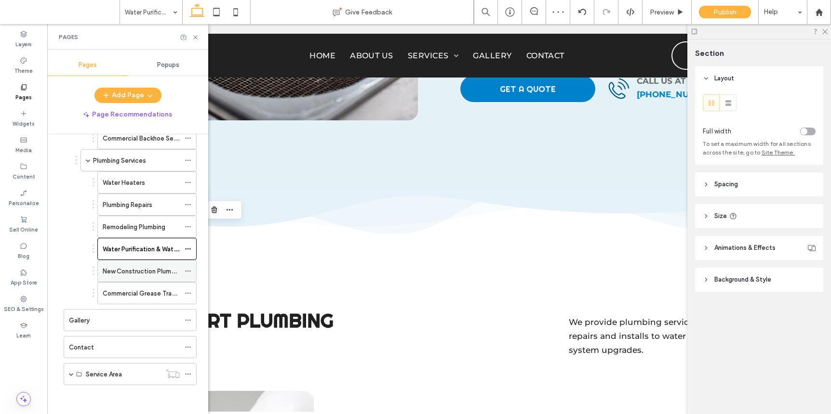
click at [135, 263] on div "New Construction Plumbing" at bounding box center [141, 271] width 77 height 21
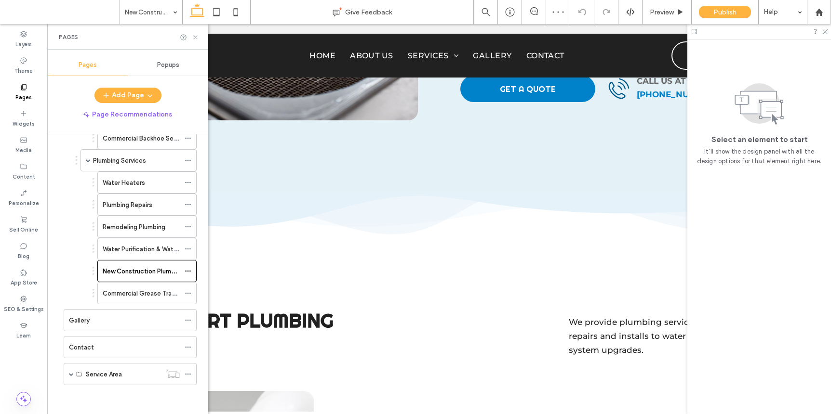
click at [197, 39] on use at bounding box center [195, 37] width 4 height 4
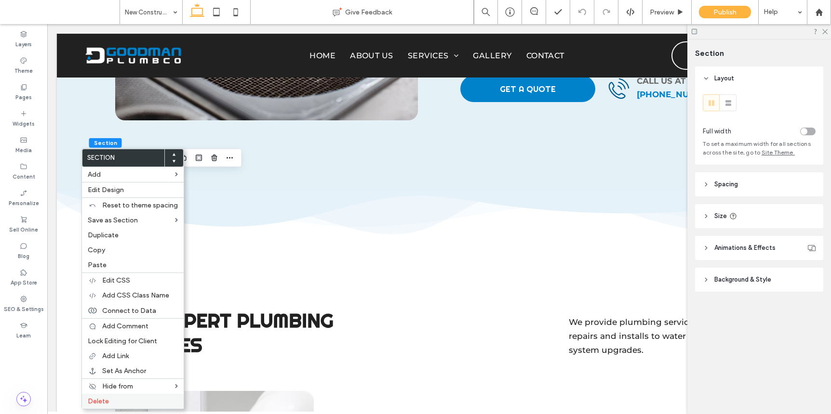
click at [114, 402] on label "Delete" at bounding box center [133, 401] width 90 height 8
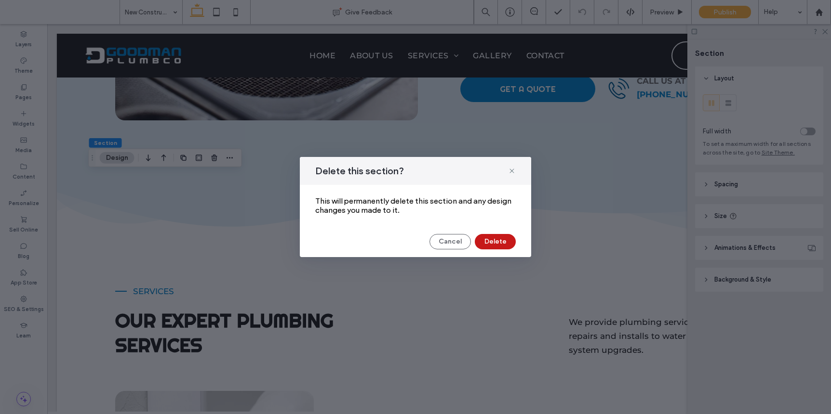
click at [490, 239] on button "Delete" at bounding box center [495, 241] width 41 height 15
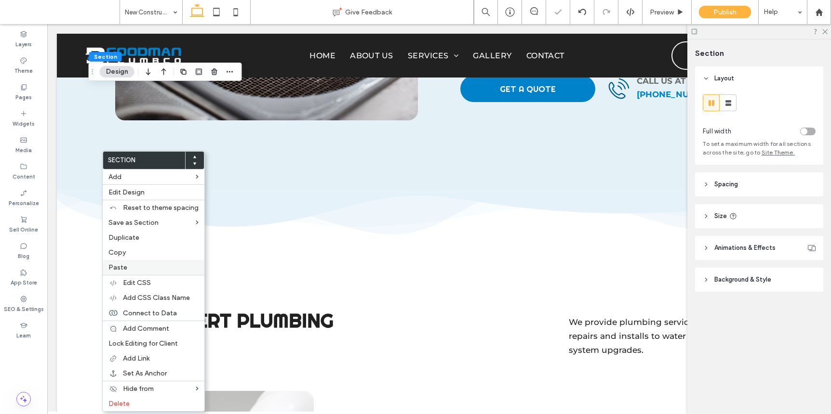
click at [137, 267] on label "Paste" at bounding box center [153, 268] width 90 height 8
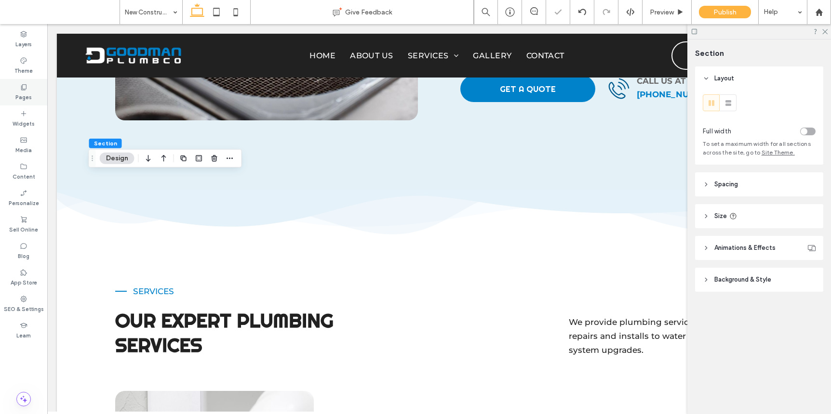
click at [21, 95] on label "Pages" at bounding box center [23, 96] width 16 height 11
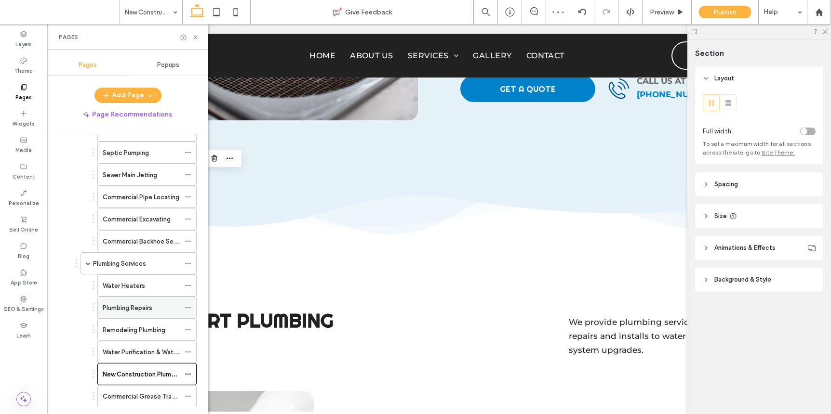
scroll to position [201, 0]
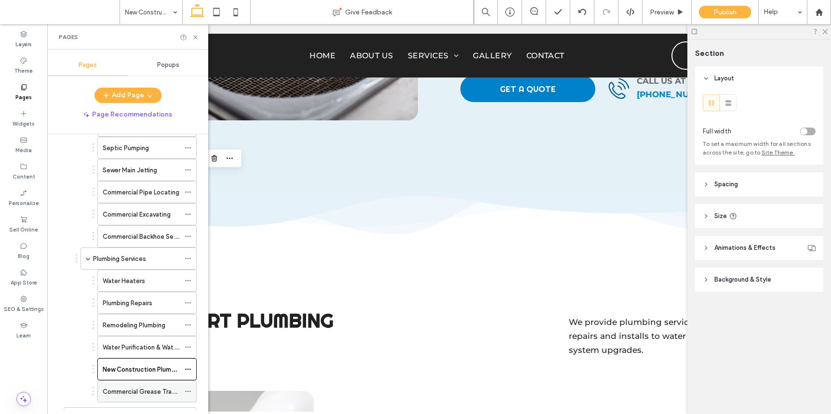
click at [146, 384] on div "Commercial Grease Trap Installation" at bounding box center [141, 391] width 77 height 21
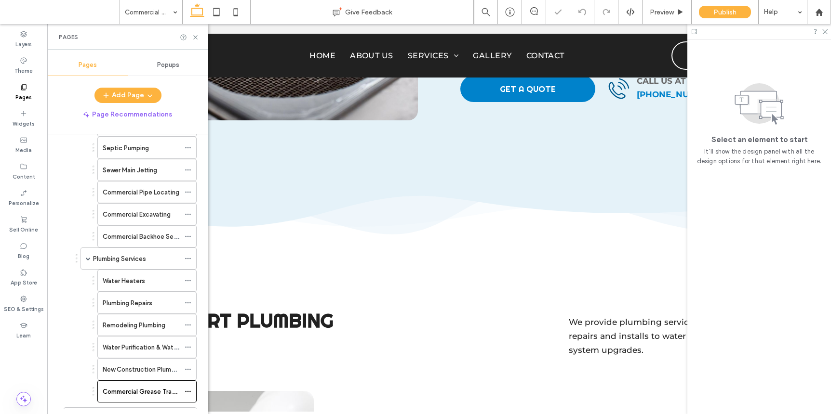
click at [197, 41] on div "Pages" at bounding box center [127, 37] width 161 height 26
click at [197, 39] on use at bounding box center [195, 37] width 4 height 4
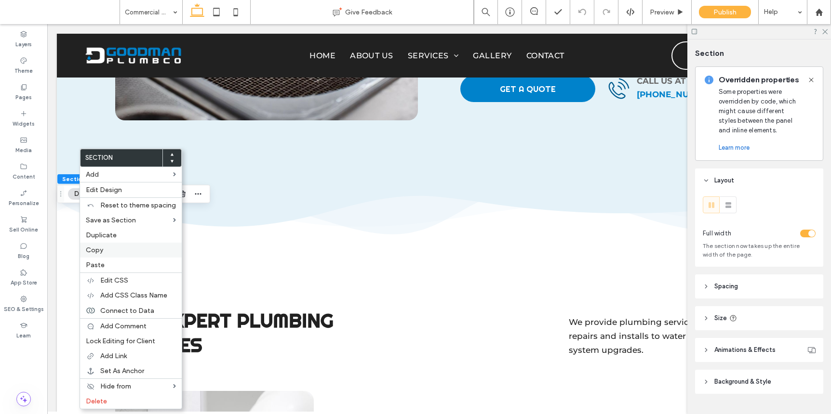
click at [107, 250] on label "Copy" at bounding box center [131, 250] width 90 height 8
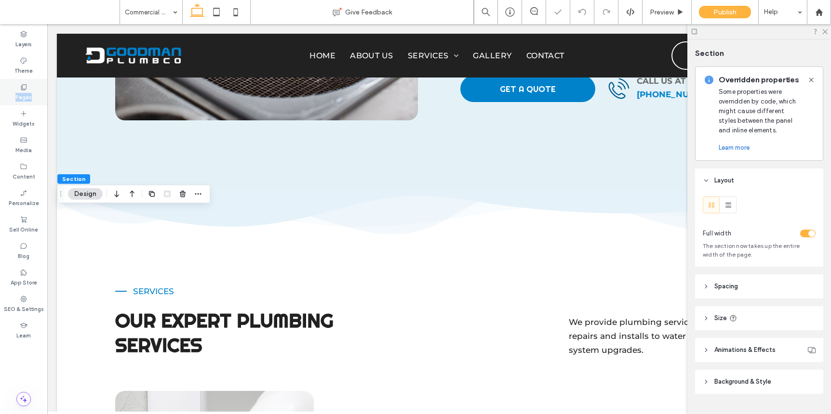
click at [36, 93] on div "Pages" at bounding box center [23, 92] width 47 height 26
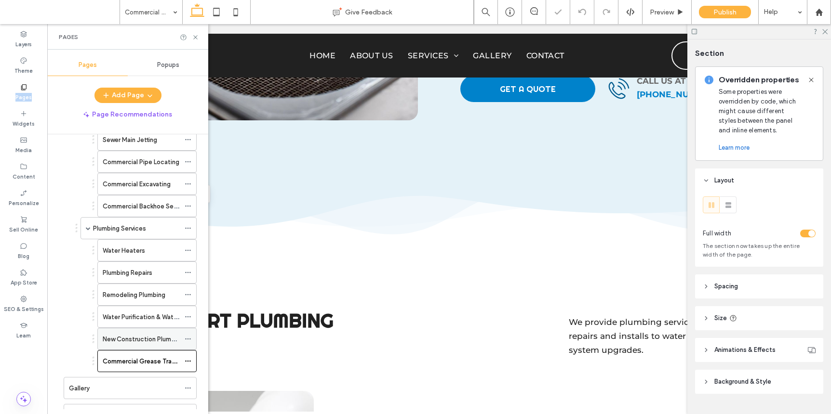
scroll to position [240, 0]
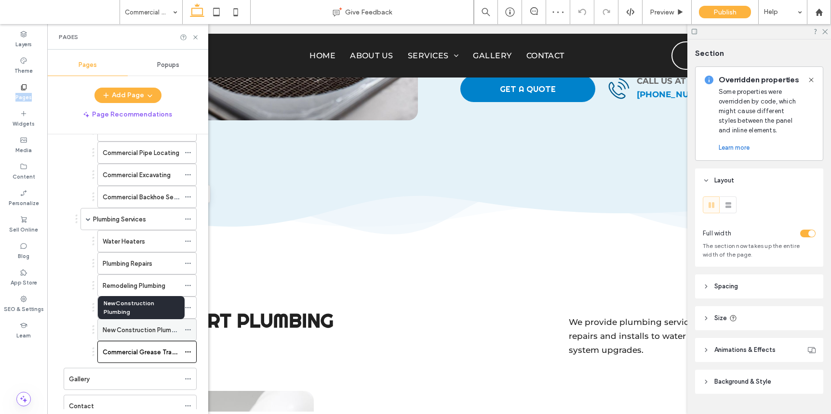
click at [133, 326] on label "New Construction Plumbing" at bounding box center [143, 330] width 81 height 17
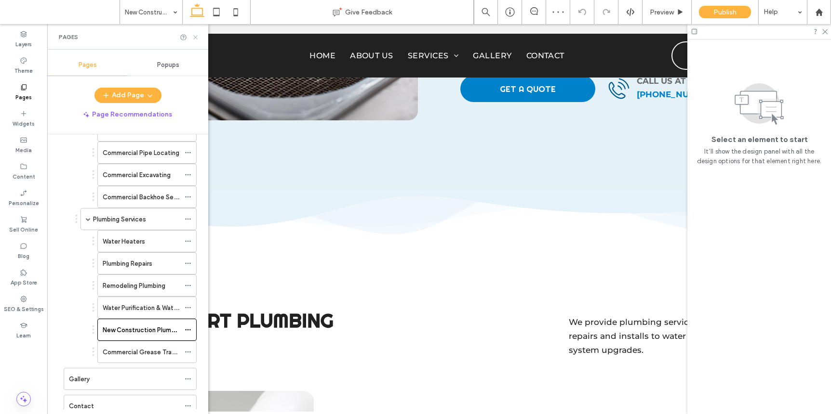
click at [194, 40] on icon at bounding box center [195, 37] width 7 height 7
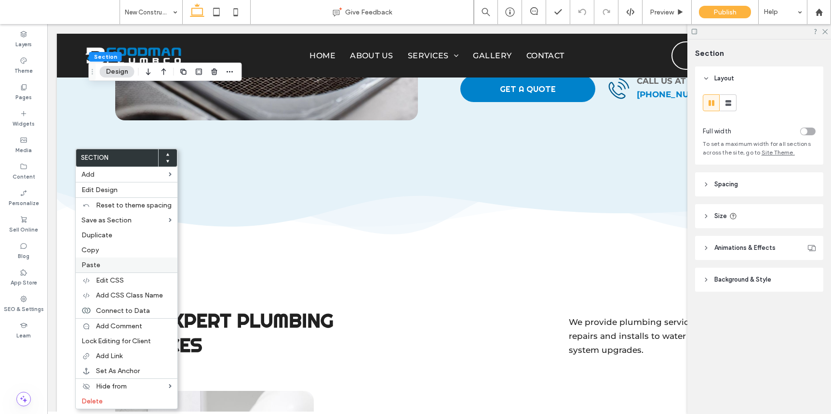
click at [102, 269] on div "Paste" at bounding box center [127, 265] width 102 height 15
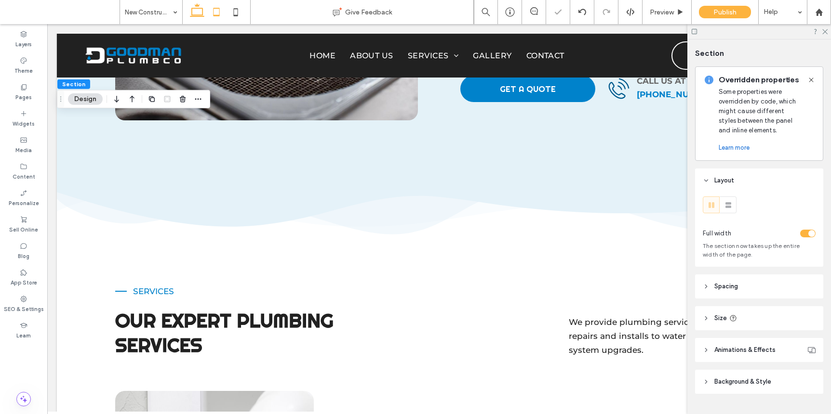
click at [214, 13] on icon at bounding box center [216, 11] width 19 height 19
type input "**"
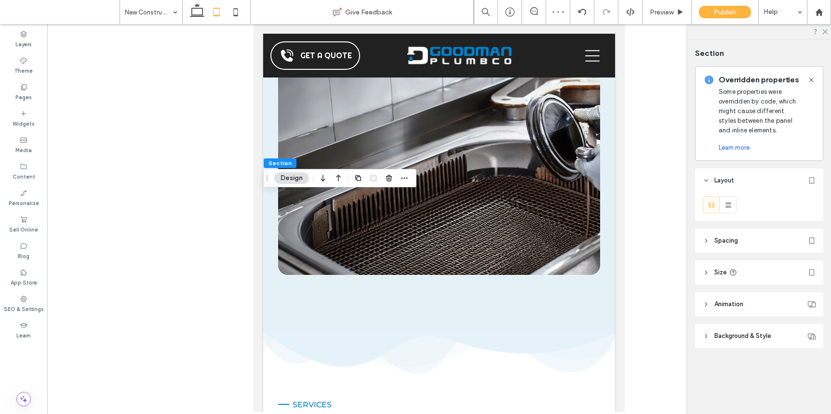
click at [246, 14] on div at bounding box center [216, 12] width 68 height 24
click at [238, 13] on icon at bounding box center [235, 11] width 19 height 19
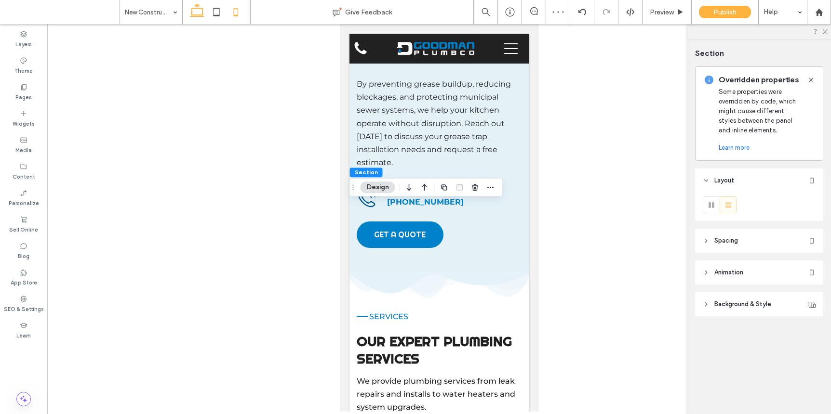
click at [199, 14] on icon at bounding box center [196, 11] width 19 height 19
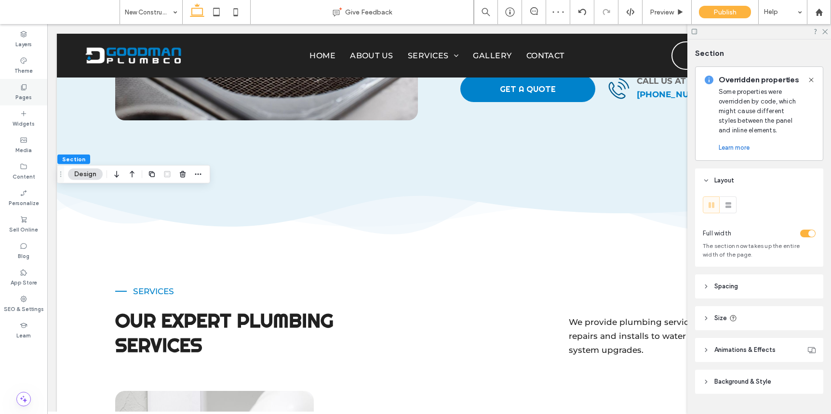
click at [10, 81] on div "Pages" at bounding box center [23, 92] width 47 height 26
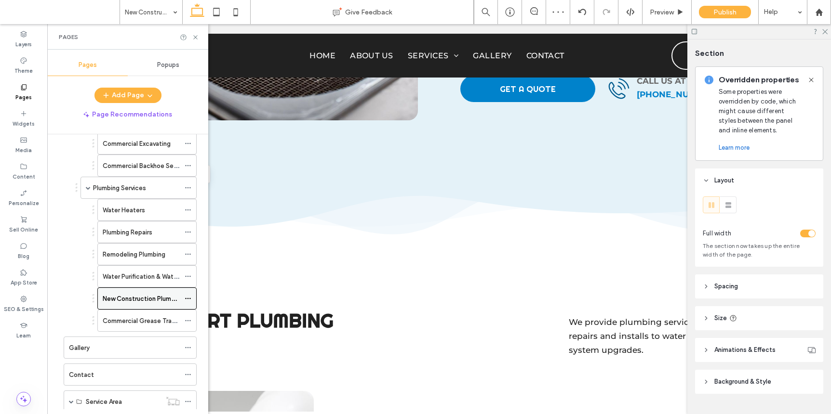
scroll to position [299, 0]
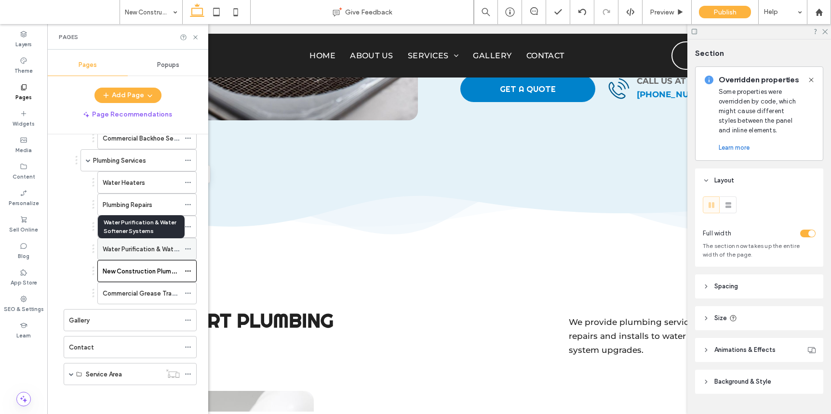
click at [148, 249] on label "Water Purification & Water Softener Systems" at bounding box center [168, 249] width 131 height 17
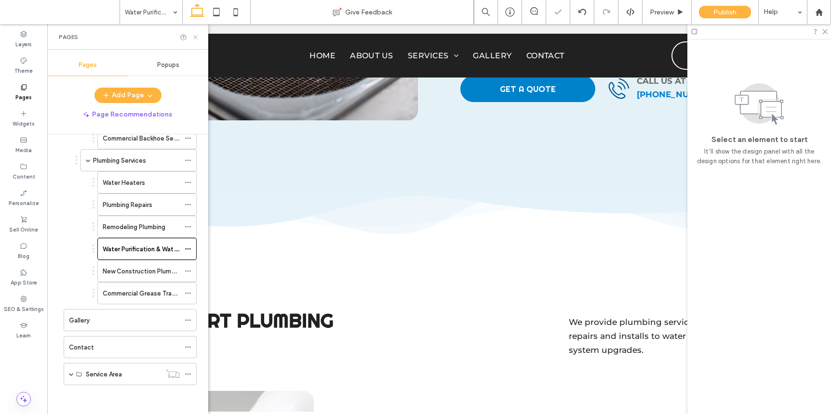
click at [196, 37] on icon at bounding box center [195, 37] width 7 height 7
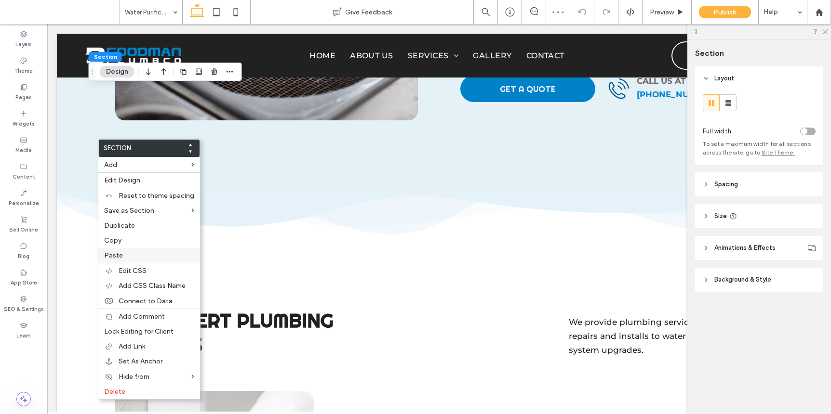
click at [124, 257] on label "Paste" at bounding box center [149, 256] width 90 height 8
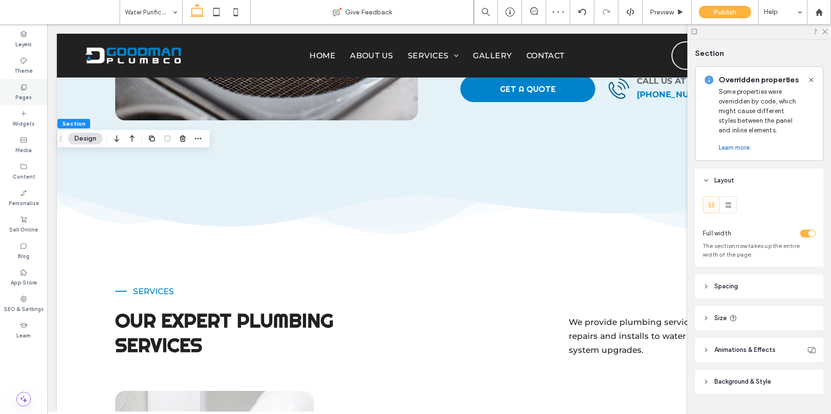
click at [31, 95] on div "Pages" at bounding box center [23, 92] width 47 height 26
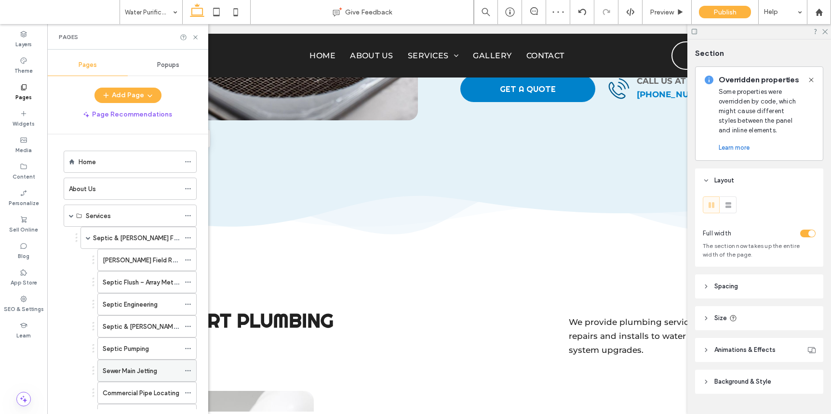
scroll to position [299, 0]
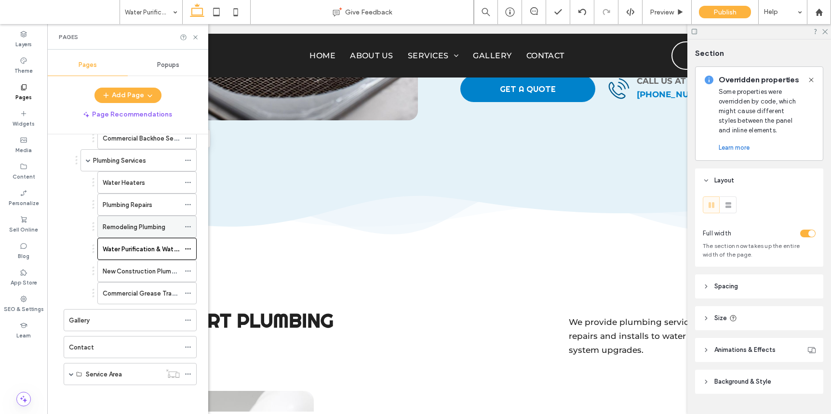
click at [153, 228] on label "Remodeling Plumbing" at bounding box center [134, 227] width 63 height 17
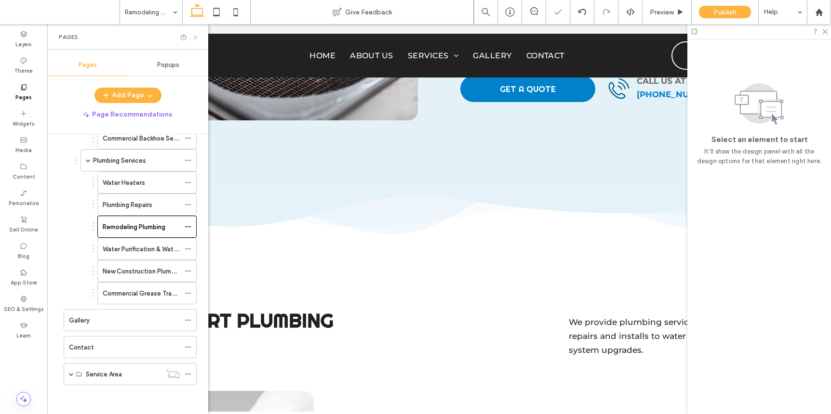
click at [197, 36] on icon at bounding box center [195, 37] width 7 height 7
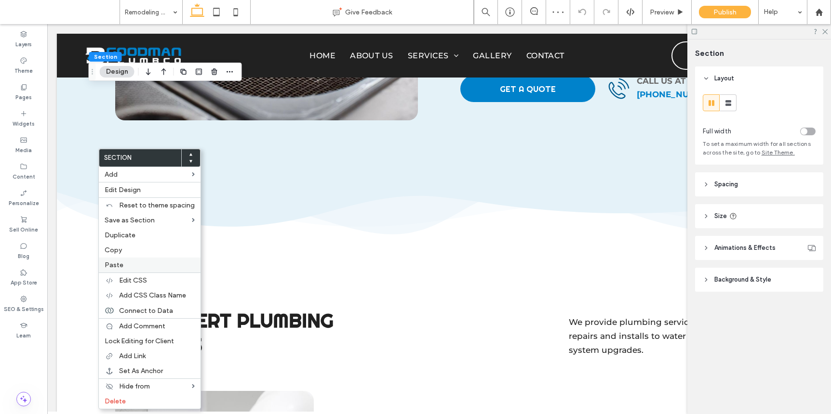
click at [123, 267] on label "Paste" at bounding box center [150, 265] width 90 height 8
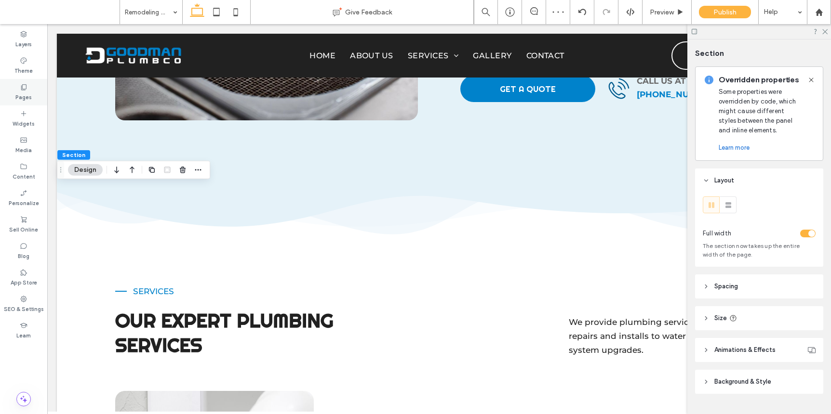
click at [23, 87] on icon at bounding box center [24, 87] width 8 height 8
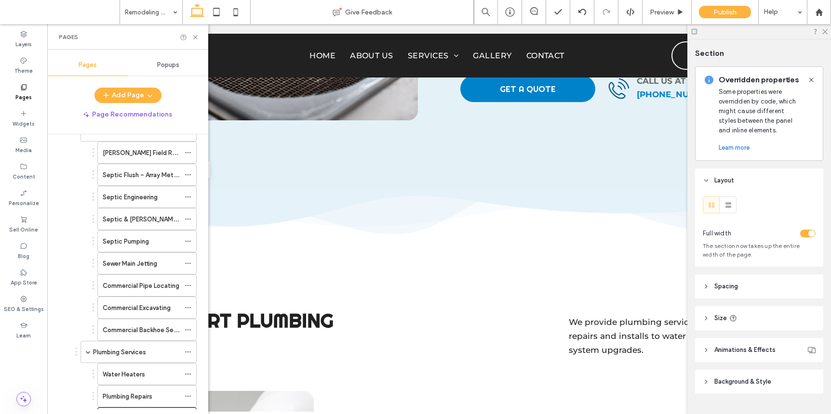
scroll to position [256, 0]
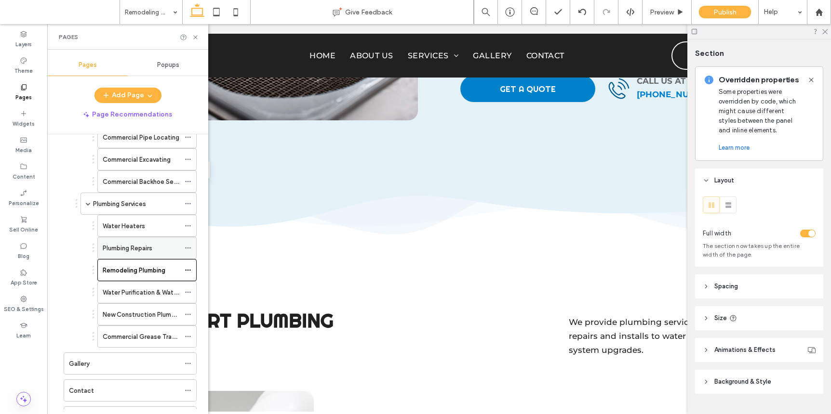
click at [141, 246] on label "Plumbing Repairs" at bounding box center [128, 248] width 50 height 17
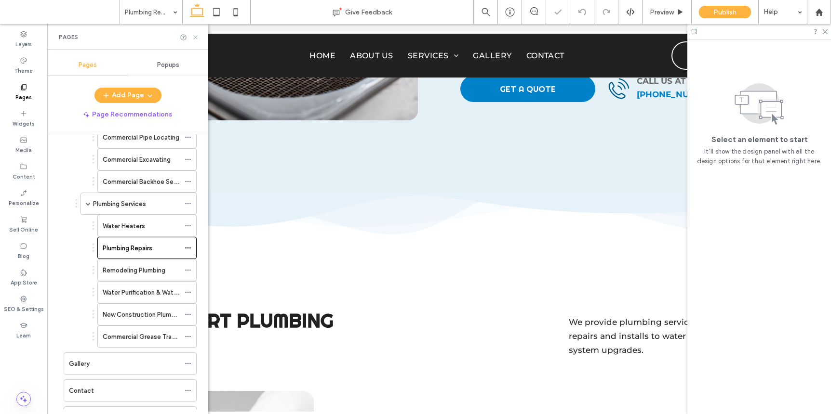
click at [196, 38] on icon at bounding box center [195, 37] width 7 height 7
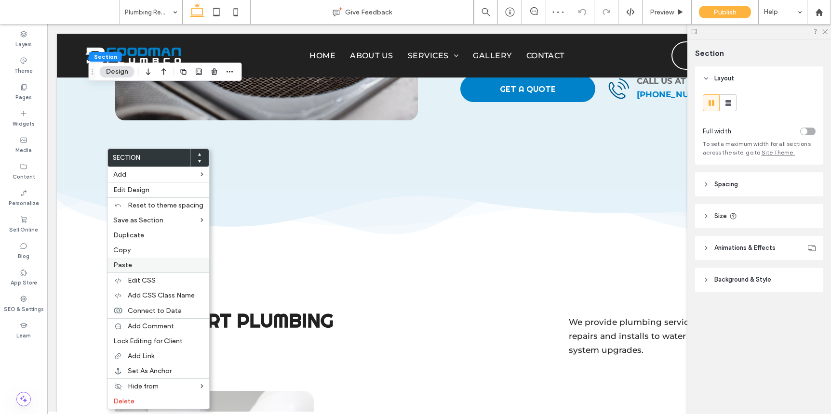
click at [127, 262] on span "Paste" at bounding box center [122, 265] width 19 height 8
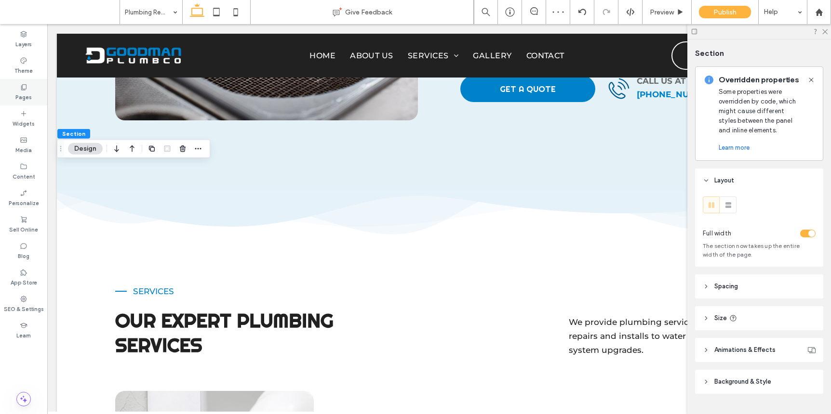
click at [35, 91] on div "Pages" at bounding box center [23, 92] width 47 height 26
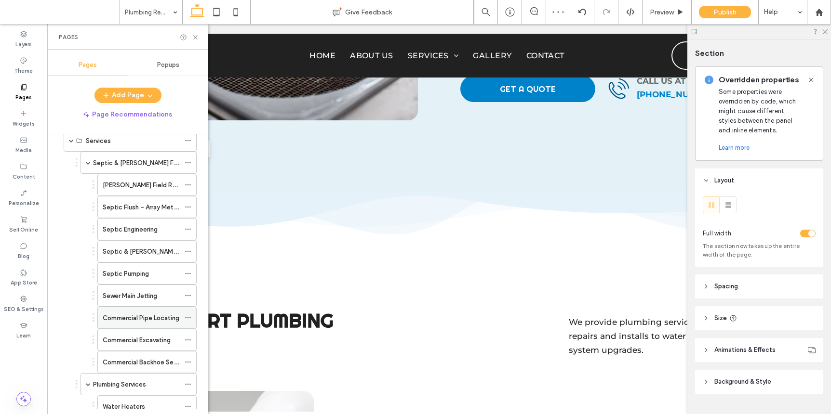
scroll to position [177, 0]
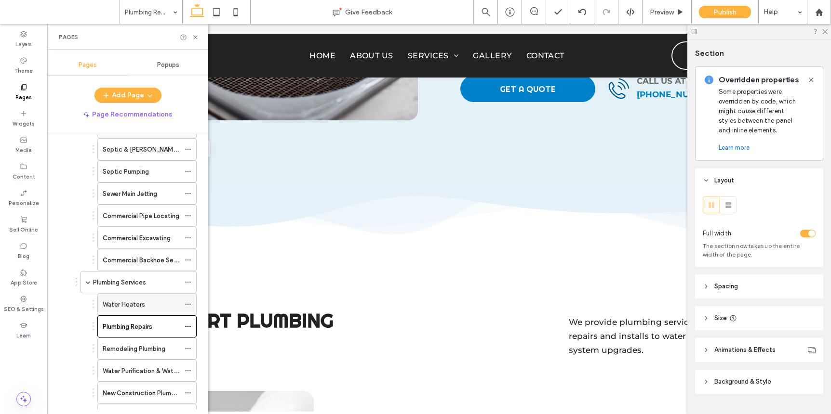
click at [131, 304] on label "Water Heaters" at bounding box center [124, 304] width 42 height 17
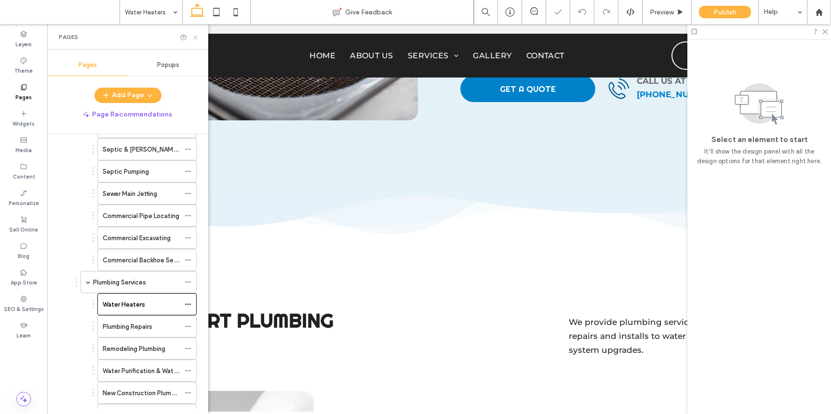
click at [197, 35] on icon at bounding box center [195, 37] width 7 height 7
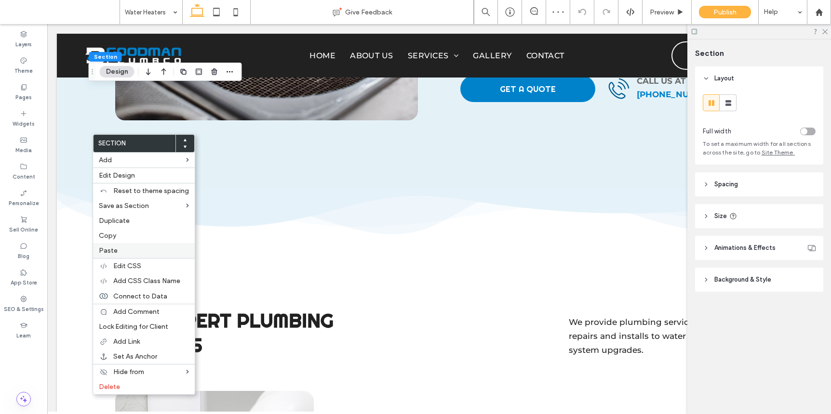
click at [117, 249] on label "Paste" at bounding box center [144, 251] width 90 height 8
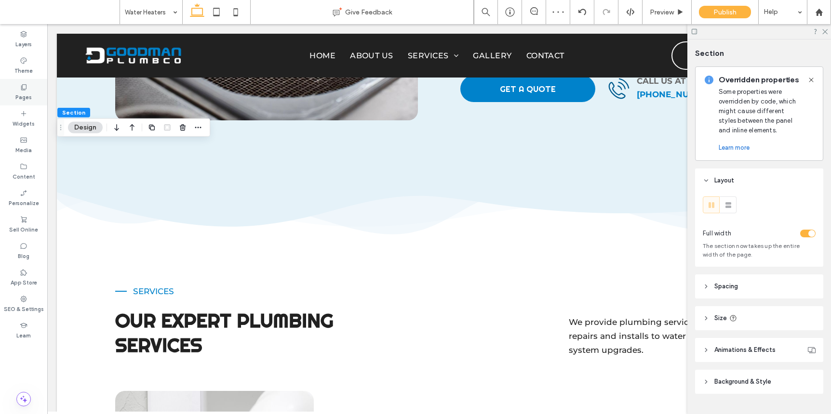
click at [38, 88] on div "Pages" at bounding box center [23, 92] width 47 height 26
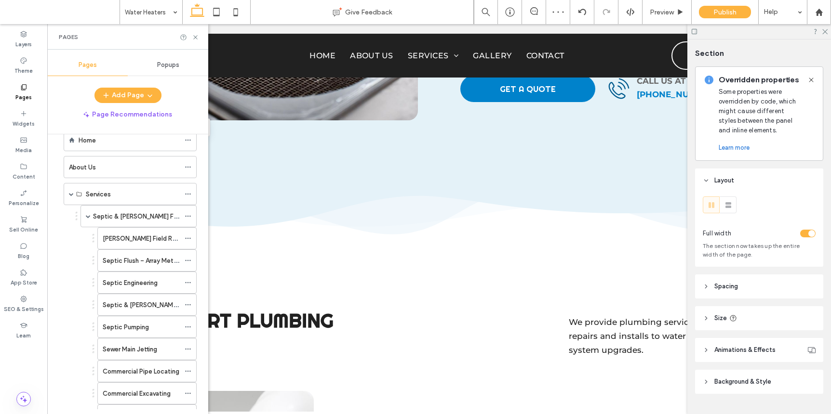
scroll to position [180, 0]
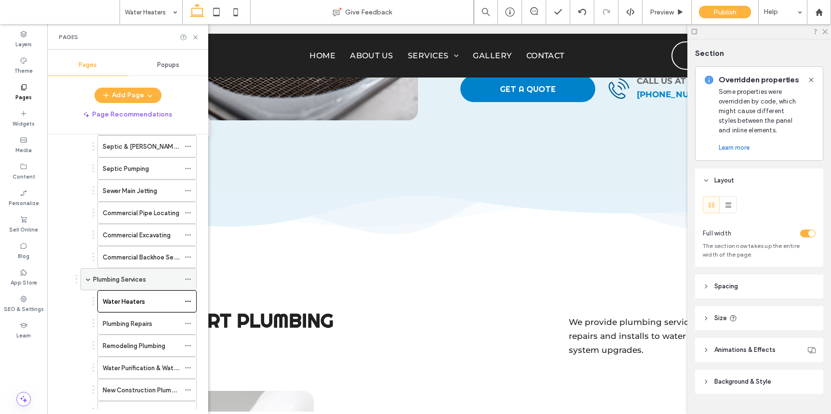
click at [158, 278] on div "Plumbing Services" at bounding box center [136, 280] width 87 height 10
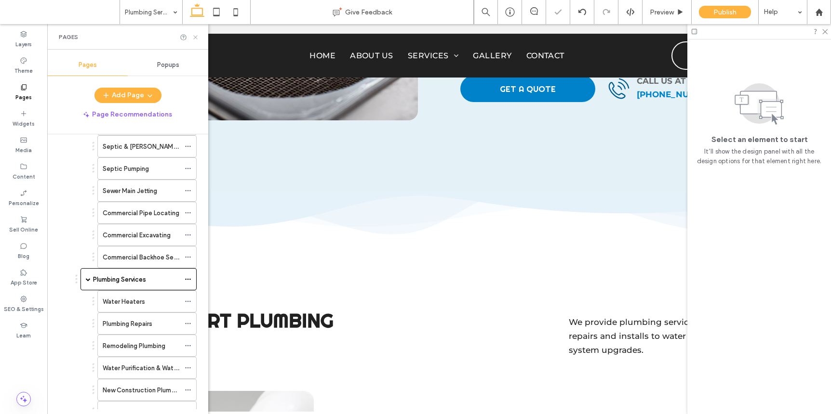
click at [196, 39] on icon at bounding box center [195, 37] width 7 height 7
